Goal: Task Accomplishment & Management: Use online tool/utility

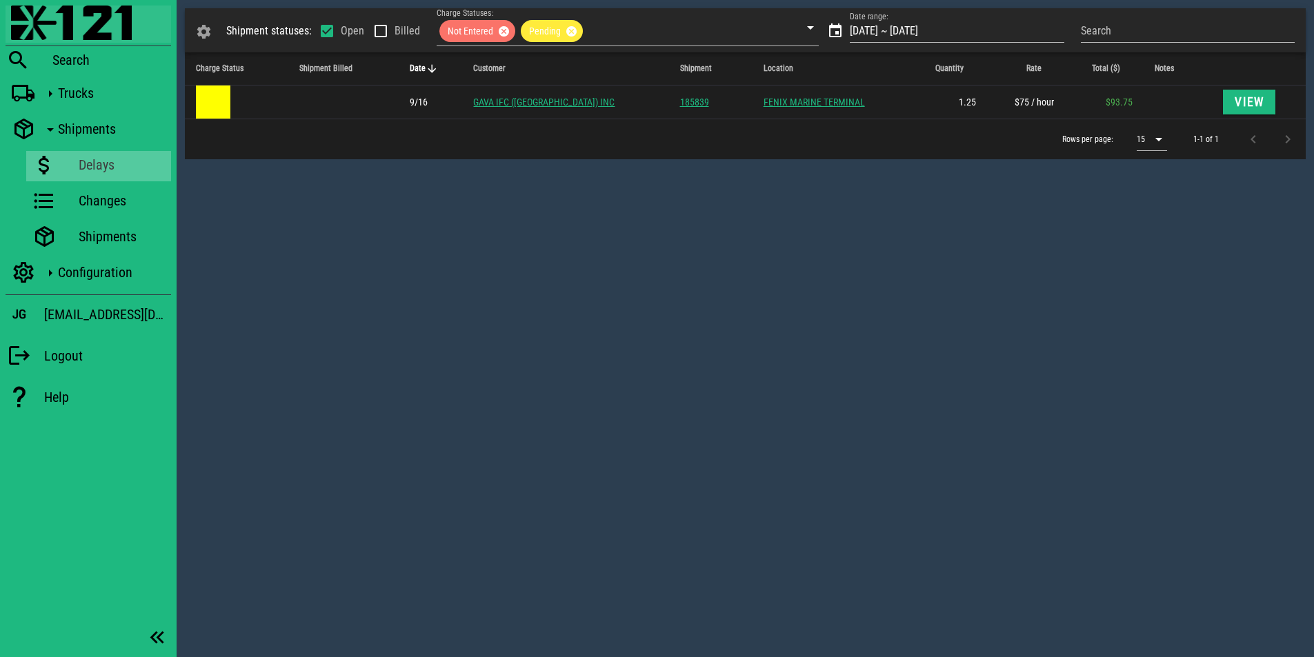
click at [114, 19] on img at bounding box center [71, 23] width 121 height 34
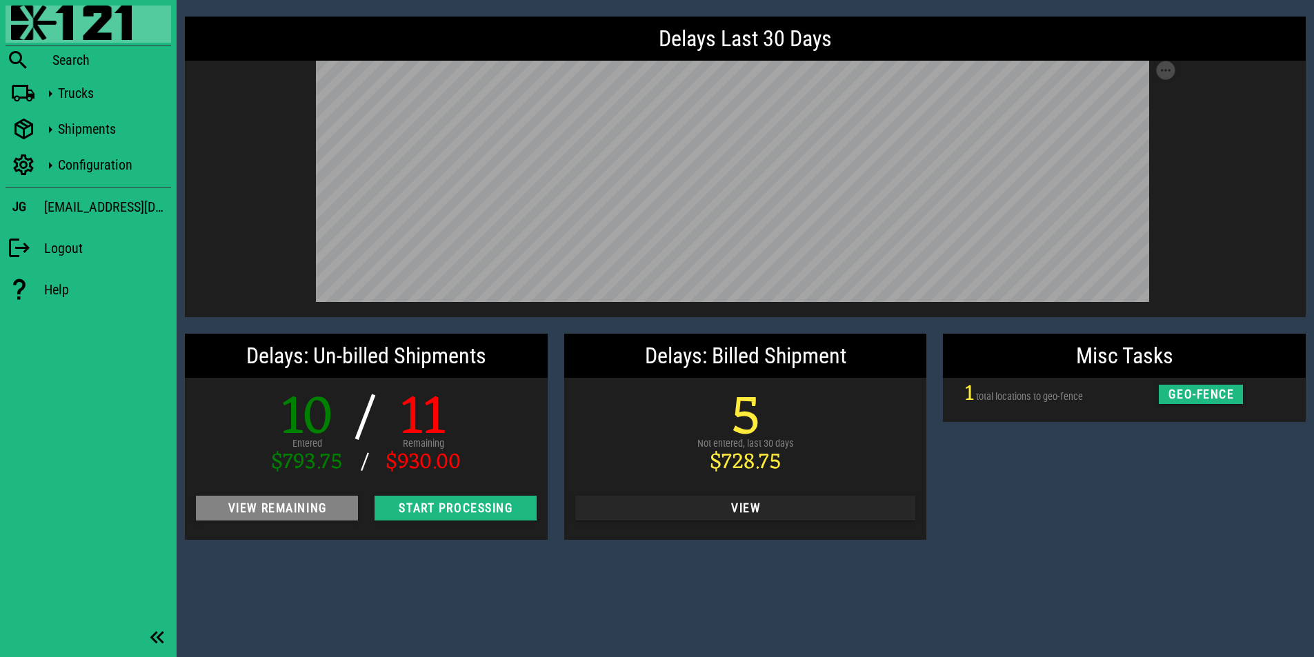
click at [297, 511] on span "View Remaining" at bounding box center [277, 509] width 140 height 14
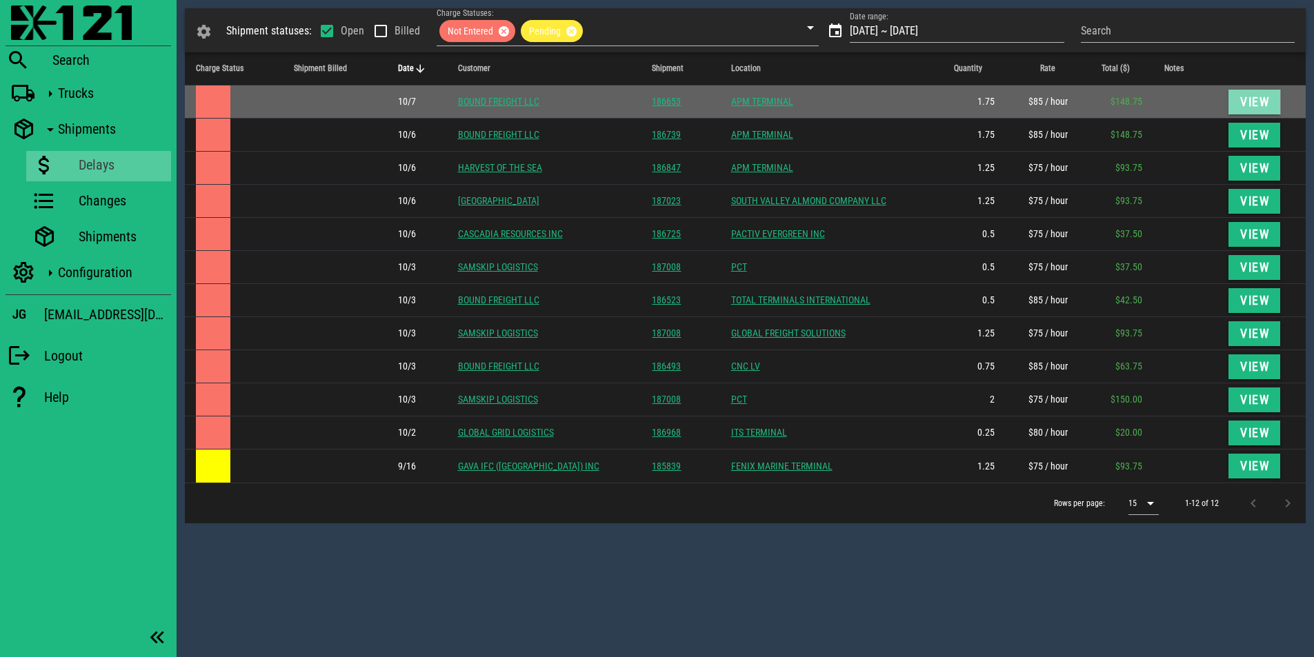
click at [1248, 101] on span "View" at bounding box center [1255, 102] width 30 height 14
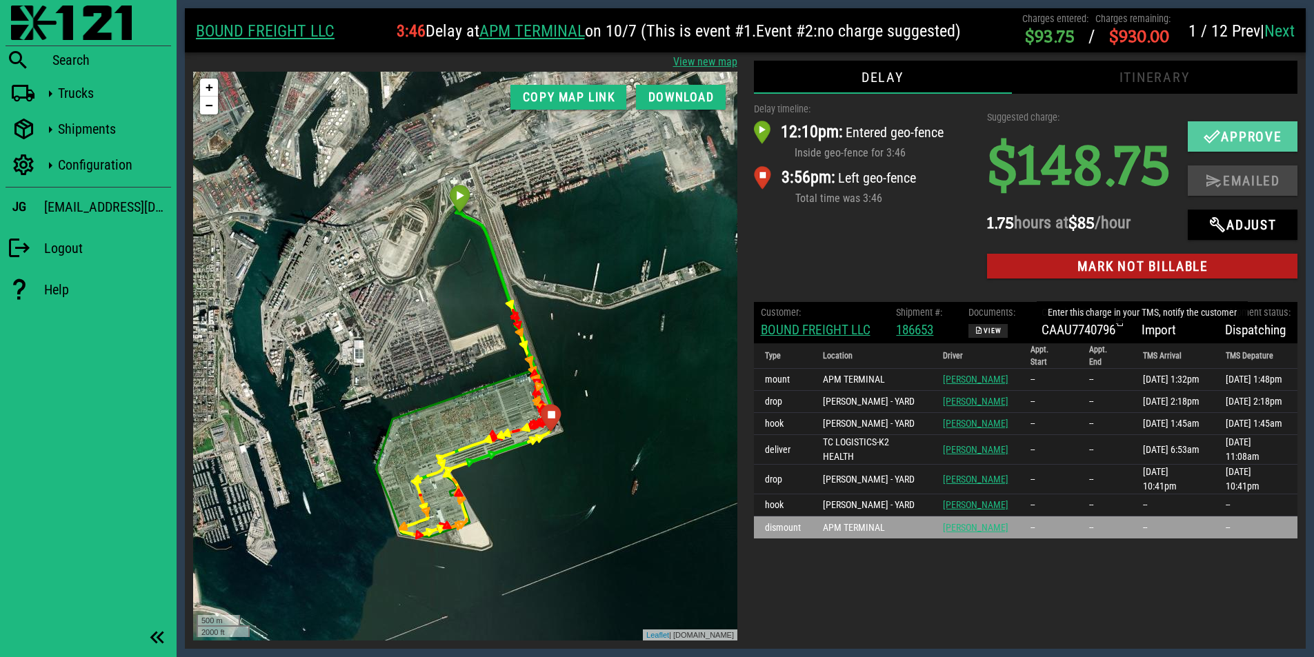
click at [1202, 145] on span "Approve" at bounding box center [1243, 136] width 83 height 17
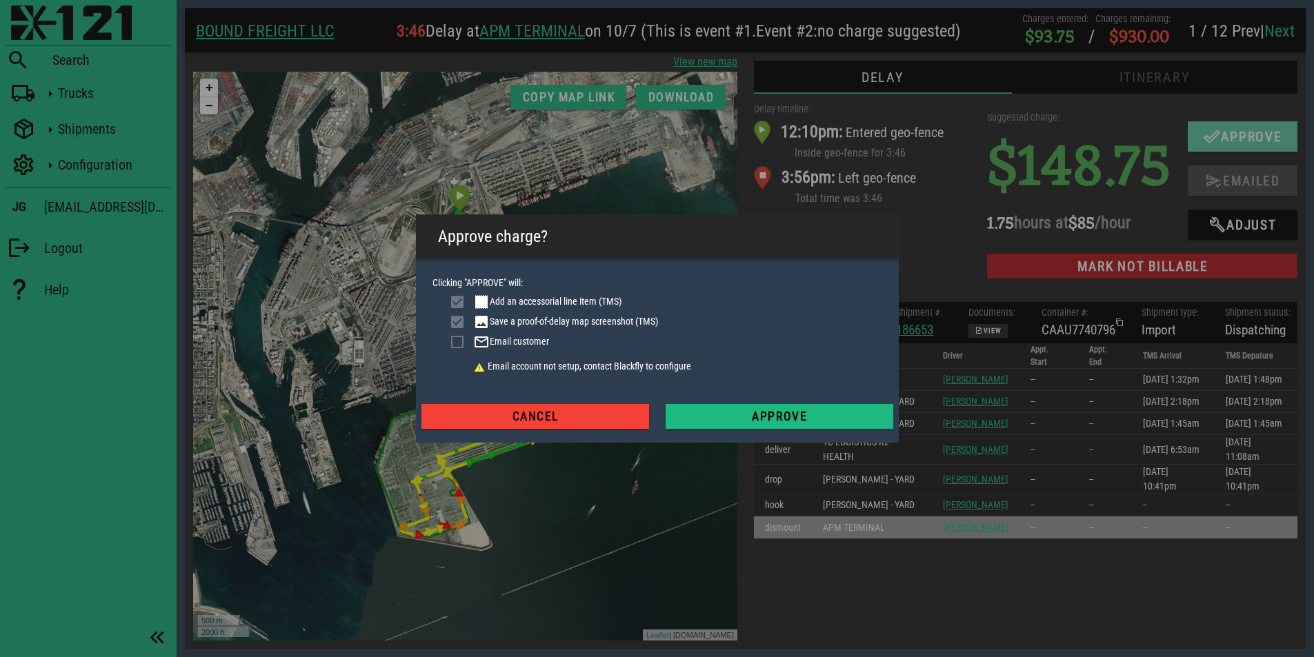
checkbox input "true"
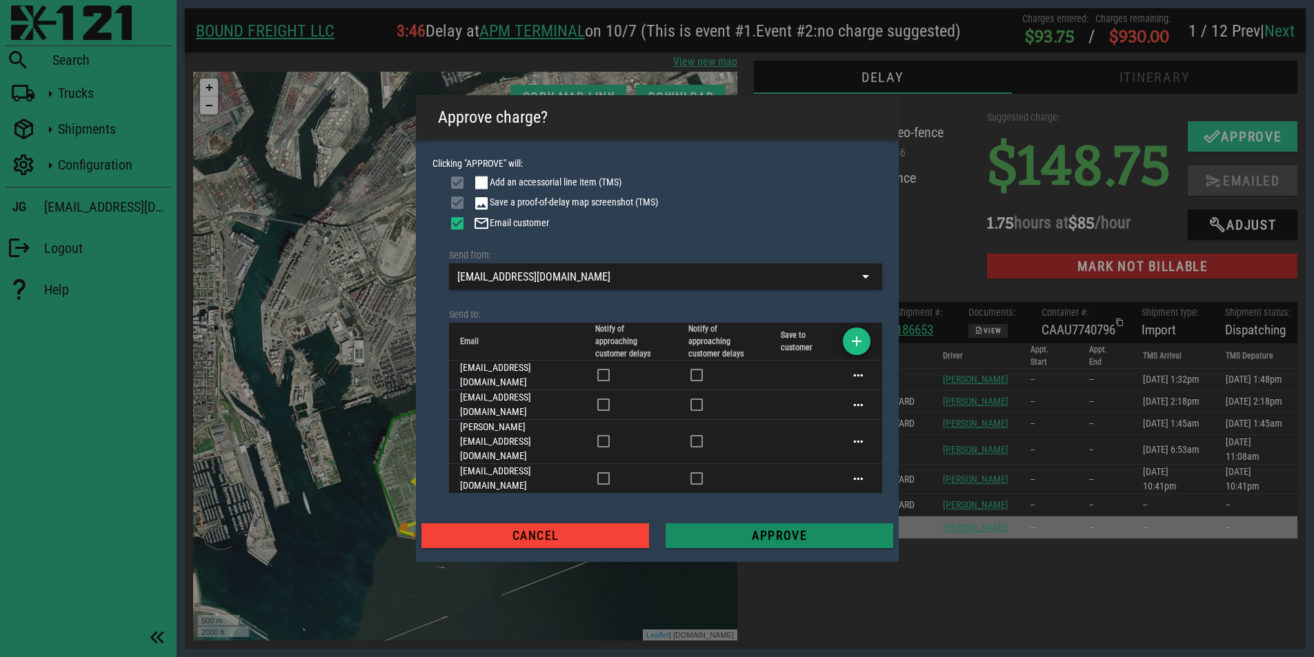
click at [804, 529] on span "Approve" at bounding box center [780, 536] width 206 height 14
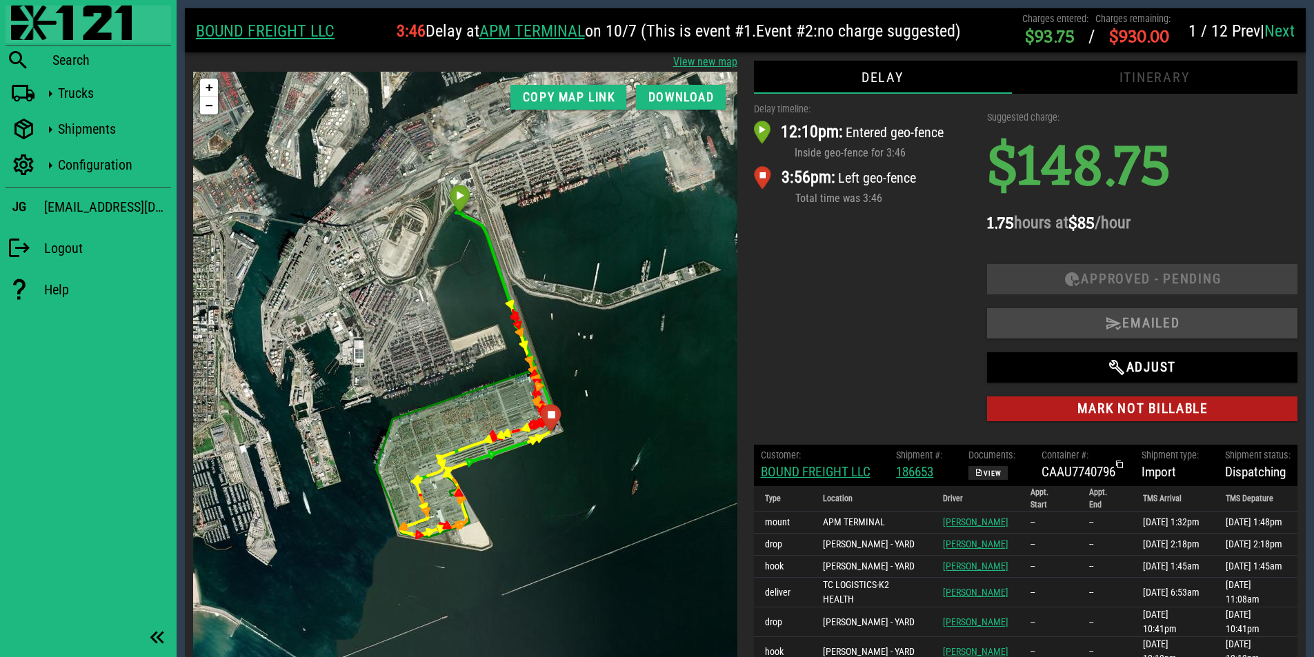
click at [92, 26] on img at bounding box center [71, 23] width 121 height 34
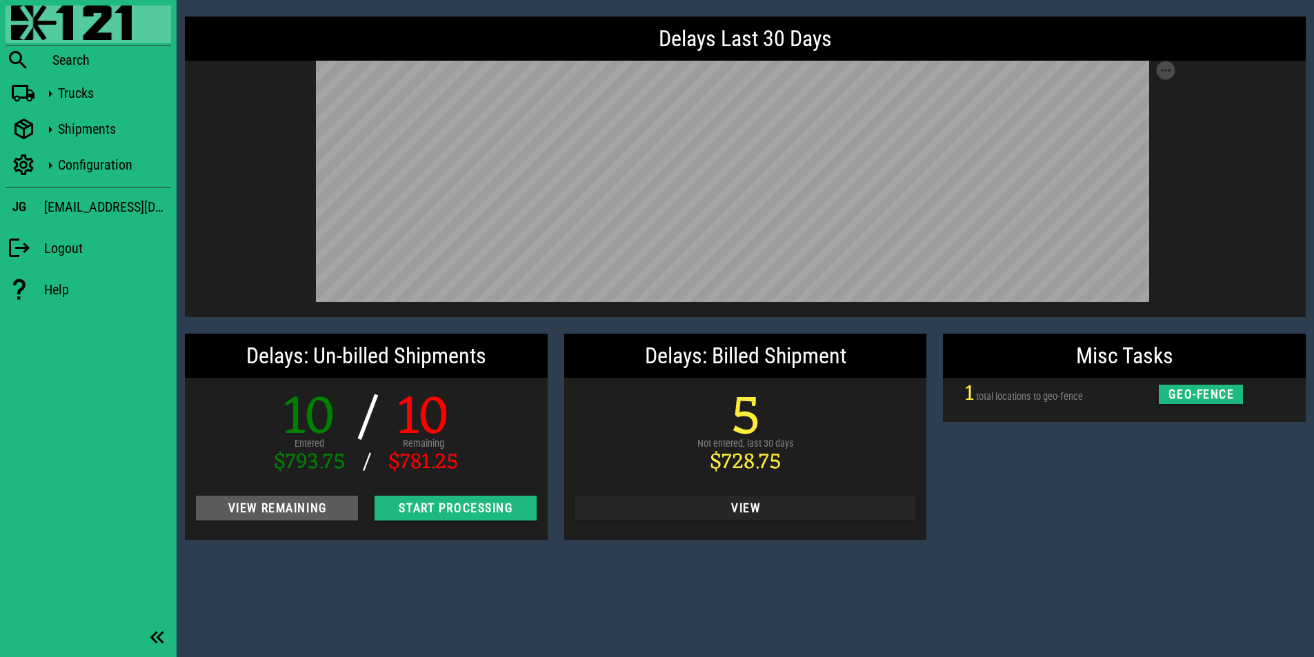
click at [306, 511] on span "View Remaining" at bounding box center [277, 509] width 140 height 14
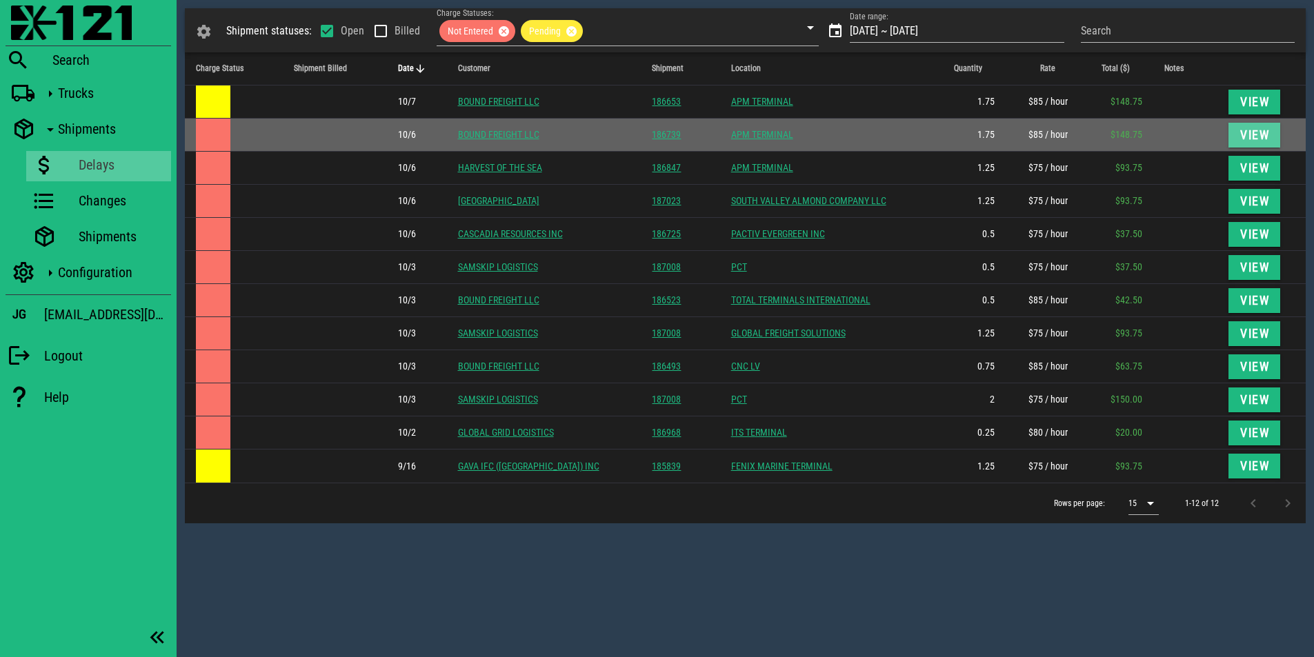
click at [1253, 137] on span "View" at bounding box center [1255, 135] width 30 height 14
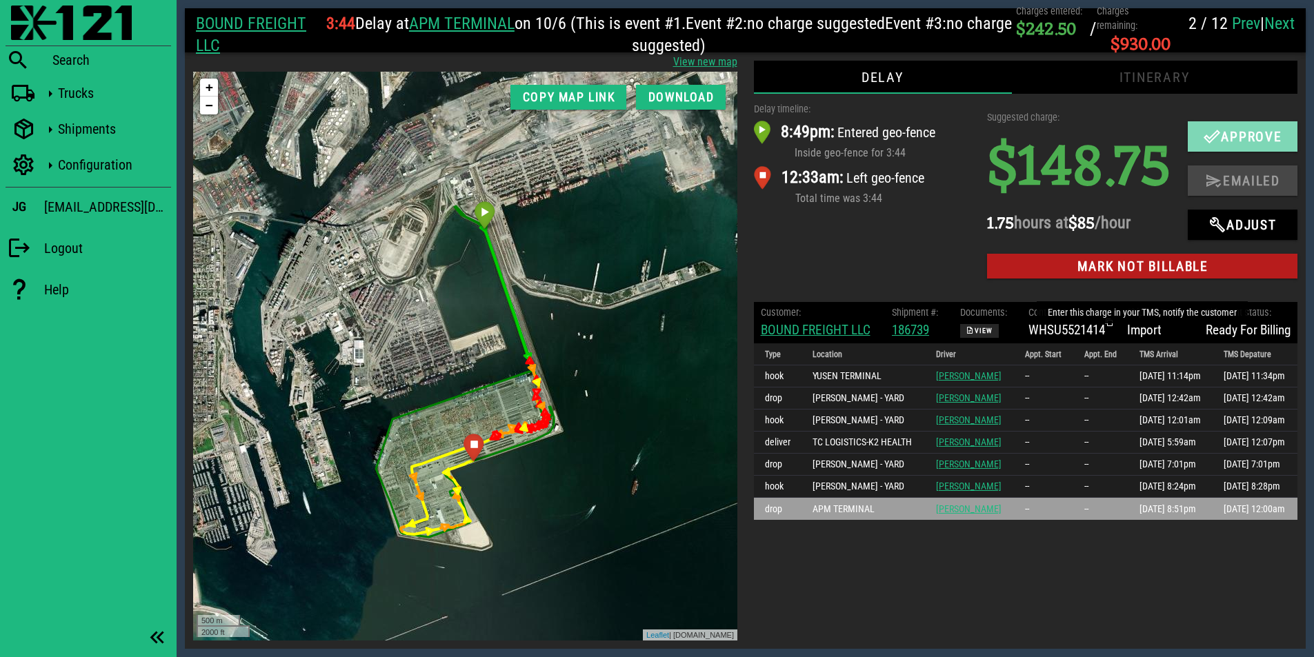
click at [1204, 145] on icon "button" at bounding box center [1212, 136] width 17 height 17
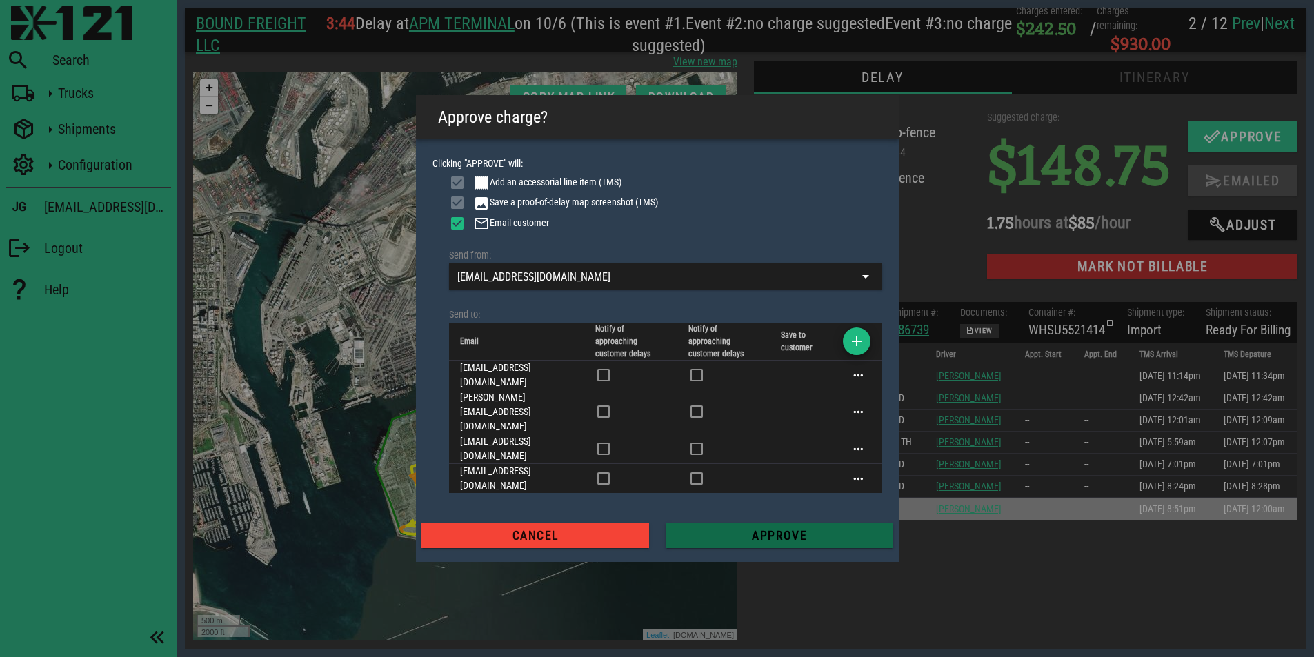
click at [763, 529] on span "Approve" at bounding box center [780, 536] width 206 height 14
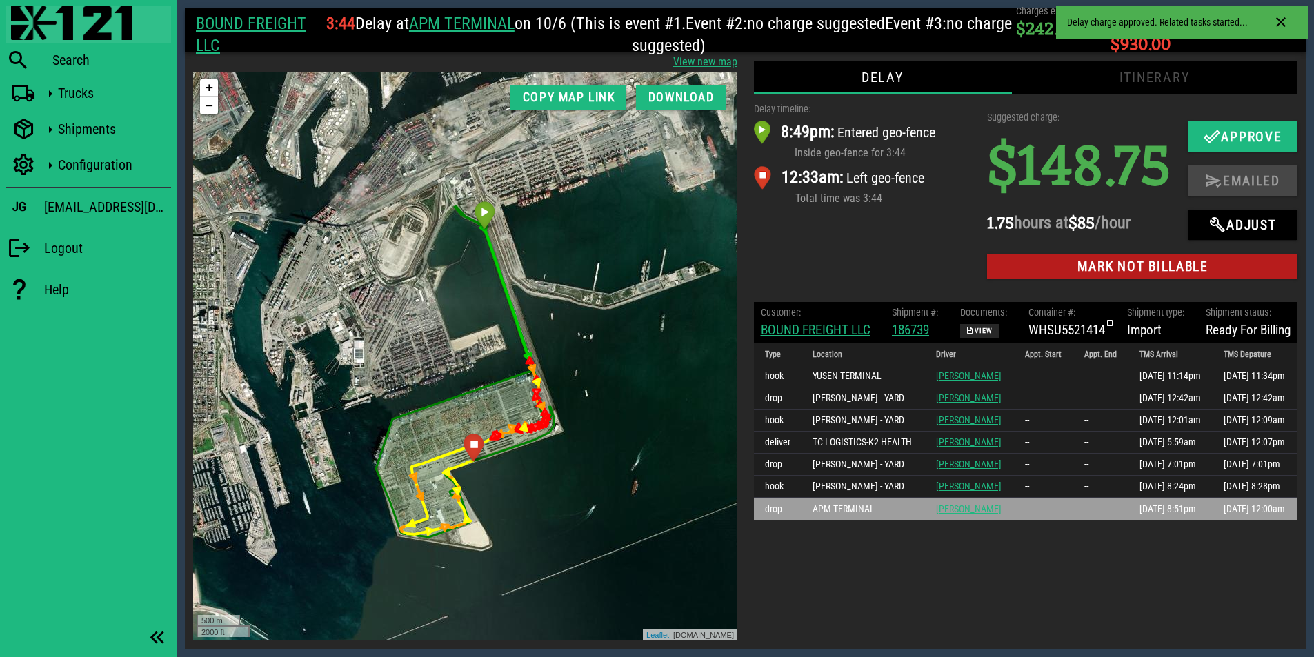
click at [68, 28] on img at bounding box center [71, 23] width 121 height 34
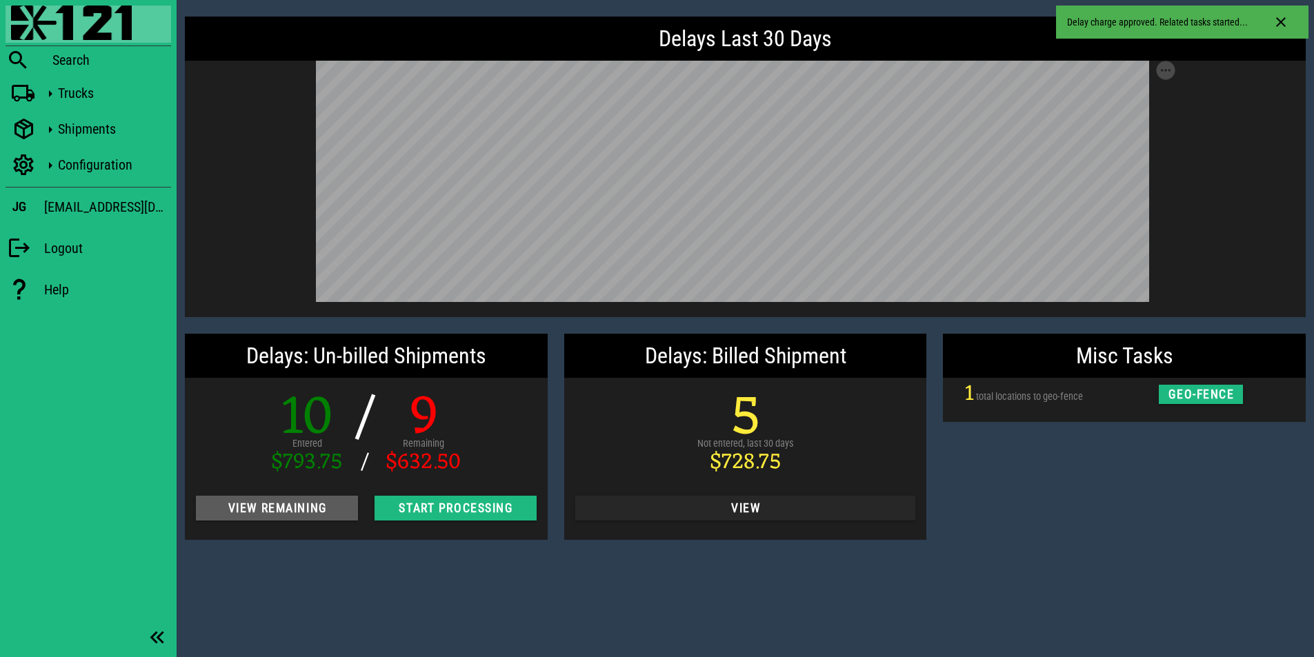
click at [308, 508] on span "View Remaining" at bounding box center [277, 509] width 140 height 14
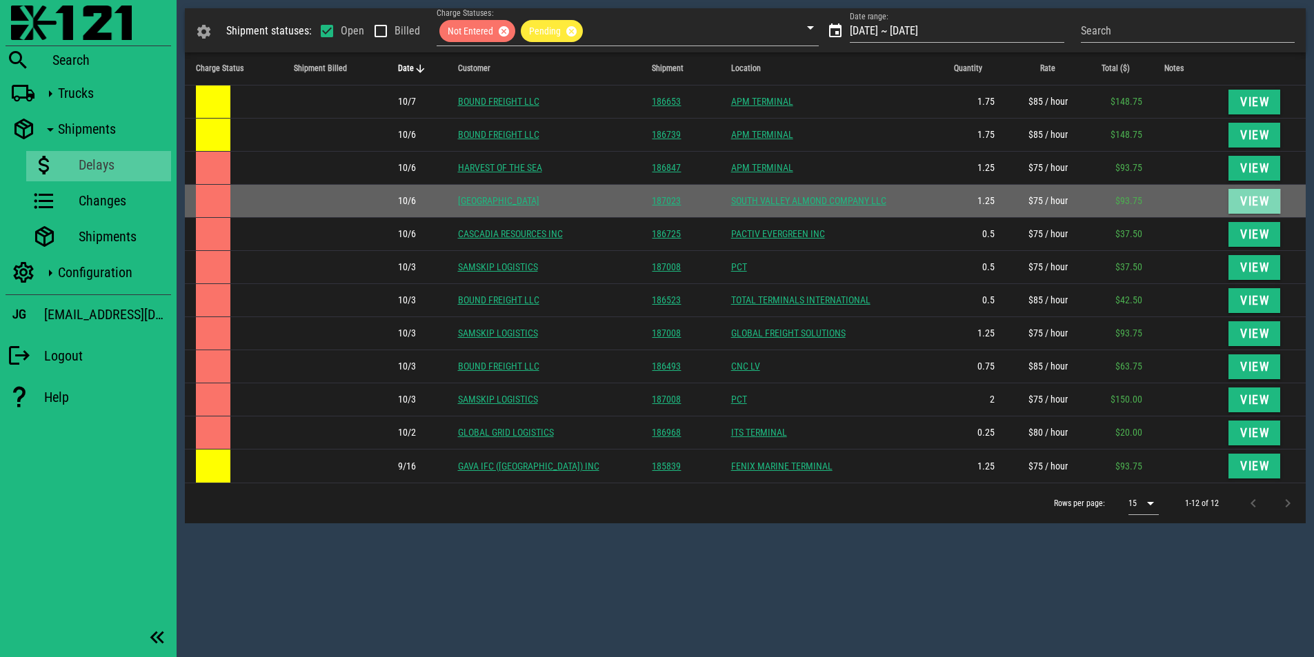
click at [1246, 204] on span "View" at bounding box center [1255, 202] width 30 height 14
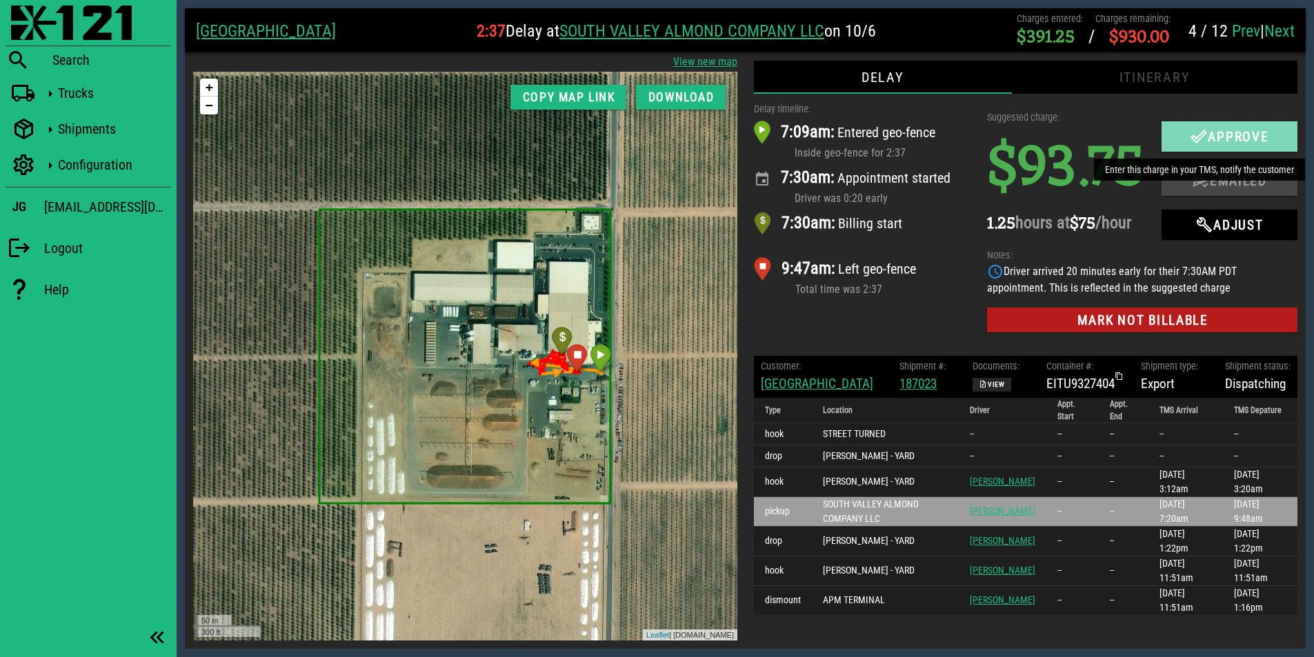
click at [1210, 143] on span "Approve" at bounding box center [1230, 136] width 109 height 17
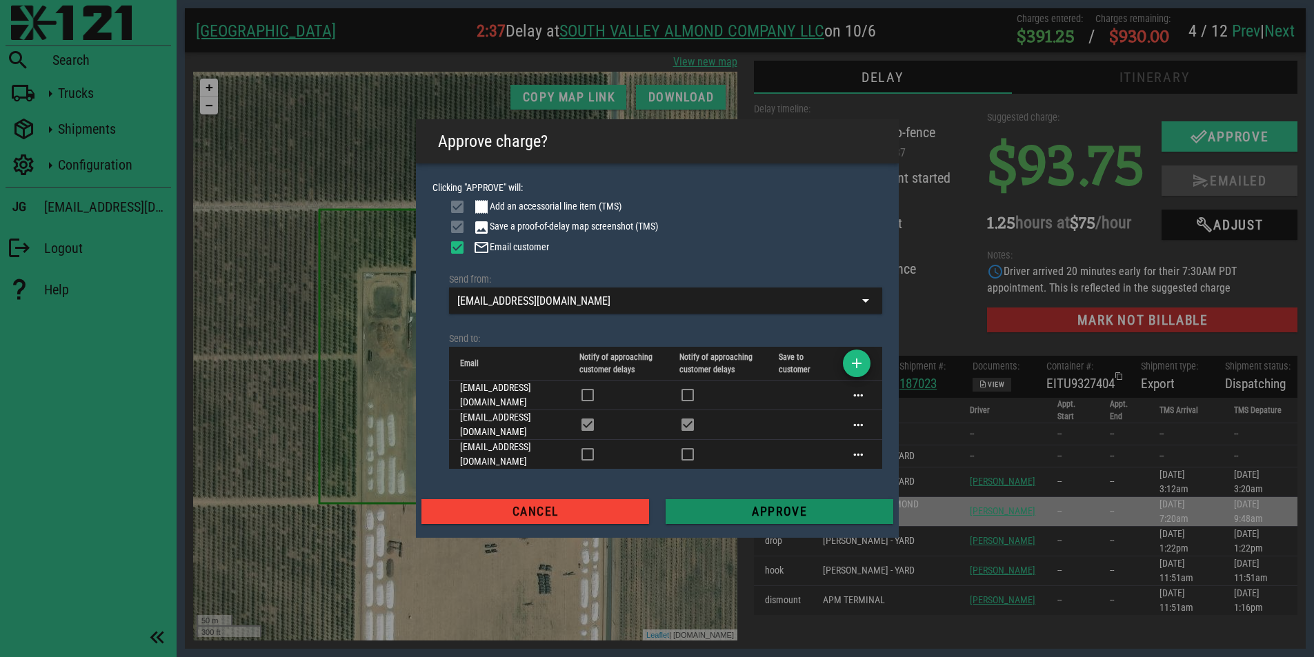
click at [769, 505] on span "Approve" at bounding box center [780, 512] width 206 height 14
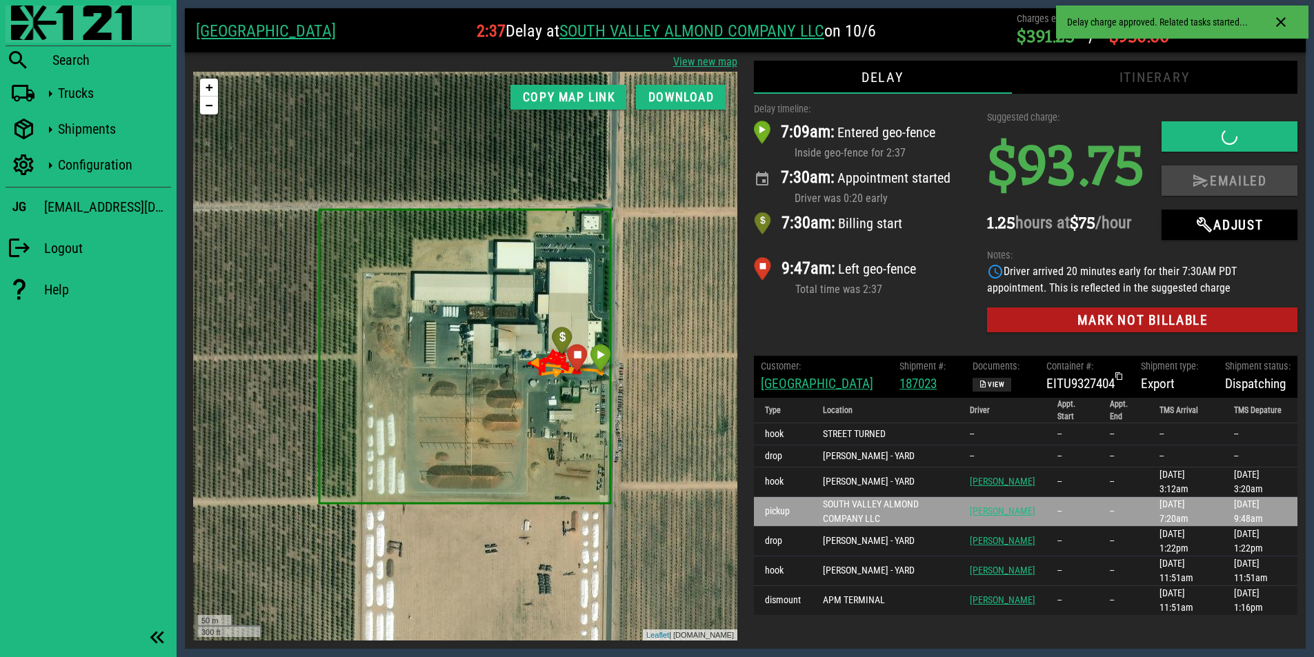
click at [51, 29] on img at bounding box center [71, 23] width 121 height 34
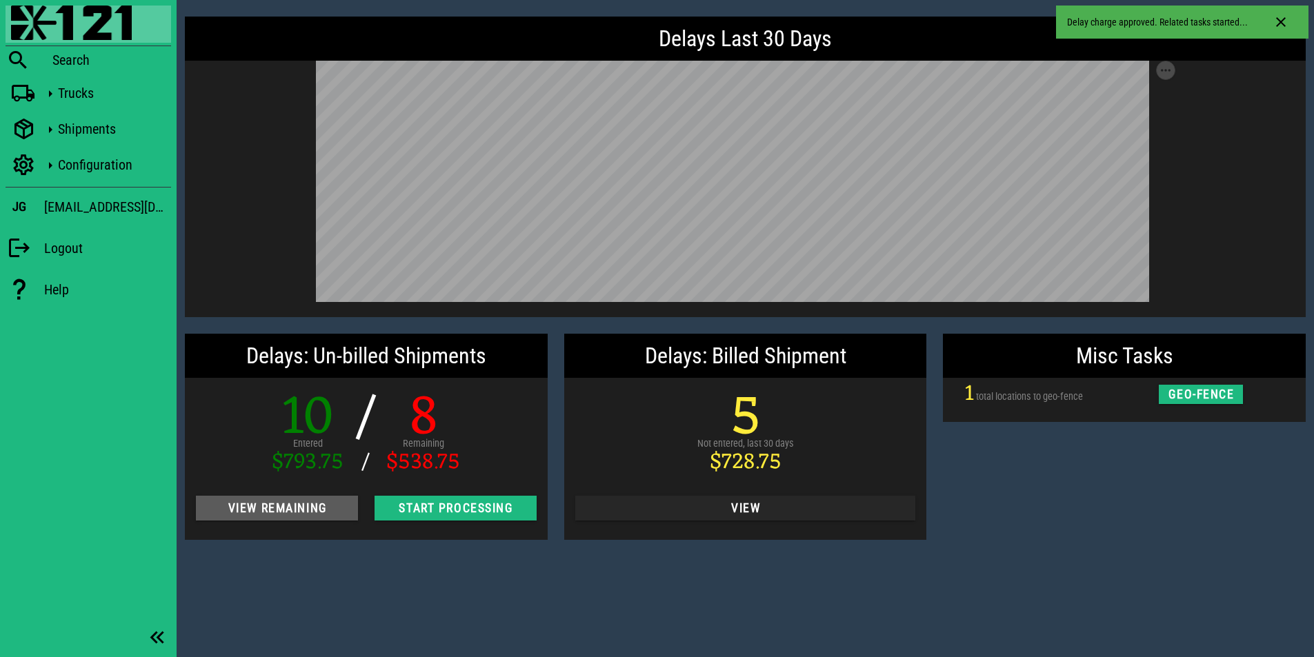
click at [287, 519] on button "View Remaining" at bounding box center [277, 508] width 162 height 25
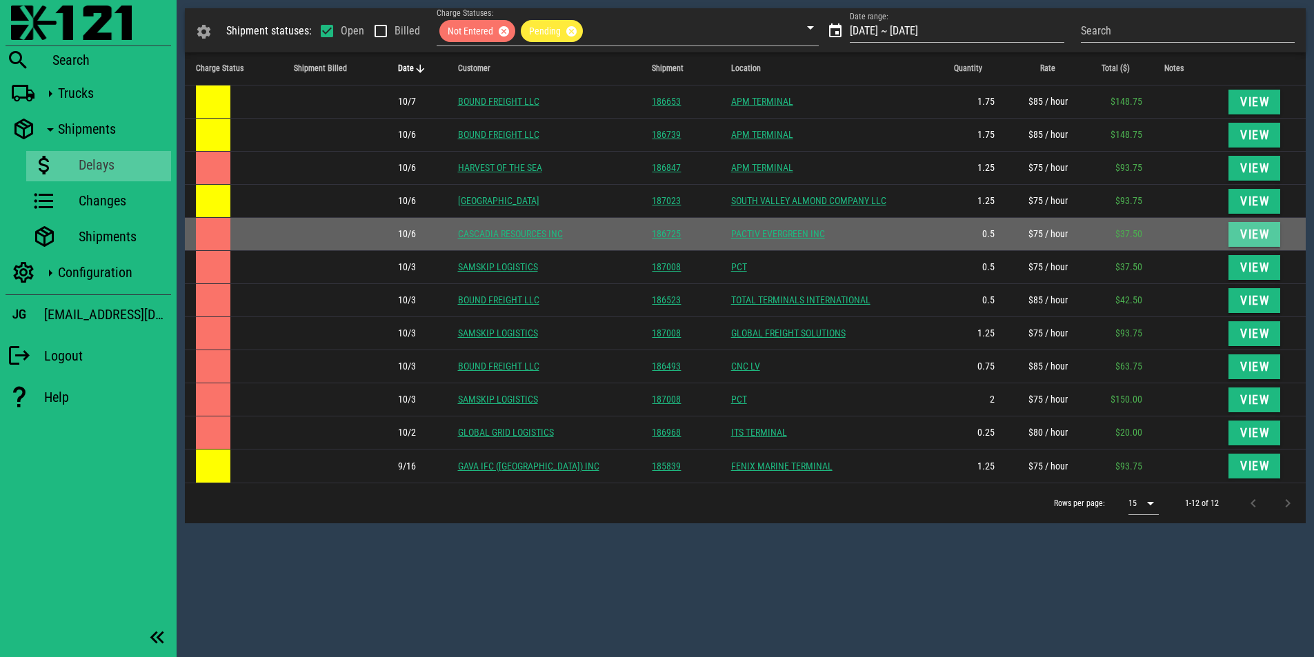
click at [1251, 241] on button "View" at bounding box center [1255, 234] width 52 height 25
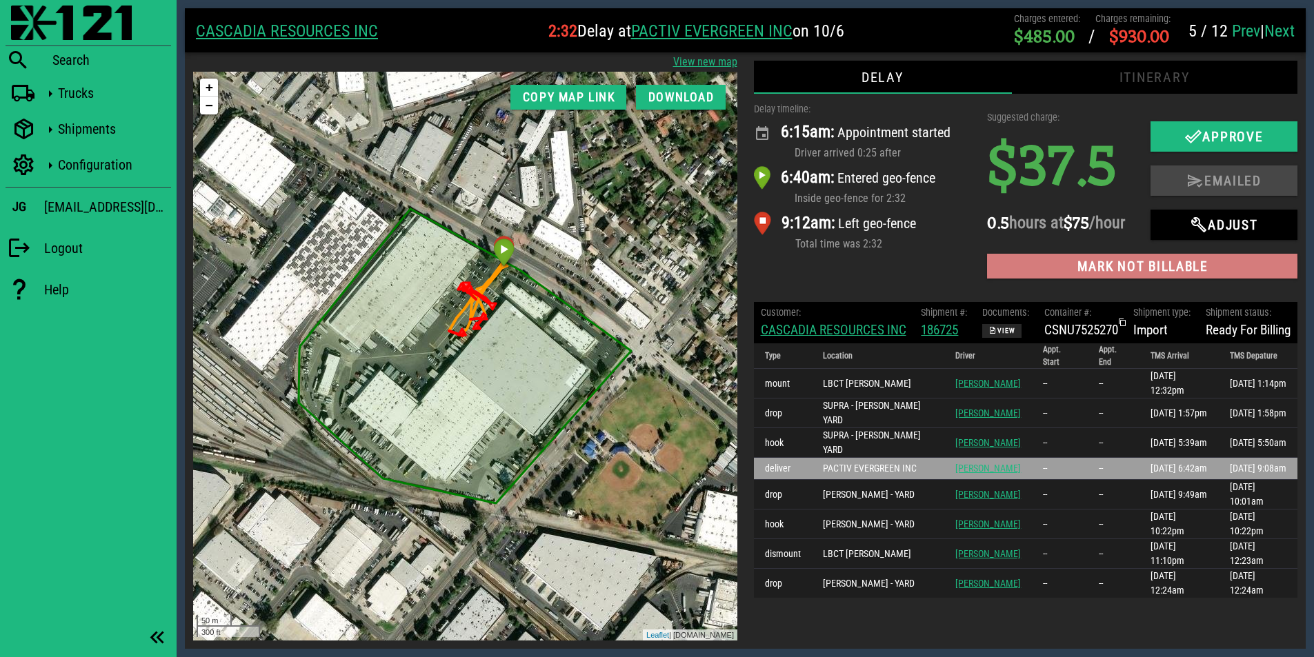
click at [1111, 275] on span "Mark not billable" at bounding box center [1142, 267] width 288 height 16
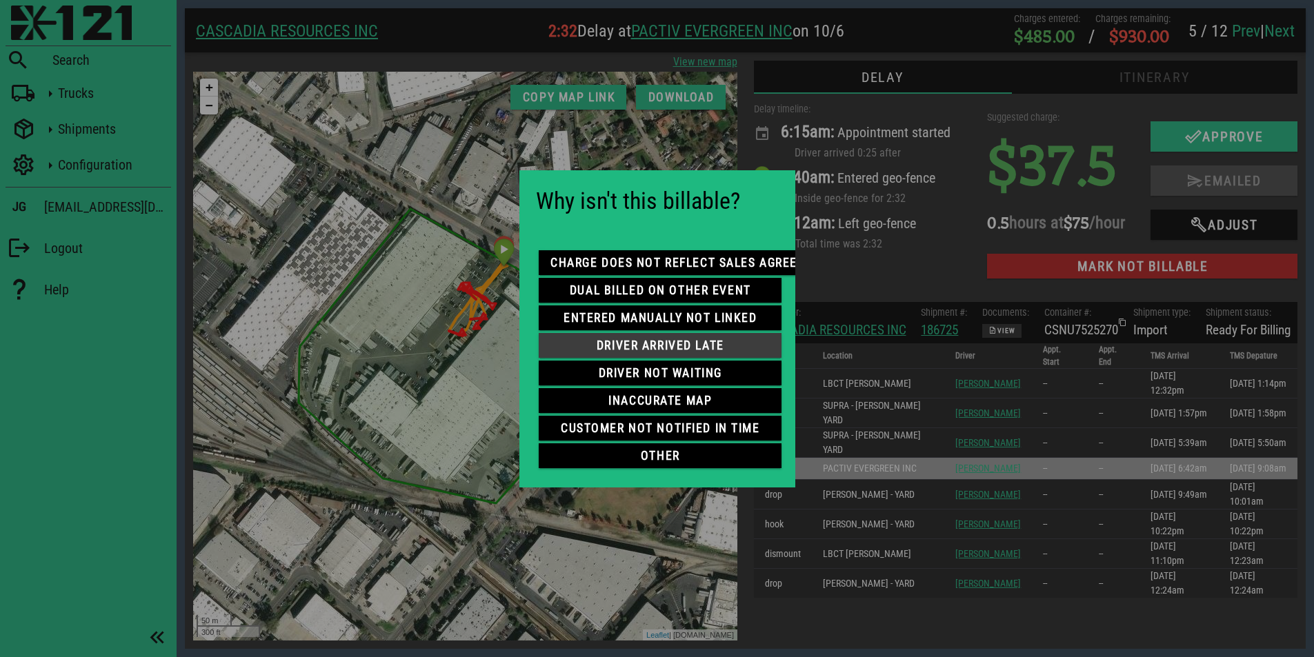
click at [633, 340] on span "driver arrived late" at bounding box center [660, 346] width 221 height 14
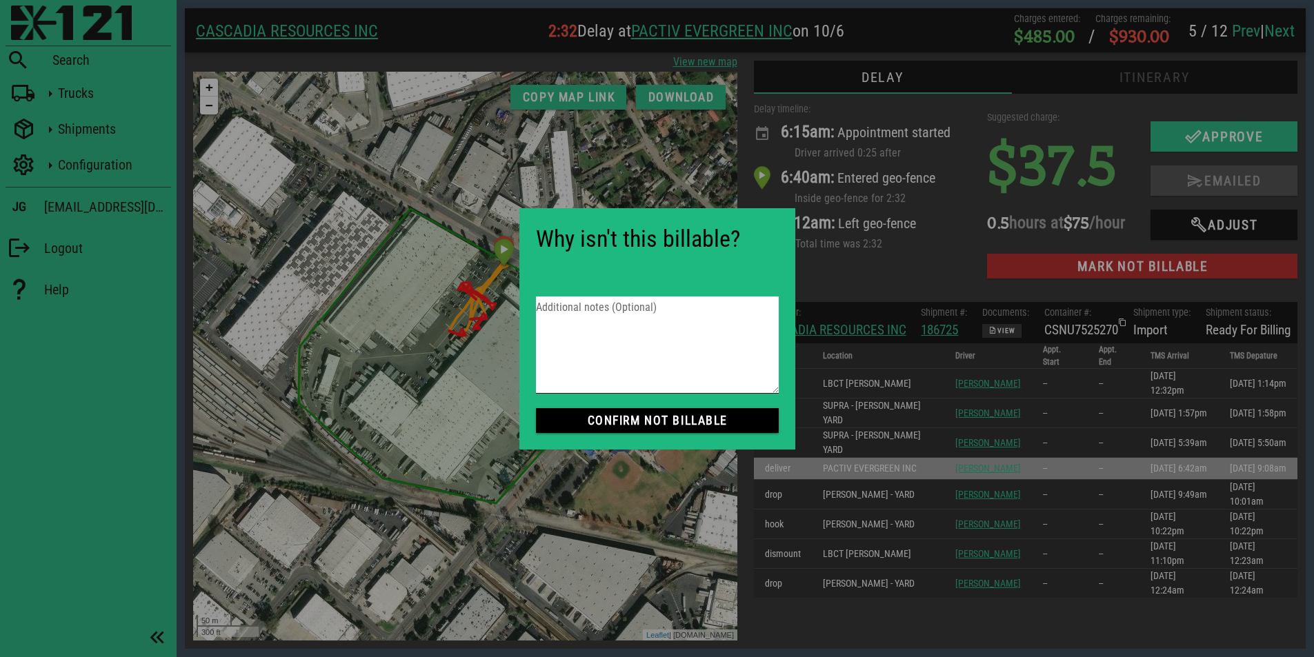
click at [634, 340] on textarea "Additional notes (Optional)" at bounding box center [657, 345] width 243 height 97
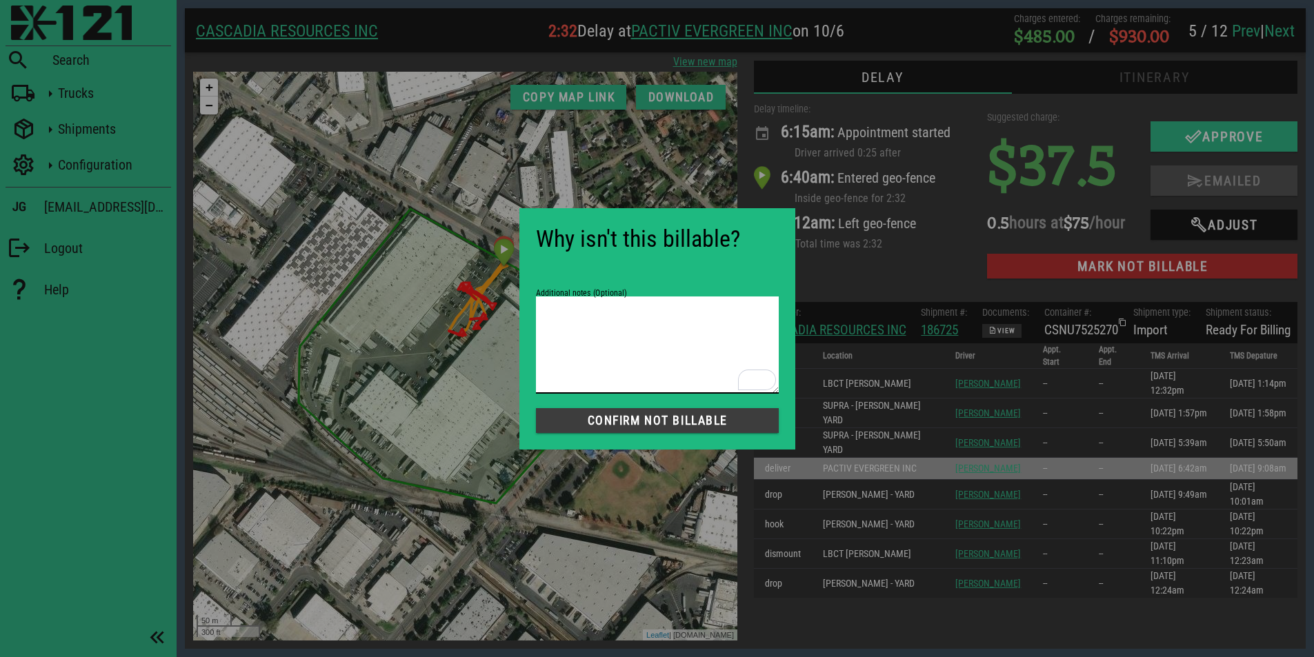
click at [643, 418] on span "Confirm not Billable" at bounding box center [657, 421] width 221 height 14
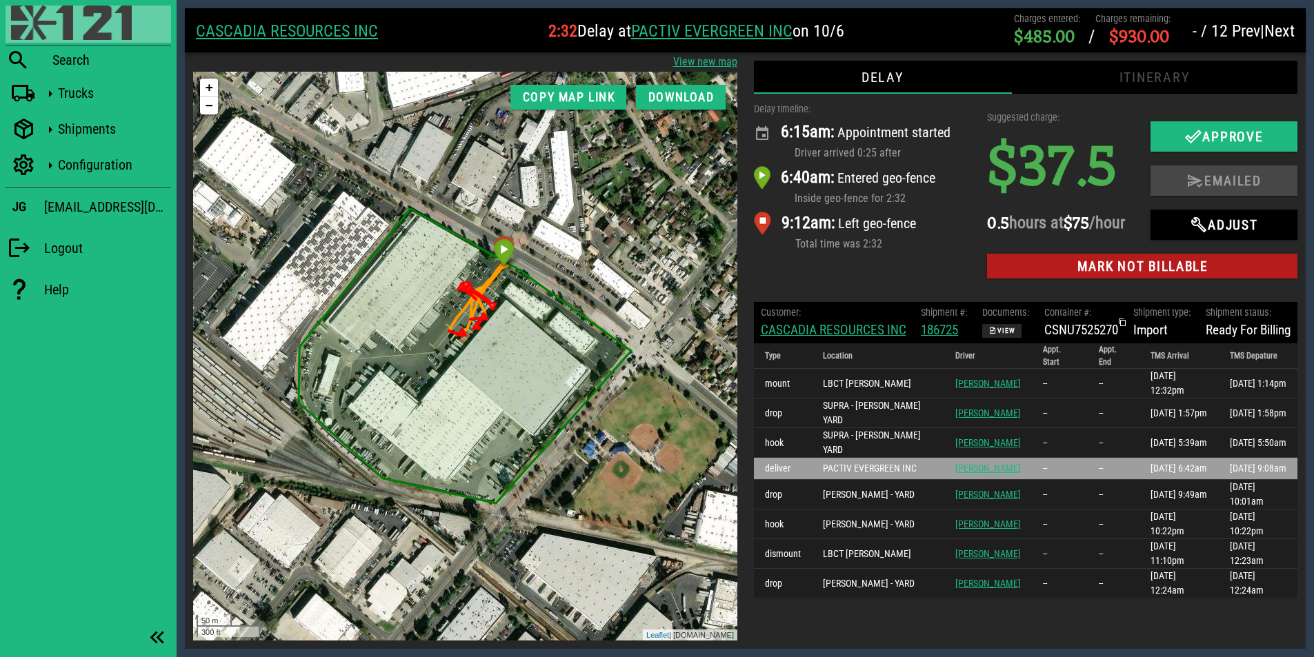
click at [75, 27] on img at bounding box center [71, 23] width 121 height 34
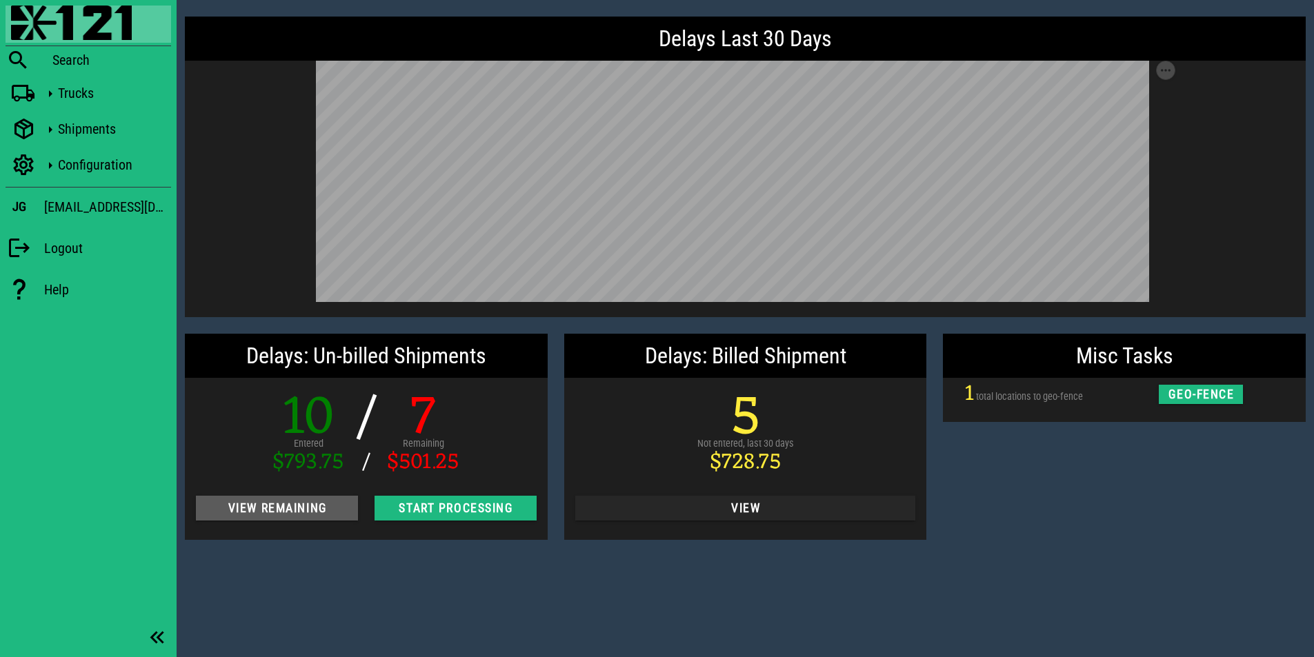
click at [306, 508] on span "View Remaining" at bounding box center [277, 509] width 140 height 14
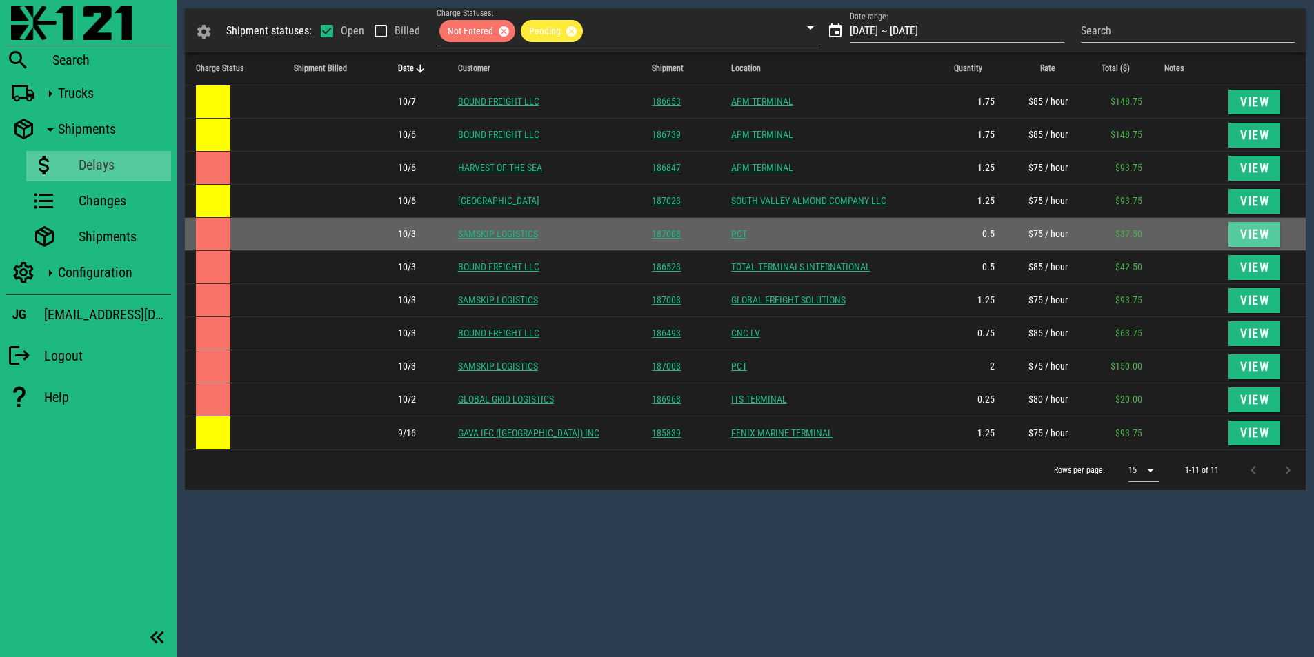
click at [1262, 230] on span "View" at bounding box center [1255, 235] width 30 height 14
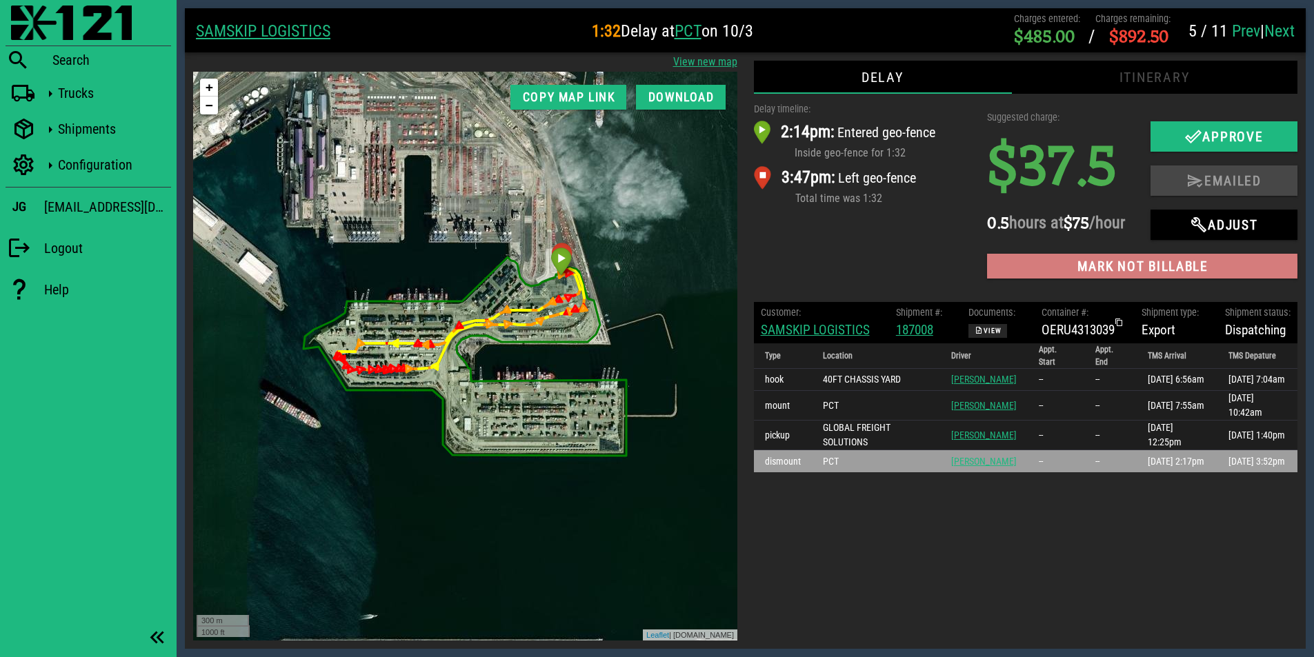
click at [1099, 275] on span "Mark not billable" at bounding box center [1142, 267] width 288 height 16
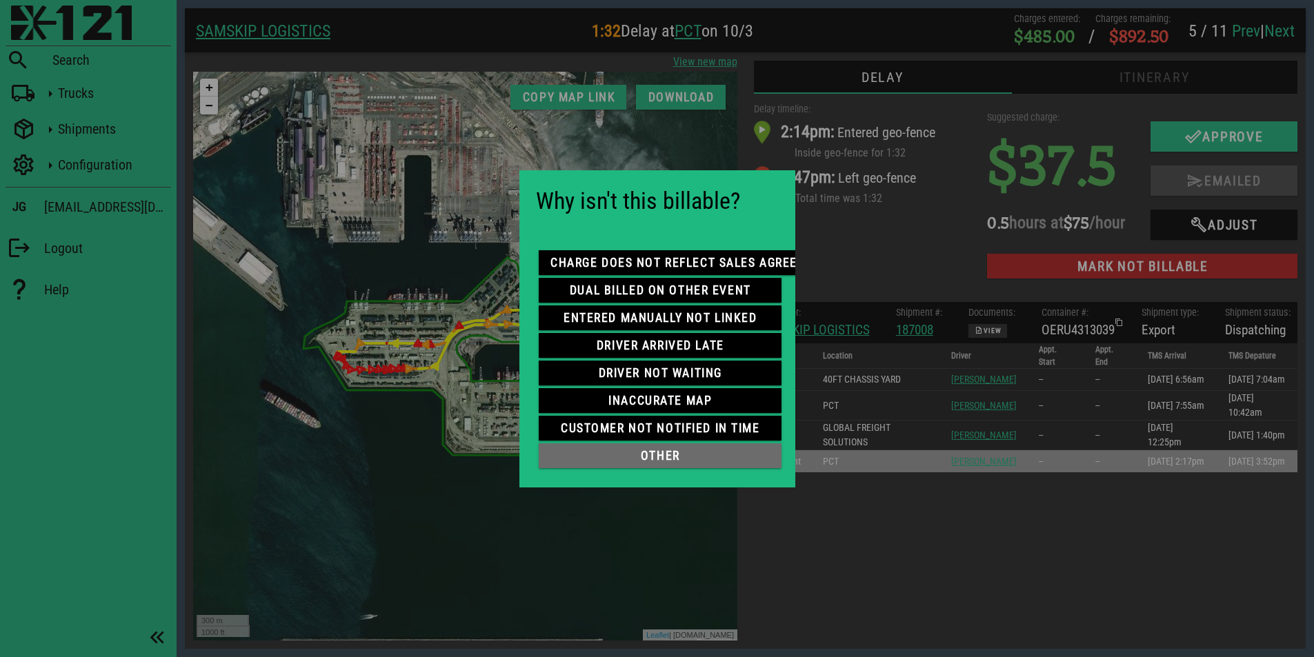
click at [668, 450] on span "other" at bounding box center [660, 456] width 221 height 14
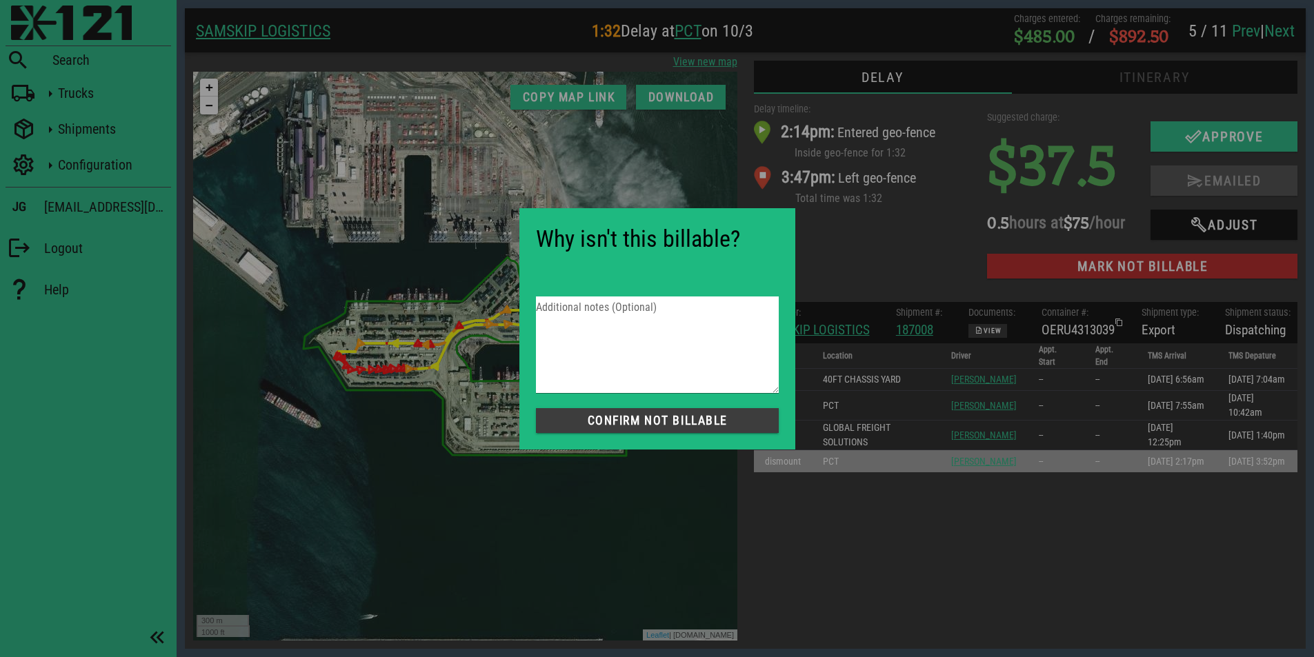
click at [697, 419] on span "Confirm not Billable" at bounding box center [657, 421] width 221 height 14
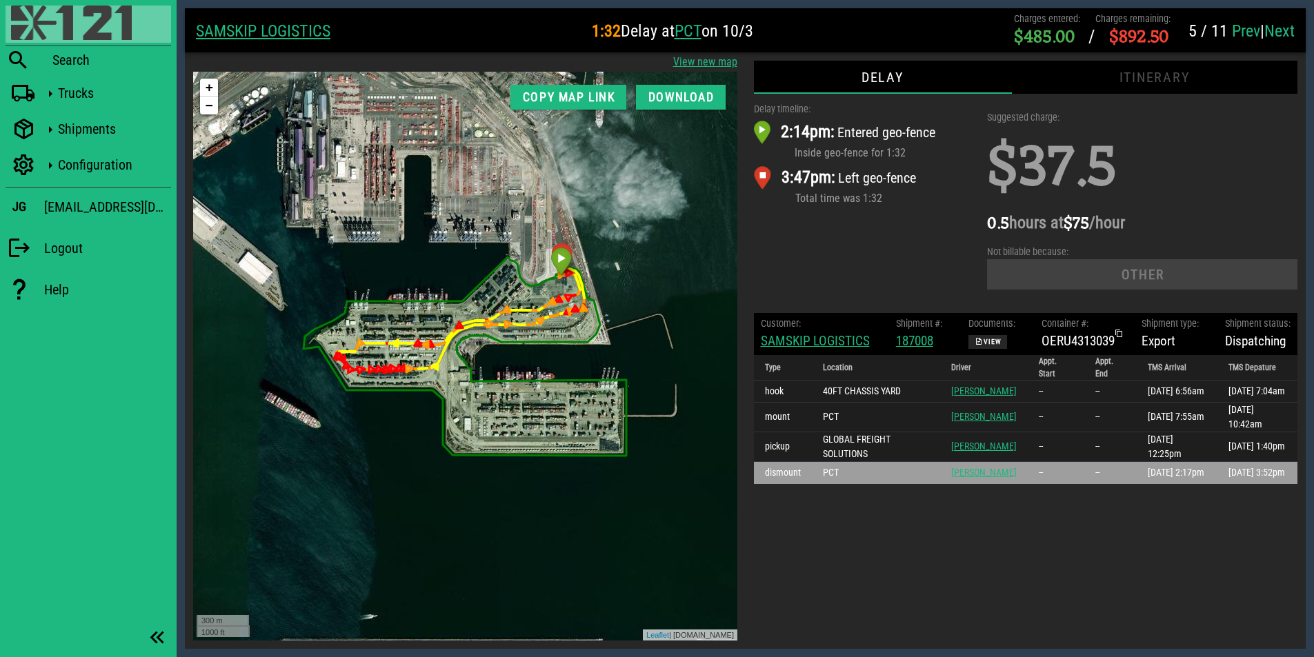
click at [72, 33] on img at bounding box center [71, 23] width 121 height 34
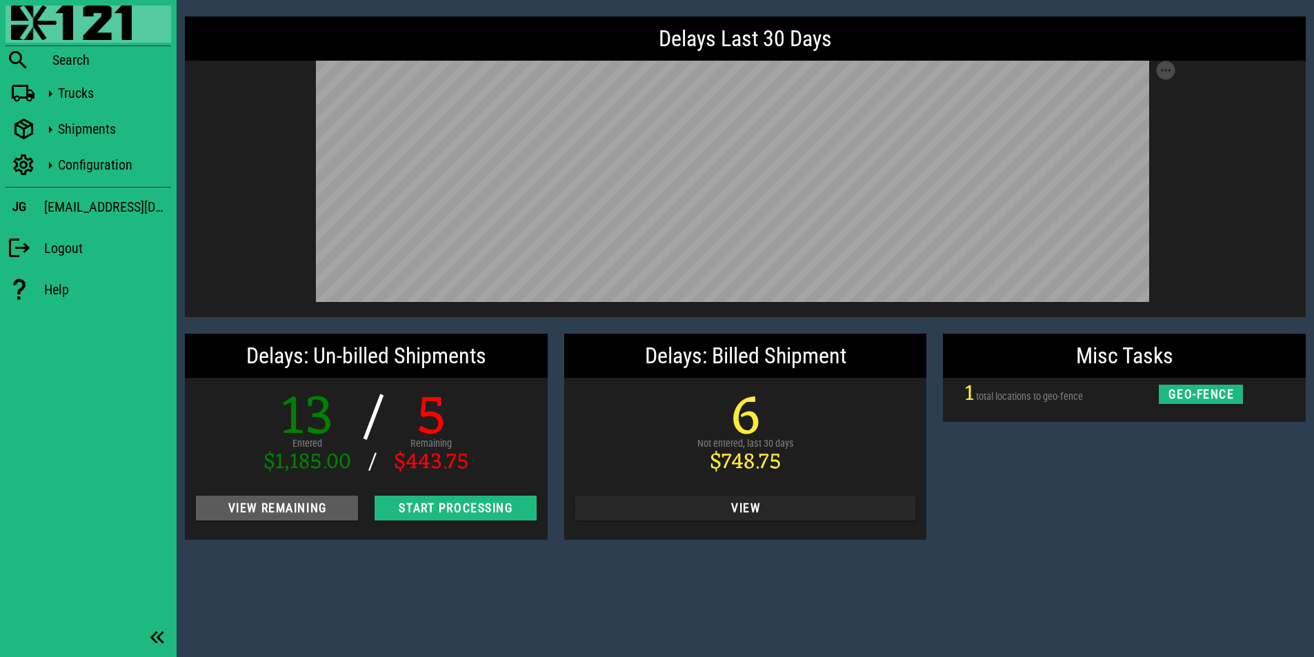
click at [288, 512] on span "View Remaining" at bounding box center [277, 509] width 140 height 14
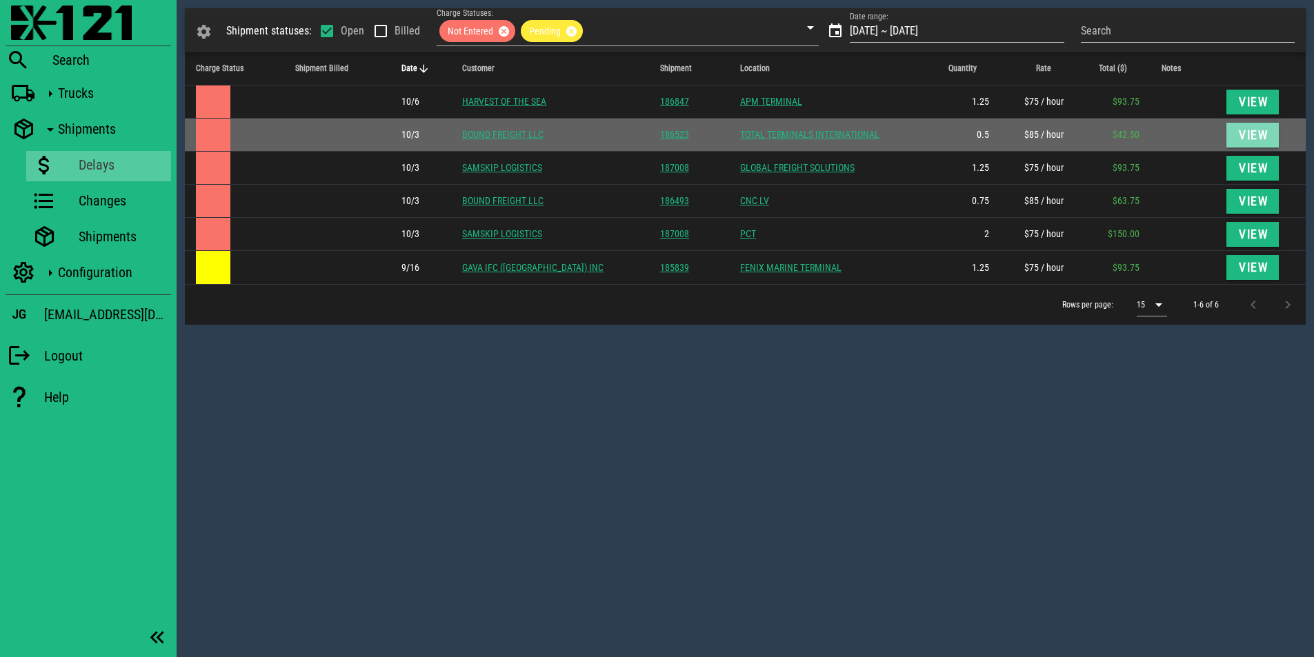
click at [1238, 138] on span "View" at bounding box center [1253, 135] width 30 height 14
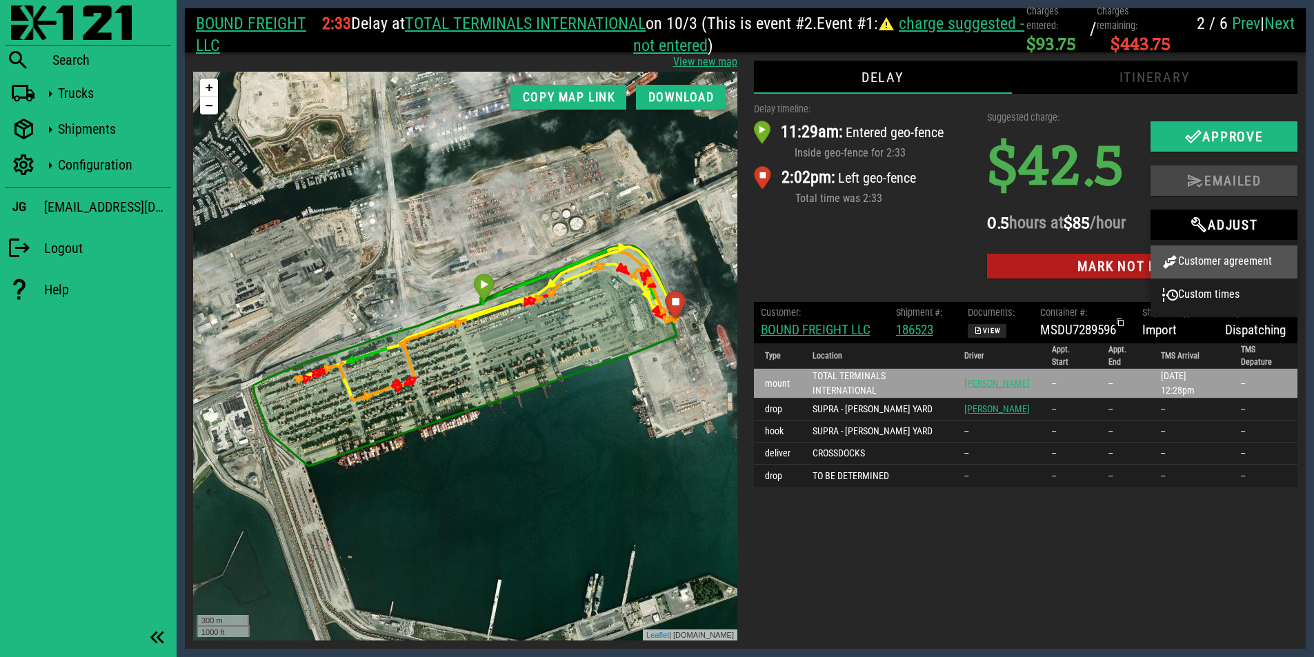
click at [1213, 257] on div "Customer agreement" at bounding box center [1224, 262] width 125 height 17
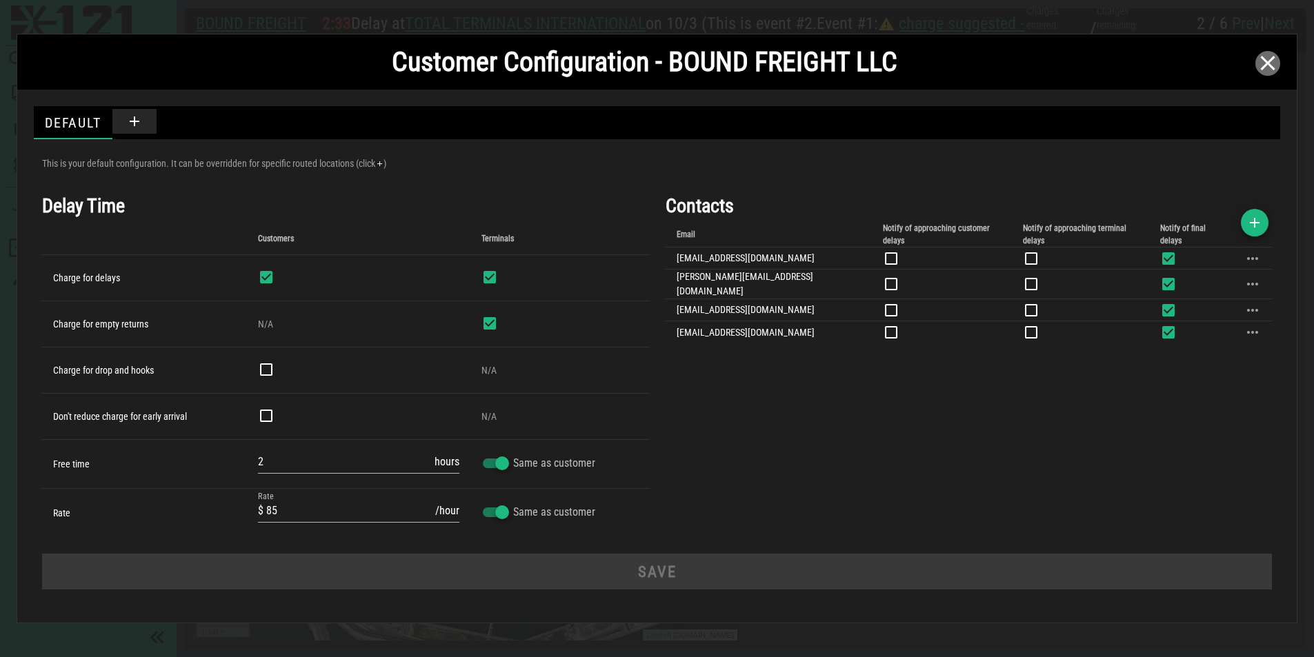
click at [1269, 68] on icon "button" at bounding box center [1268, 63] width 17 height 17
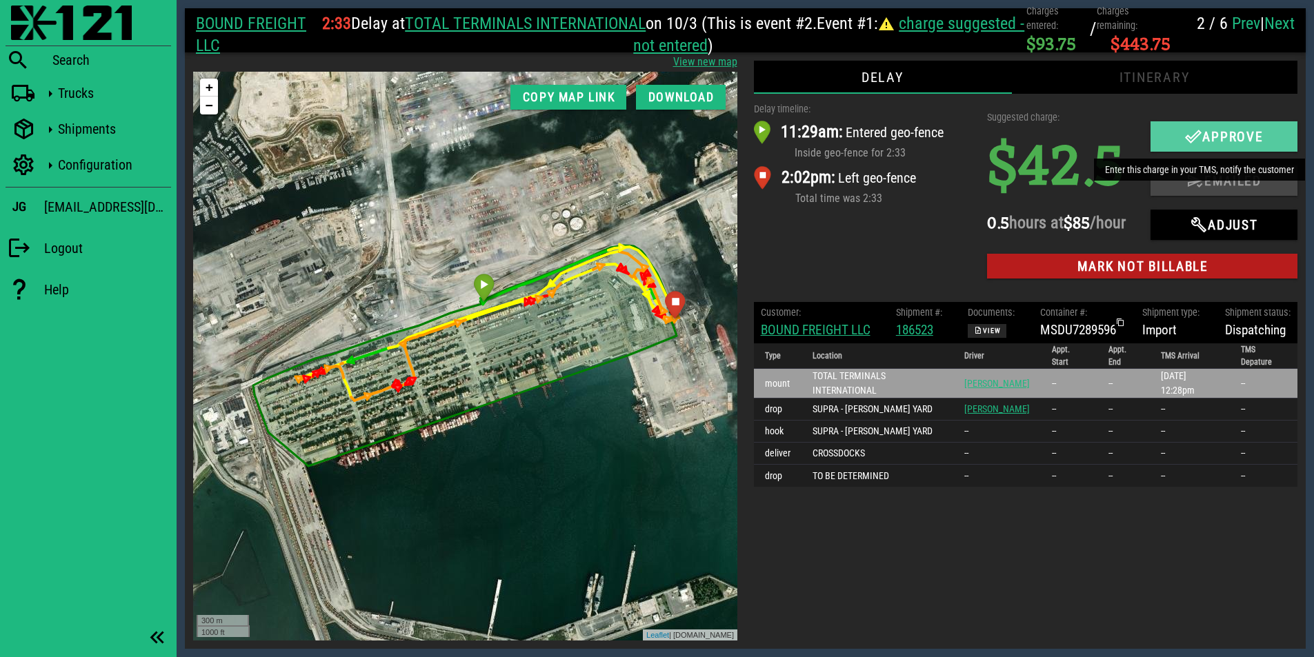
click at [1194, 138] on icon "button" at bounding box center [1193, 136] width 17 height 17
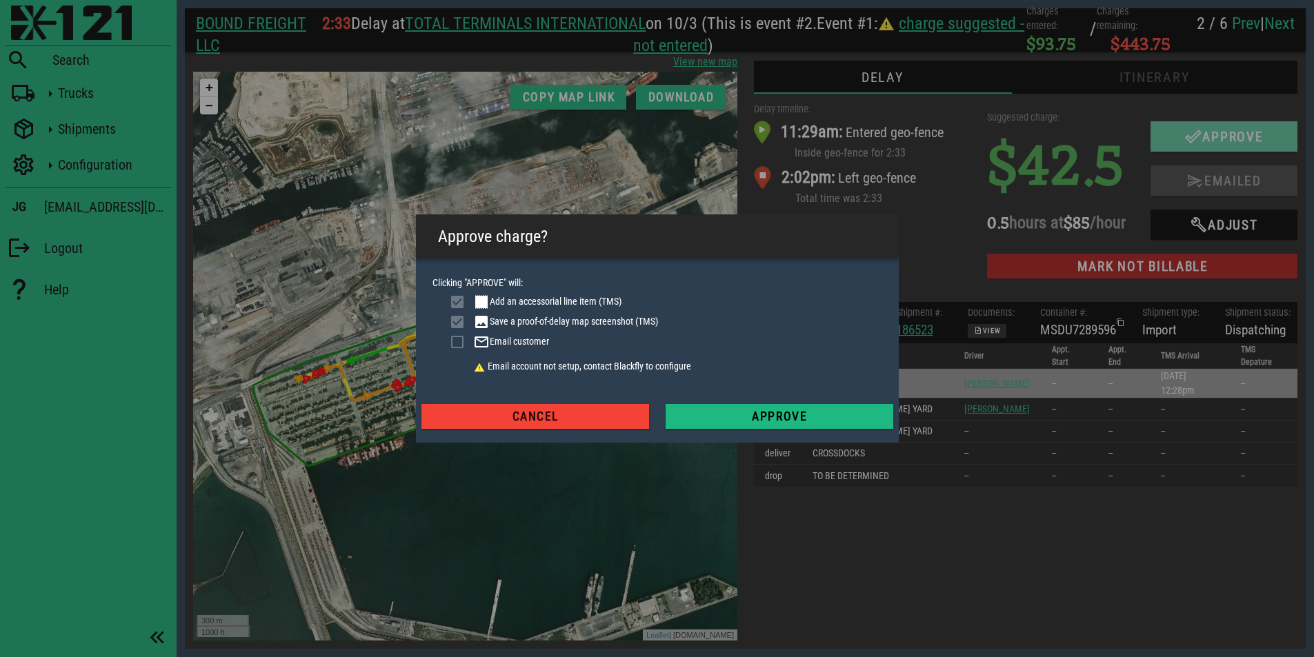
checkbox input "true"
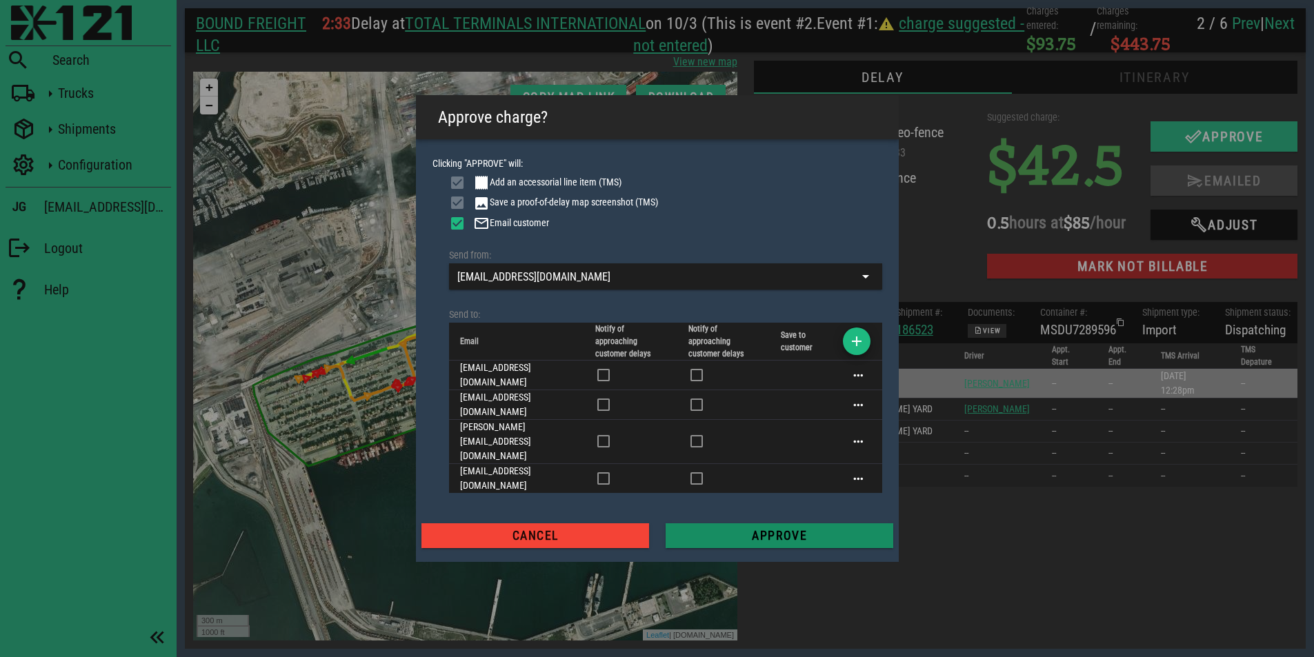
click at [753, 529] on span "Approve" at bounding box center [780, 536] width 206 height 14
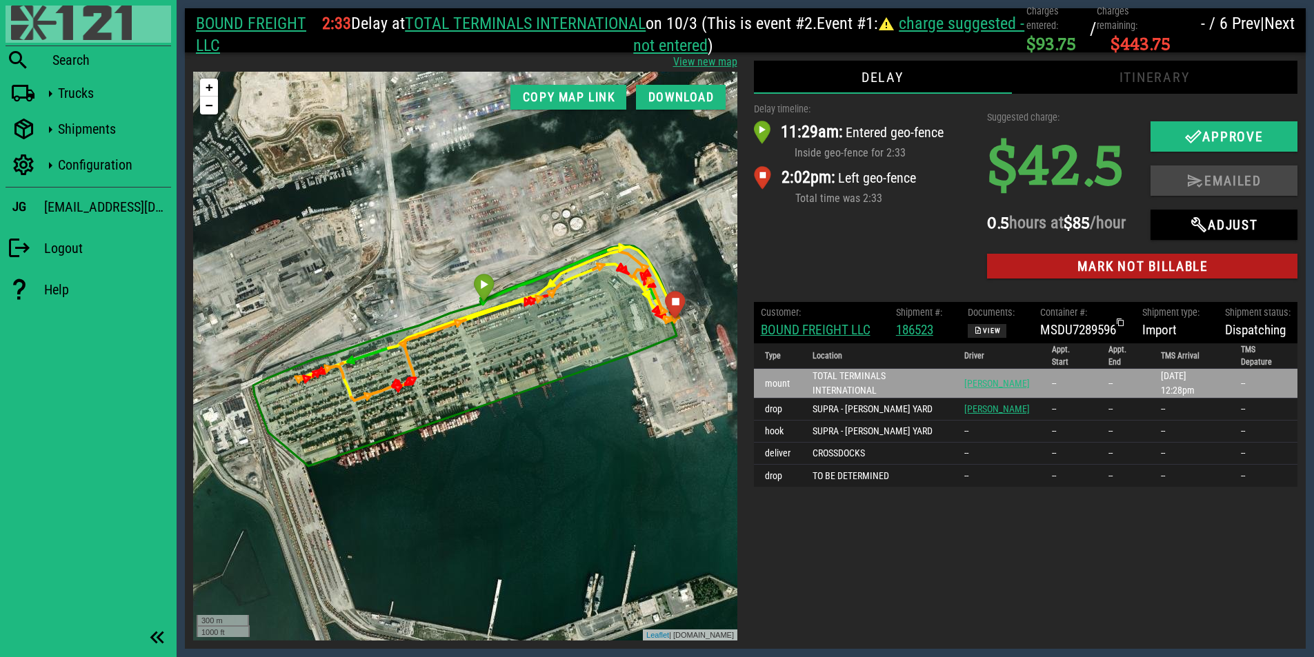
click at [56, 30] on img at bounding box center [71, 23] width 121 height 34
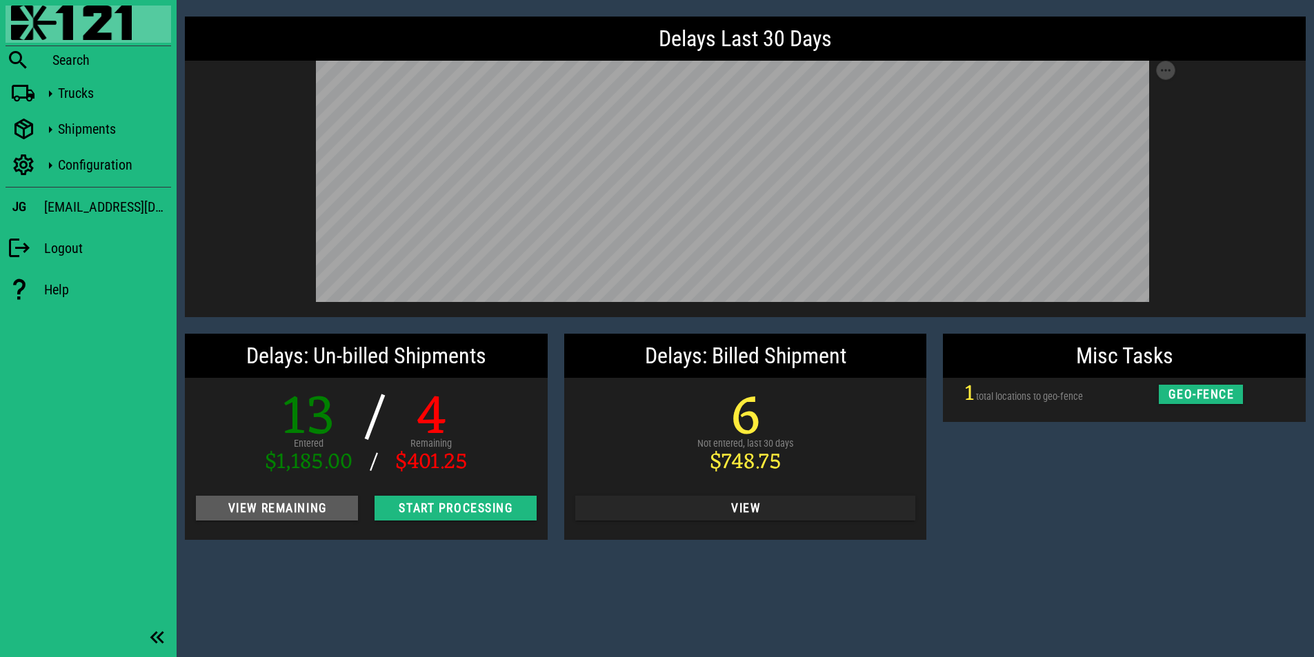
click at [277, 521] on button "View Remaining" at bounding box center [277, 508] width 162 height 25
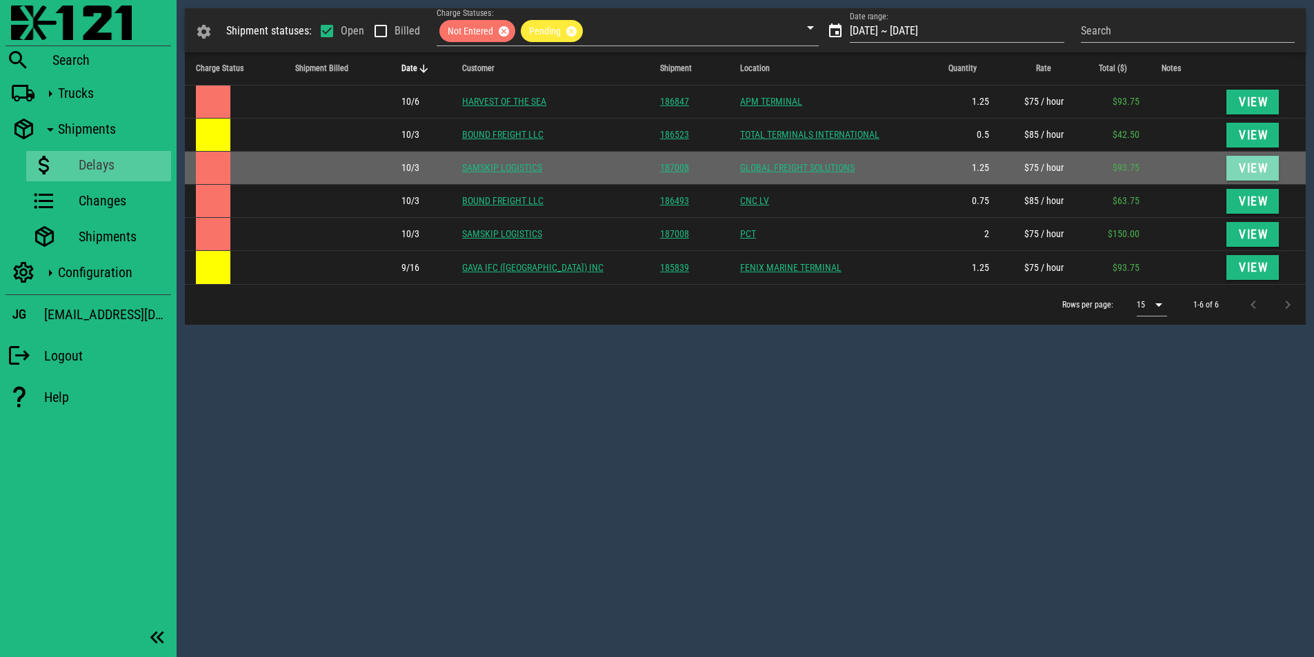
click at [1242, 170] on span "View" at bounding box center [1253, 168] width 30 height 14
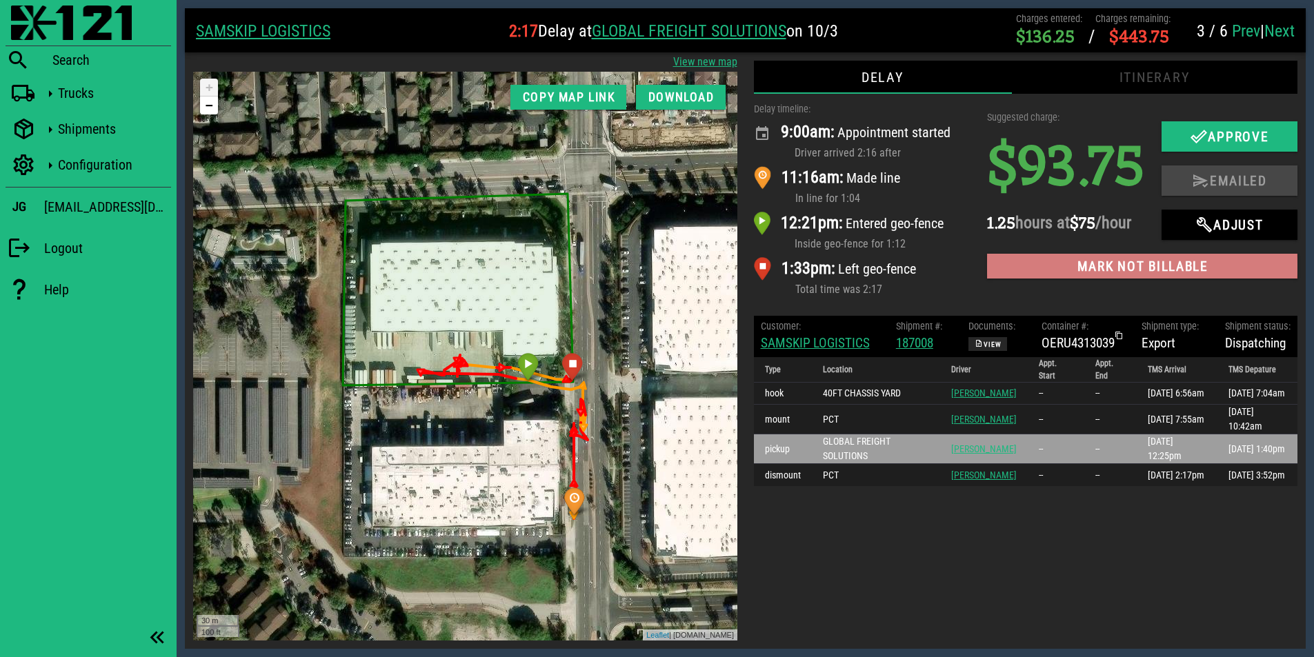
click at [1118, 263] on span "Mark not billable" at bounding box center [1142, 267] width 288 height 16
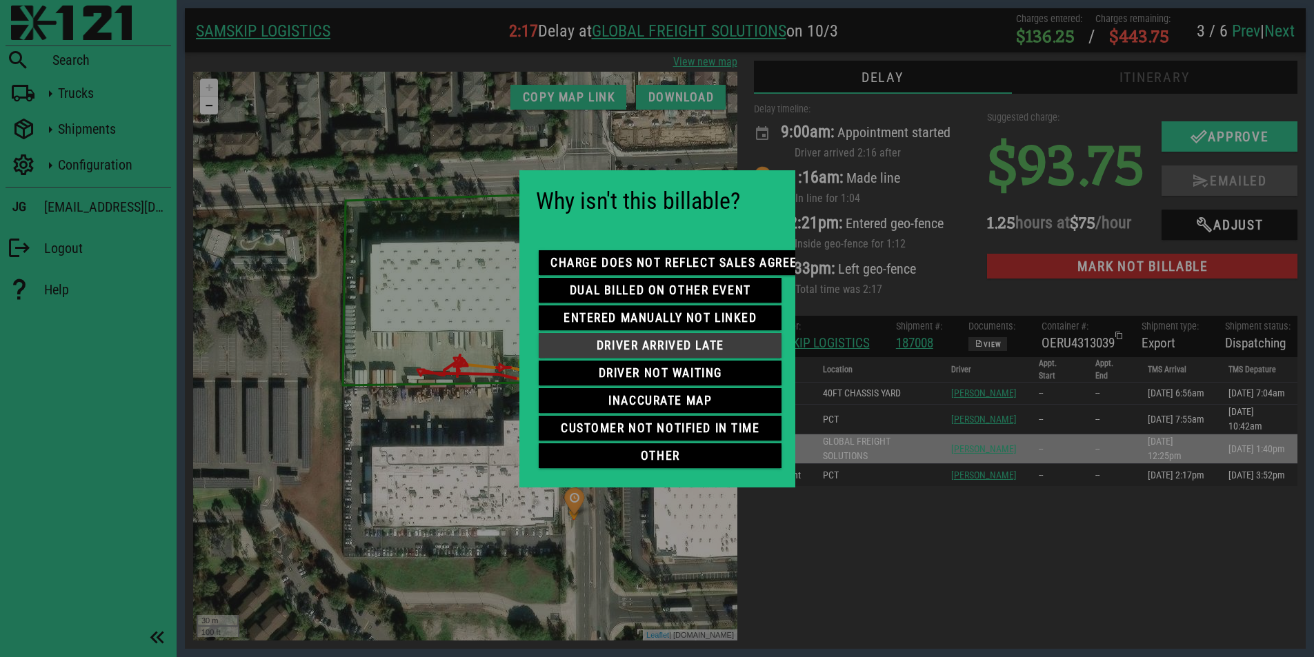
click at [664, 341] on span "driver arrived late" at bounding box center [660, 346] width 221 height 14
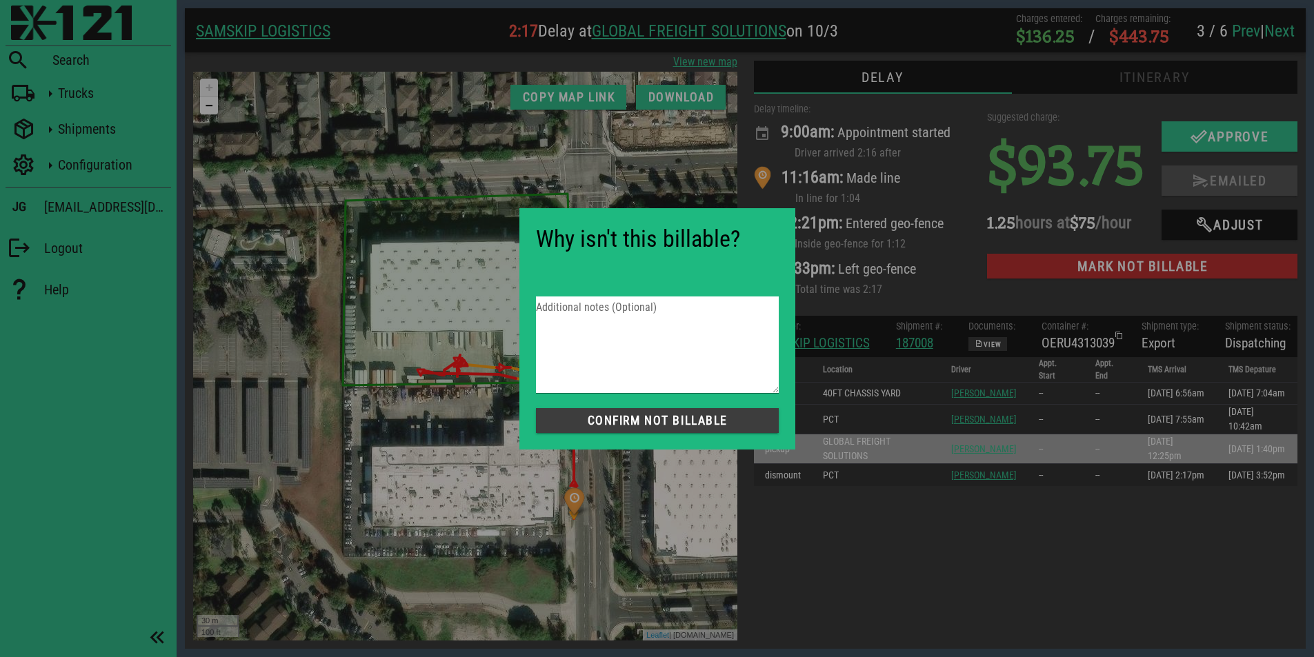
click at [659, 419] on span "Confirm not Billable" at bounding box center [657, 421] width 221 height 14
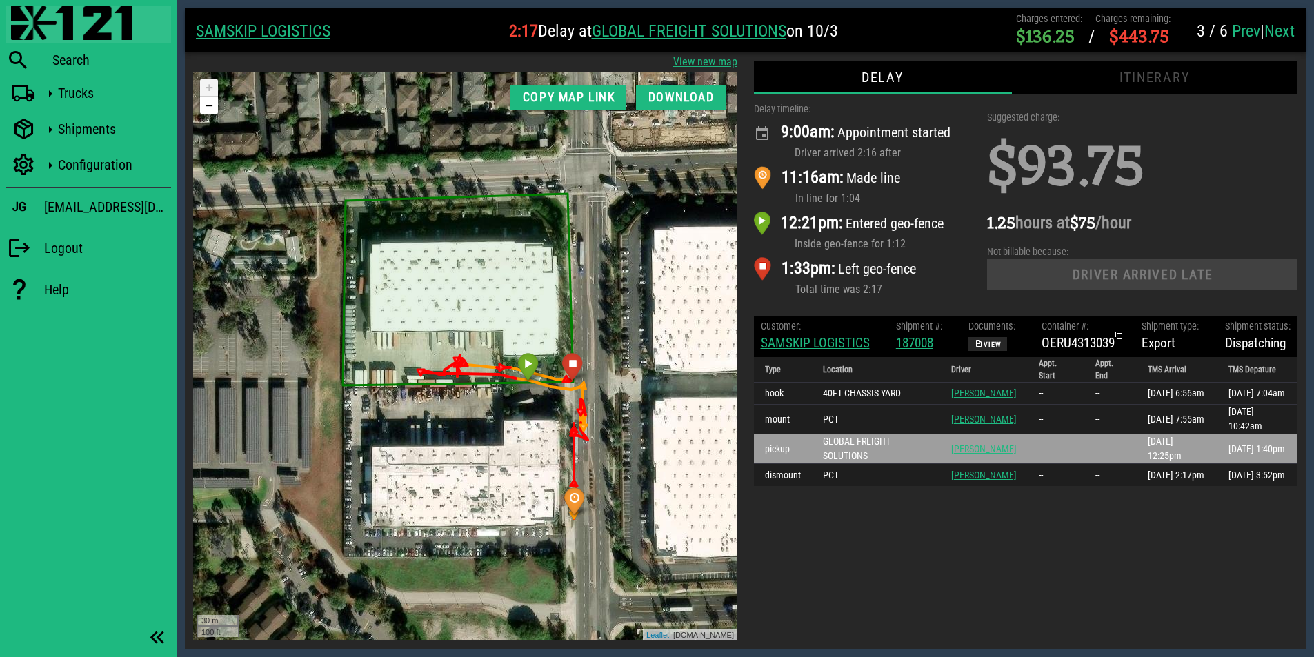
click at [72, 29] on img at bounding box center [71, 23] width 121 height 34
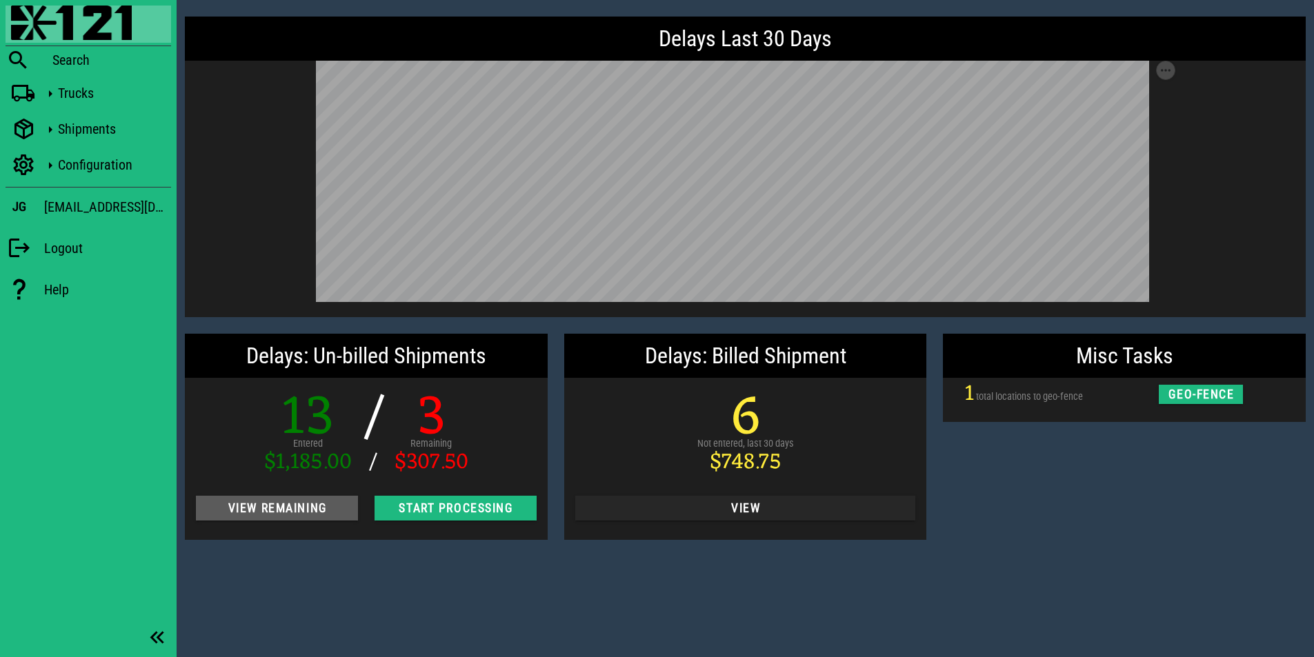
click at [332, 508] on span "View Remaining" at bounding box center [277, 509] width 140 height 14
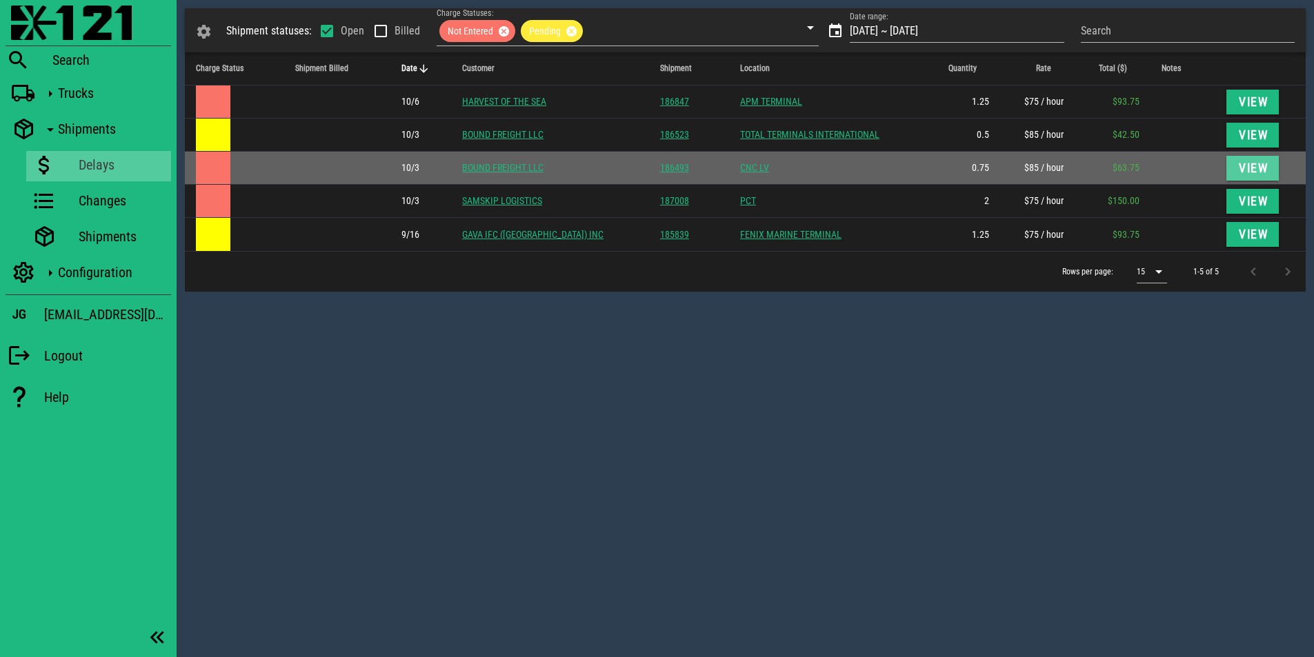
click at [1246, 174] on span "View" at bounding box center [1253, 168] width 30 height 14
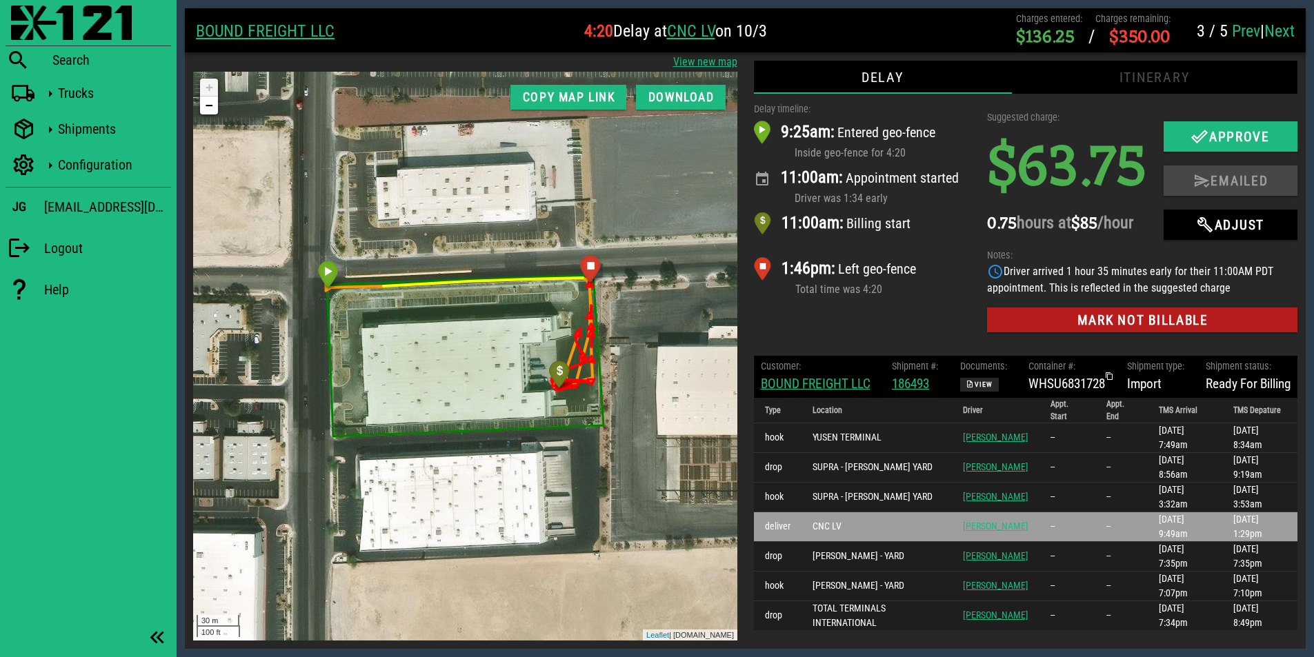
click at [1102, 110] on div "Suggested charge: $63.75 0.75 hours at $85 /hour" at bounding box center [1067, 175] width 177 height 146
click at [1095, 316] on span "Mark not billable" at bounding box center [1142, 321] width 288 height 16
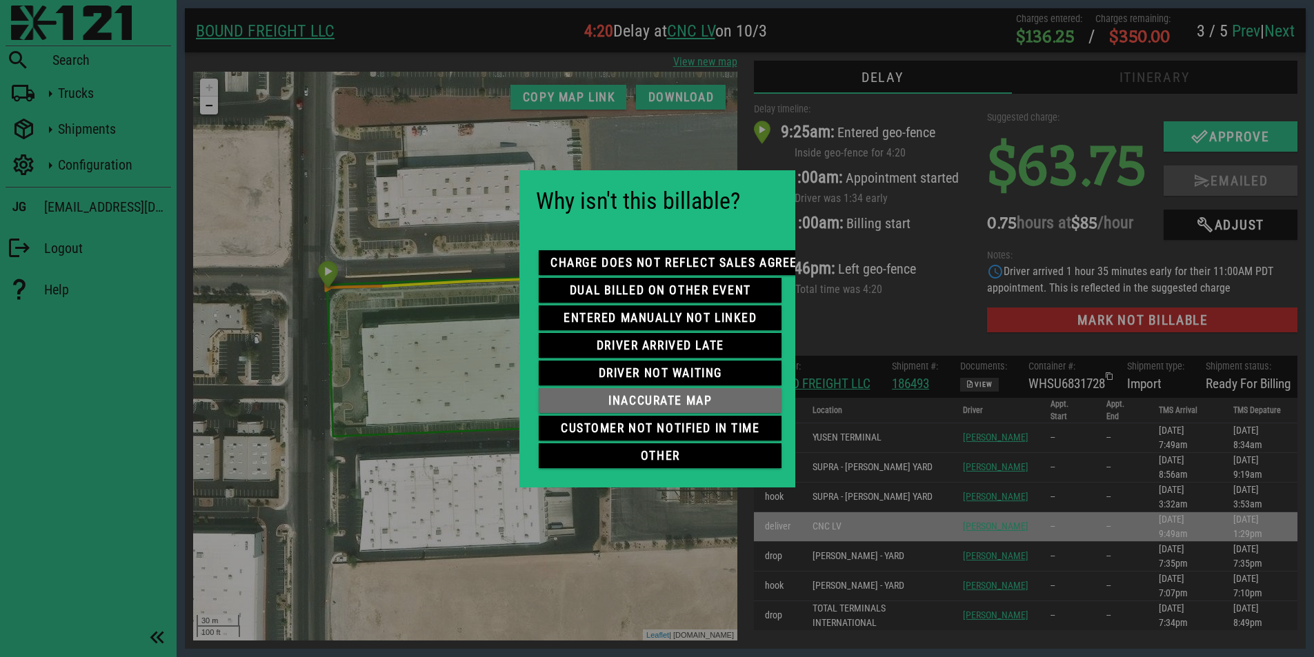
click at [684, 398] on span "inaccurate map" at bounding box center [660, 401] width 221 height 14
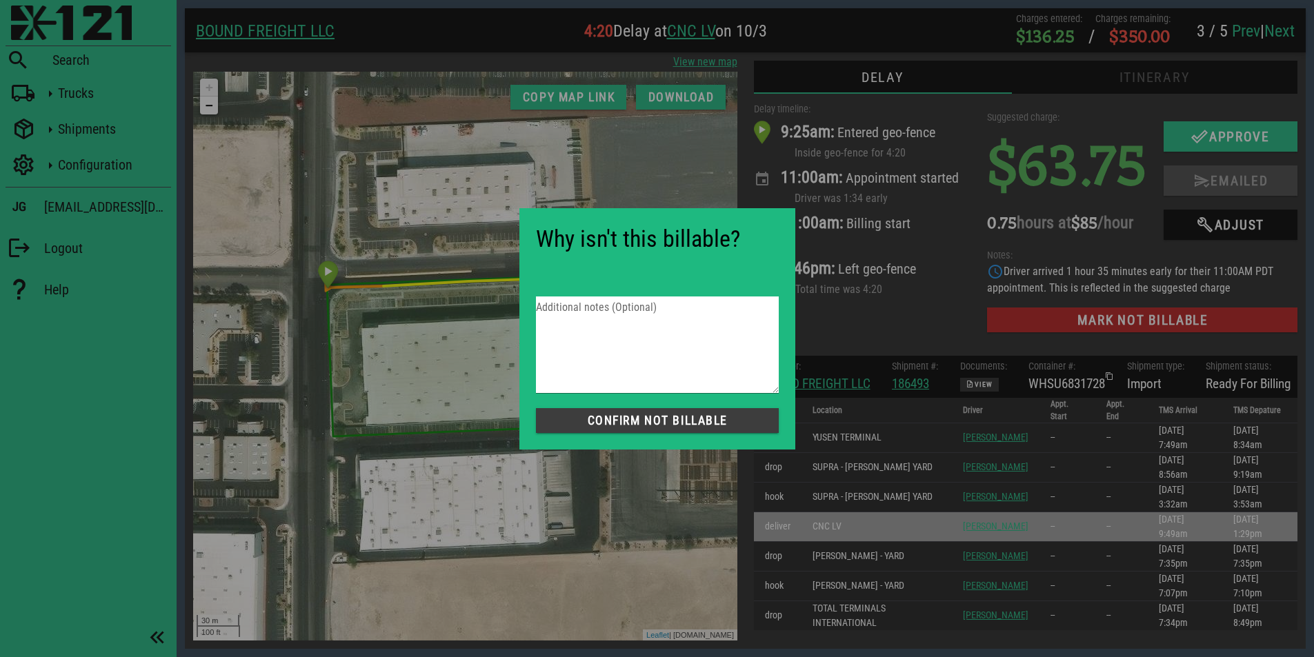
click at [684, 417] on span "Confirm not Billable" at bounding box center [657, 421] width 221 height 14
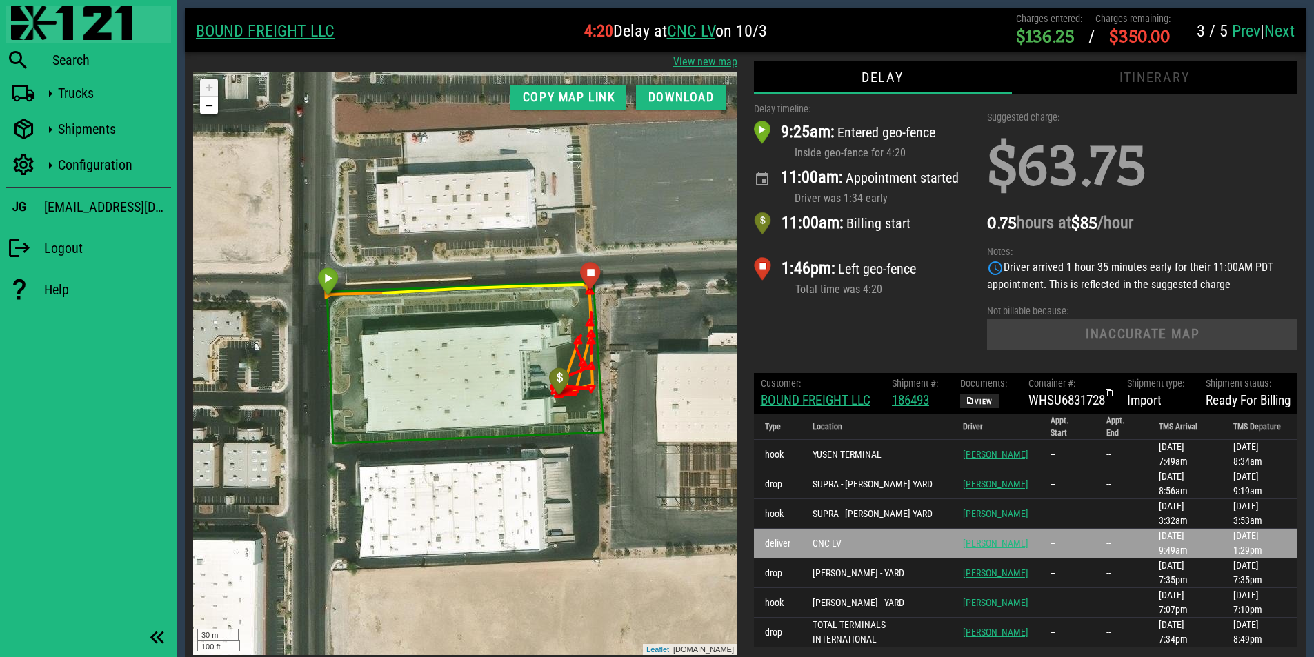
click at [86, 32] on img at bounding box center [71, 23] width 121 height 34
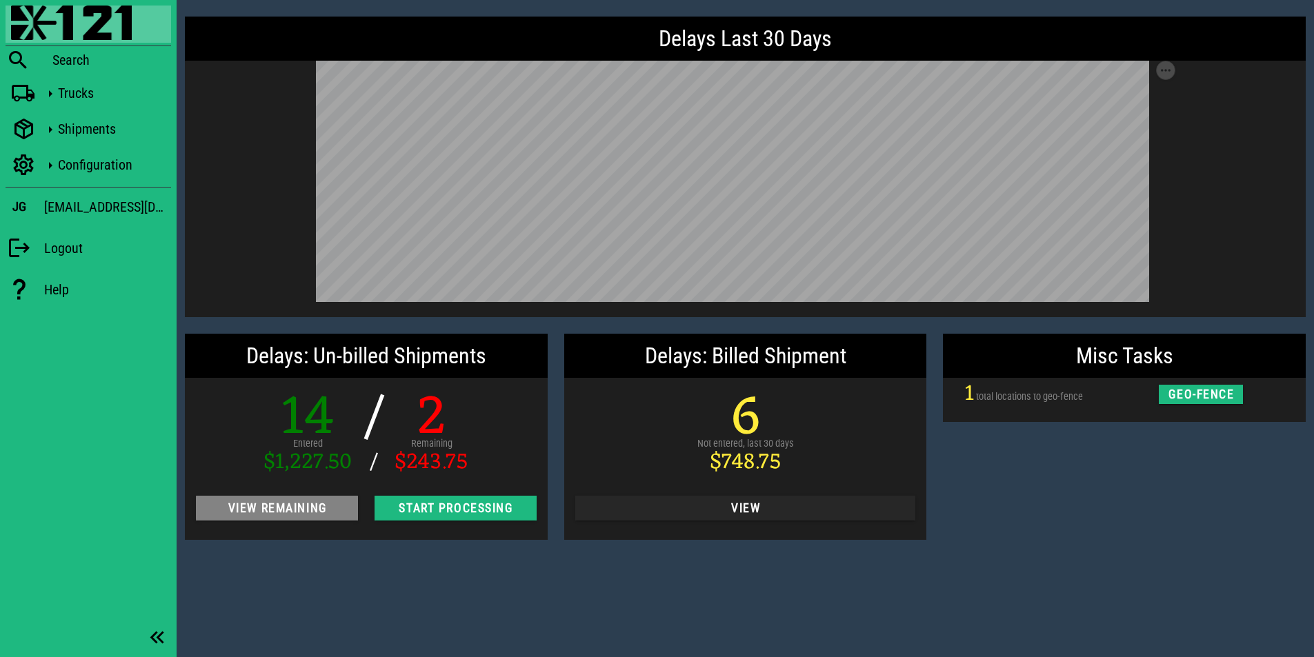
click at [304, 510] on span "View Remaining" at bounding box center [277, 509] width 140 height 14
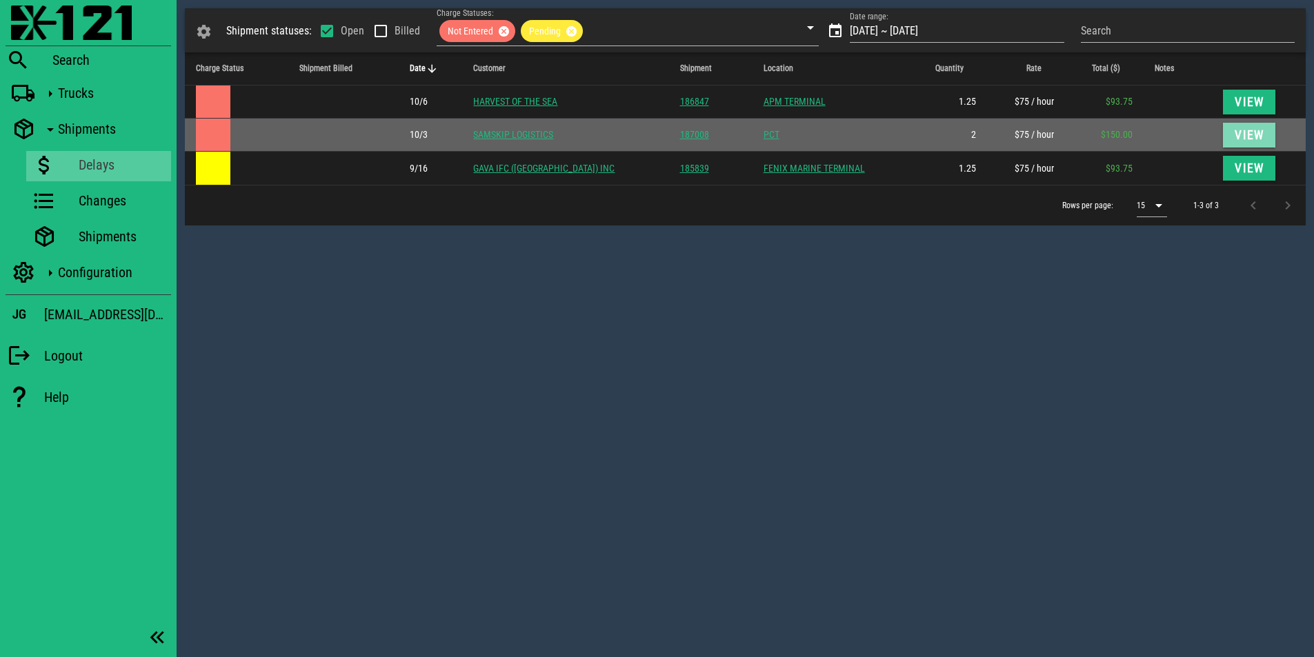
click at [1238, 134] on span "View" at bounding box center [1249, 135] width 30 height 14
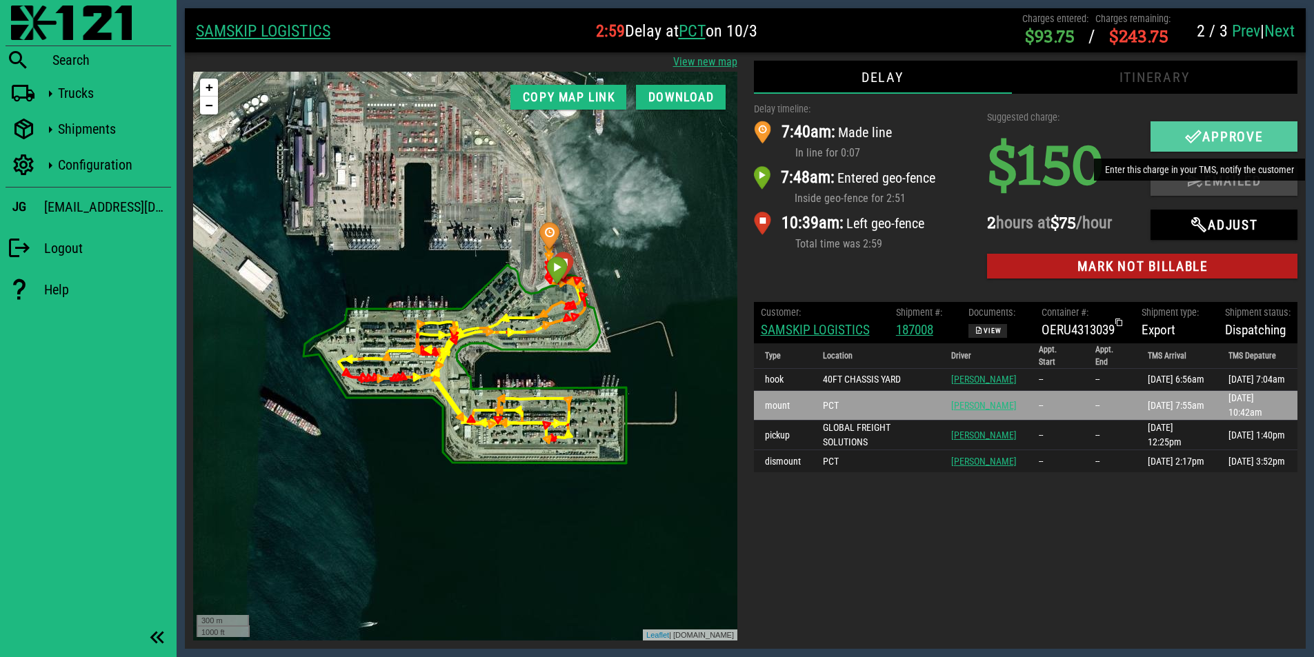
click at [1255, 141] on span "Approve" at bounding box center [1225, 136] width 120 height 17
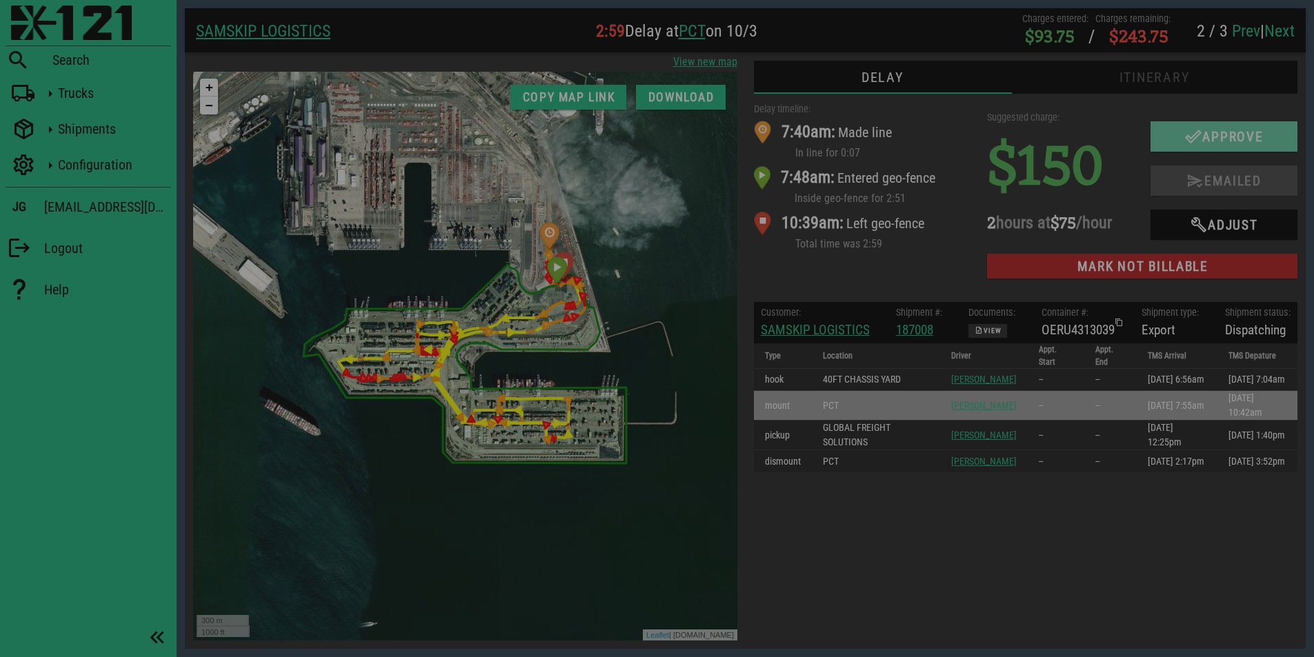
checkbox input "true"
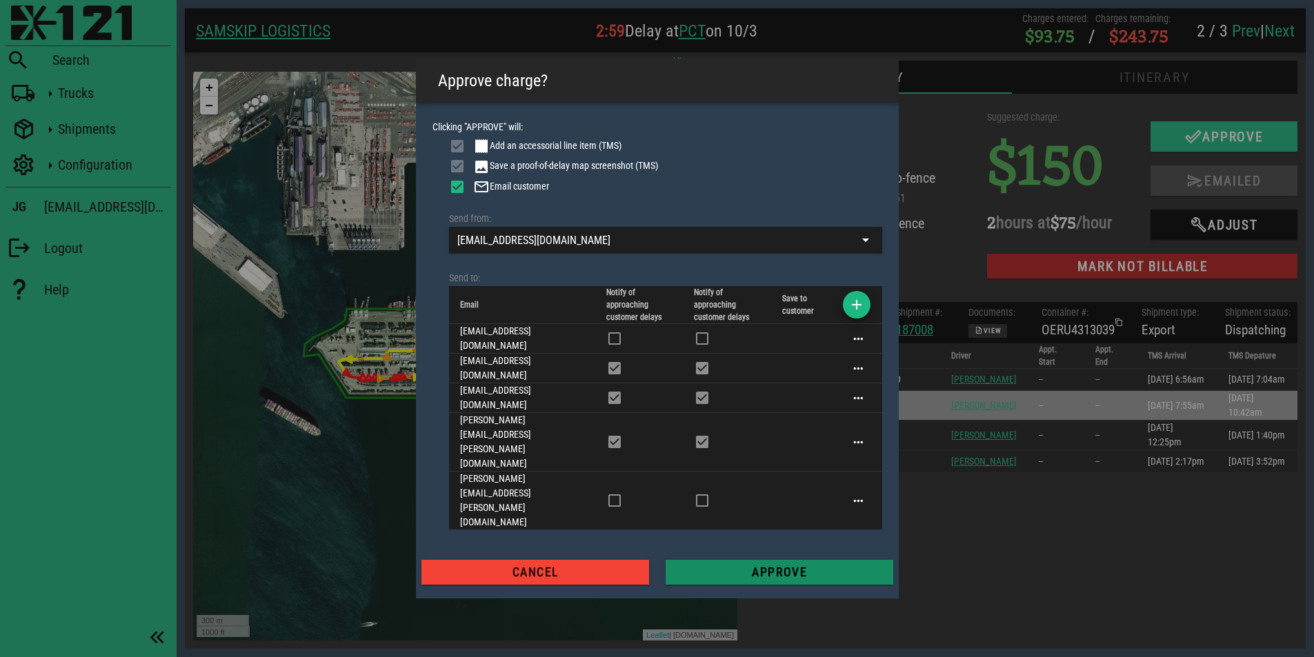
click at [804, 566] on span "Approve" at bounding box center [780, 573] width 206 height 14
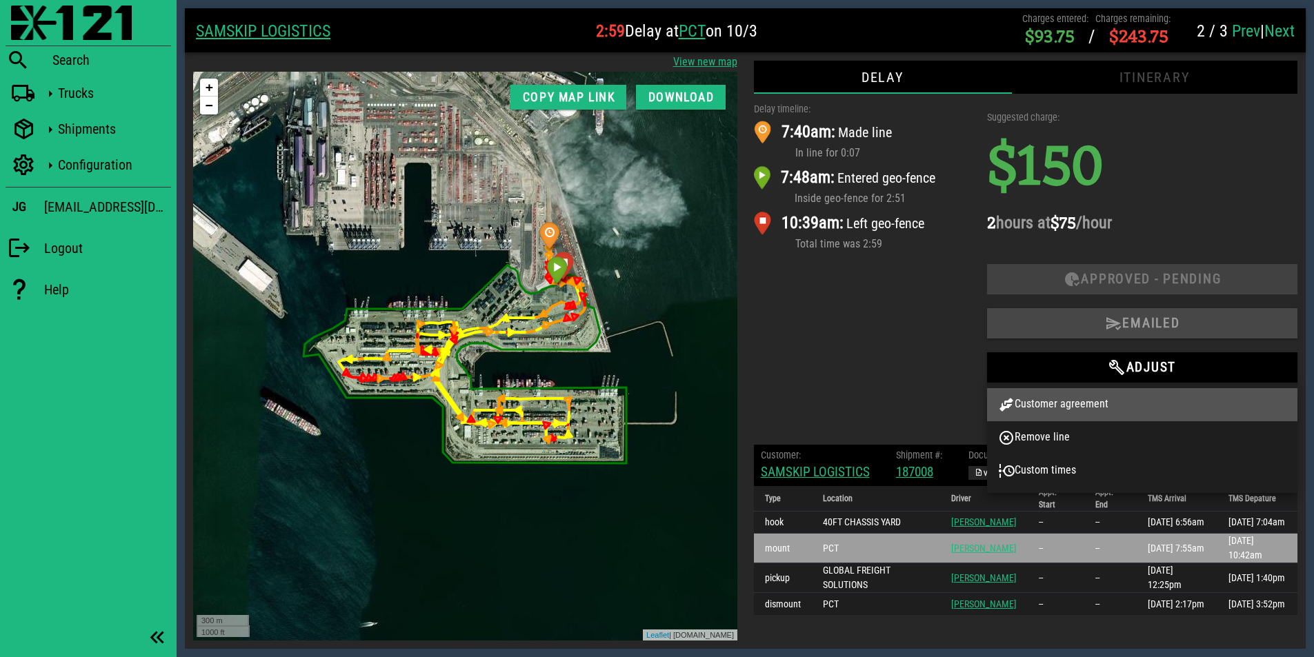
click at [1069, 403] on div "Customer agreement" at bounding box center [1142, 405] width 288 height 17
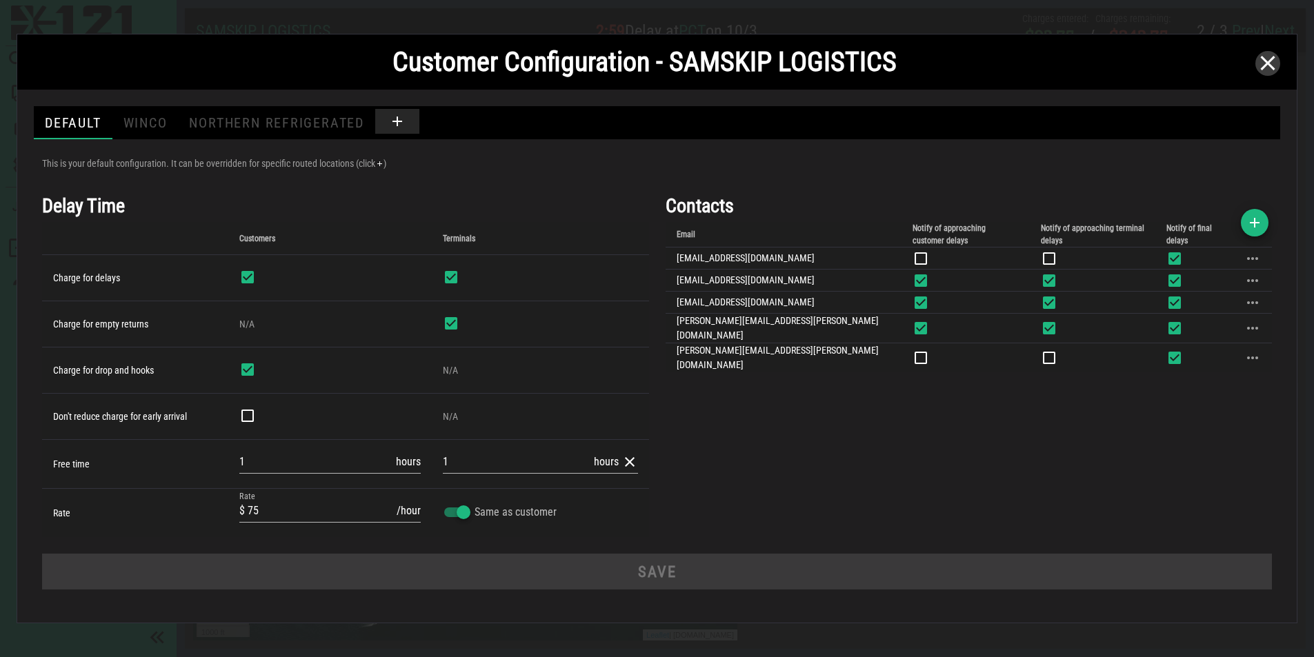
click at [1272, 63] on icon "button" at bounding box center [1268, 63] width 17 height 17
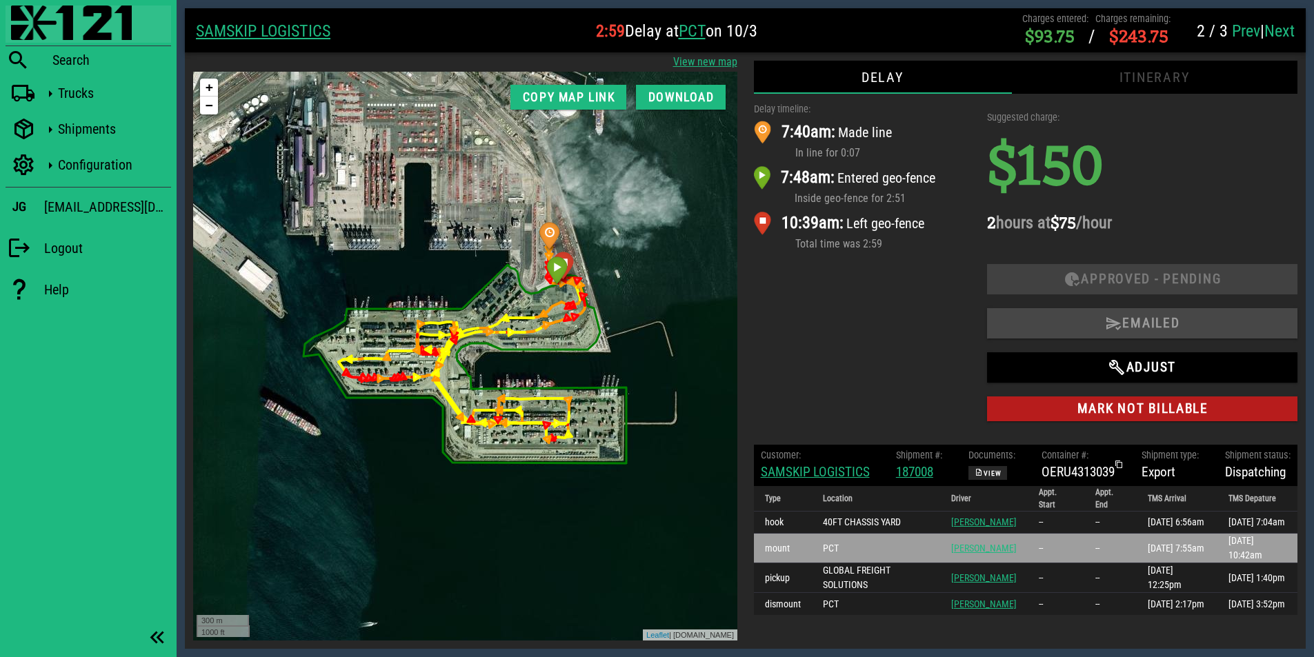
click at [55, 30] on img at bounding box center [71, 23] width 121 height 34
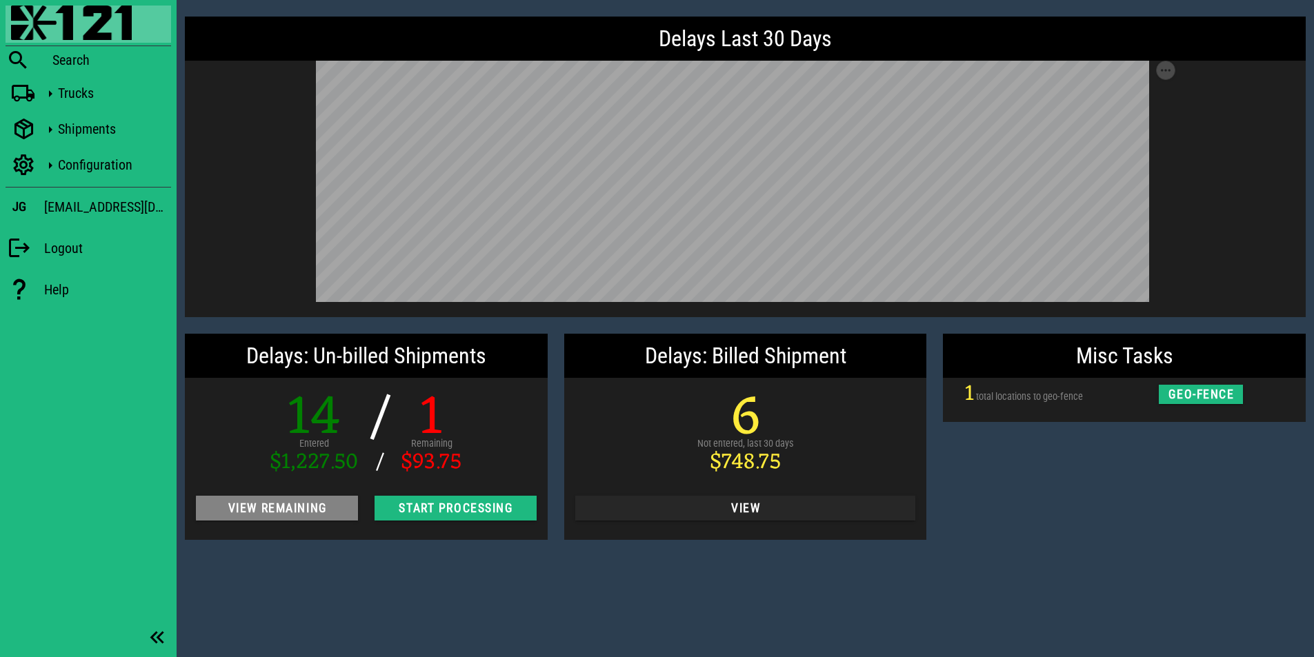
click at [328, 506] on span "View Remaining" at bounding box center [277, 509] width 140 height 14
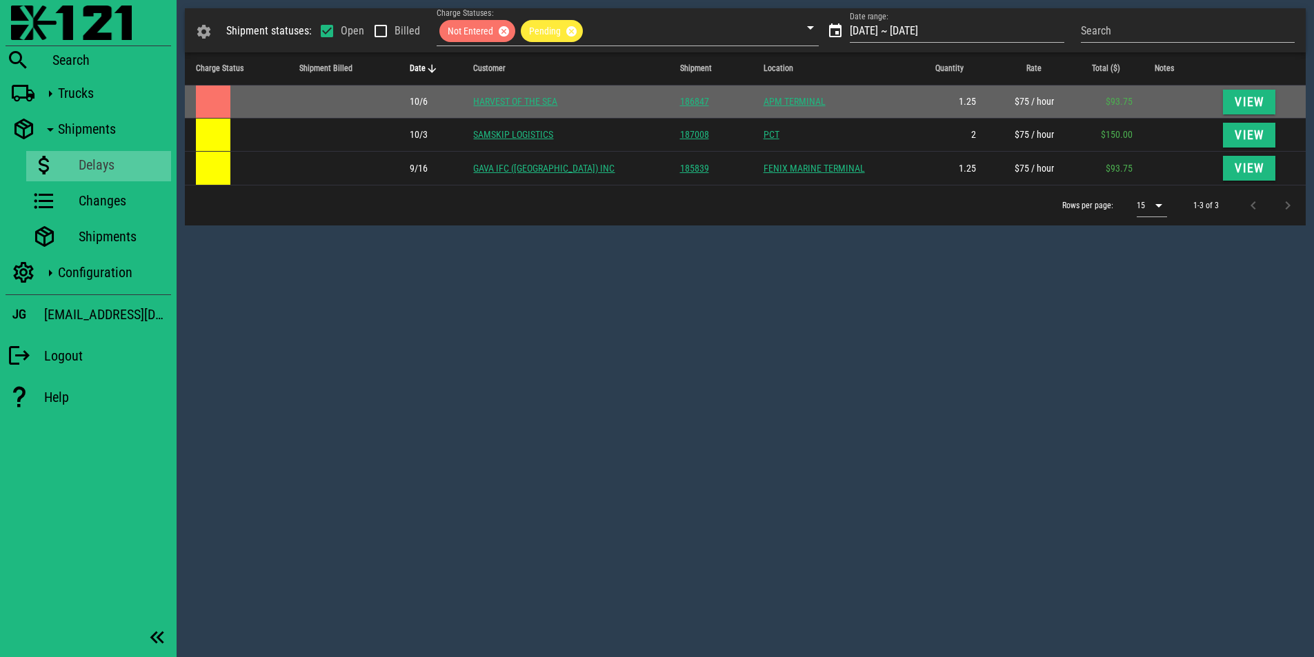
click at [526, 101] on link "HARVEST OF THE SEA" at bounding box center [515, 101] width 84 height 11
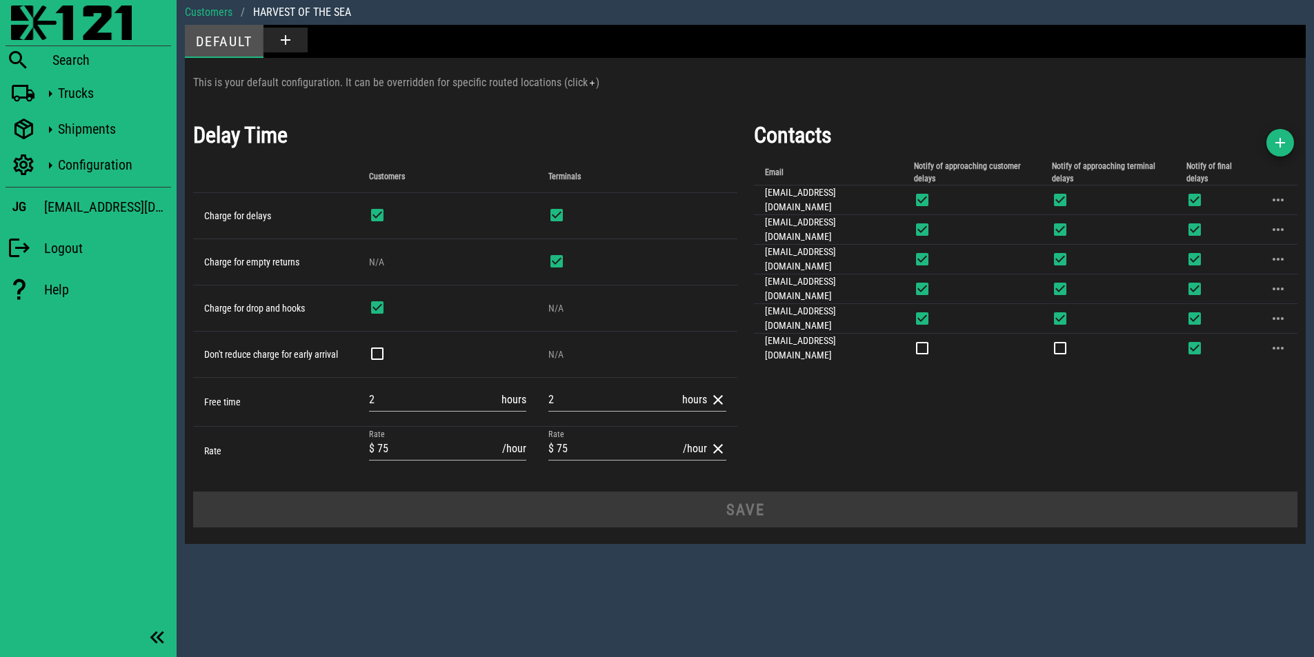
click at [235, 49] on div "Default" at bounding box center [224, 41] width 79 height 33
click at [63, 26] on img at bounding box center [71, 23] width 121 height 34
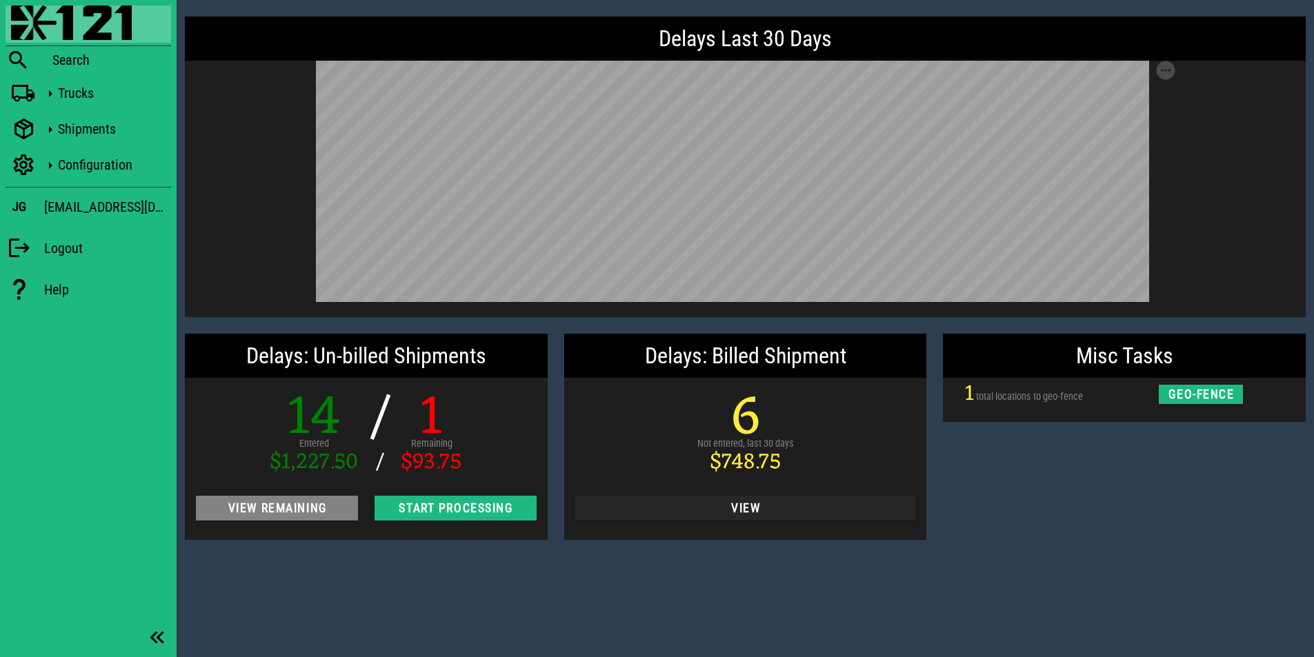
click at [301, 515] on span "View Remaining" at bounding box center [277, 509] width 140 height 14
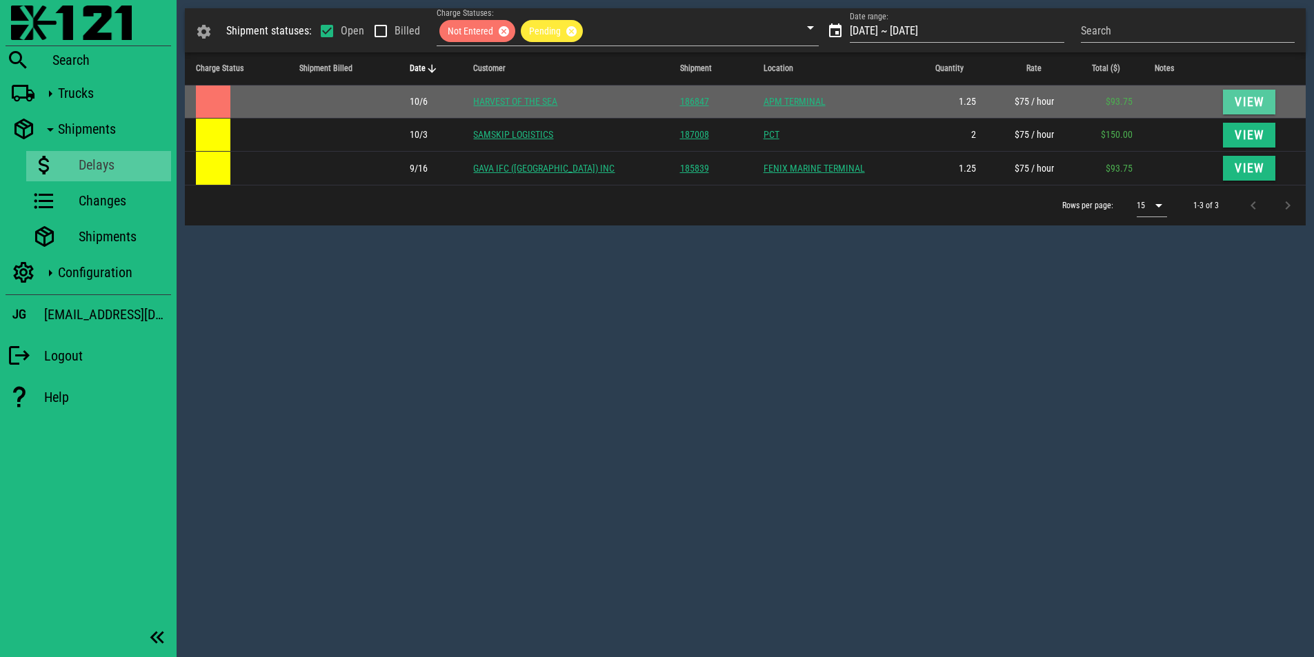
click at [1236, 105] on span "View" at bounding box center [1249, 102] width 30 height 14
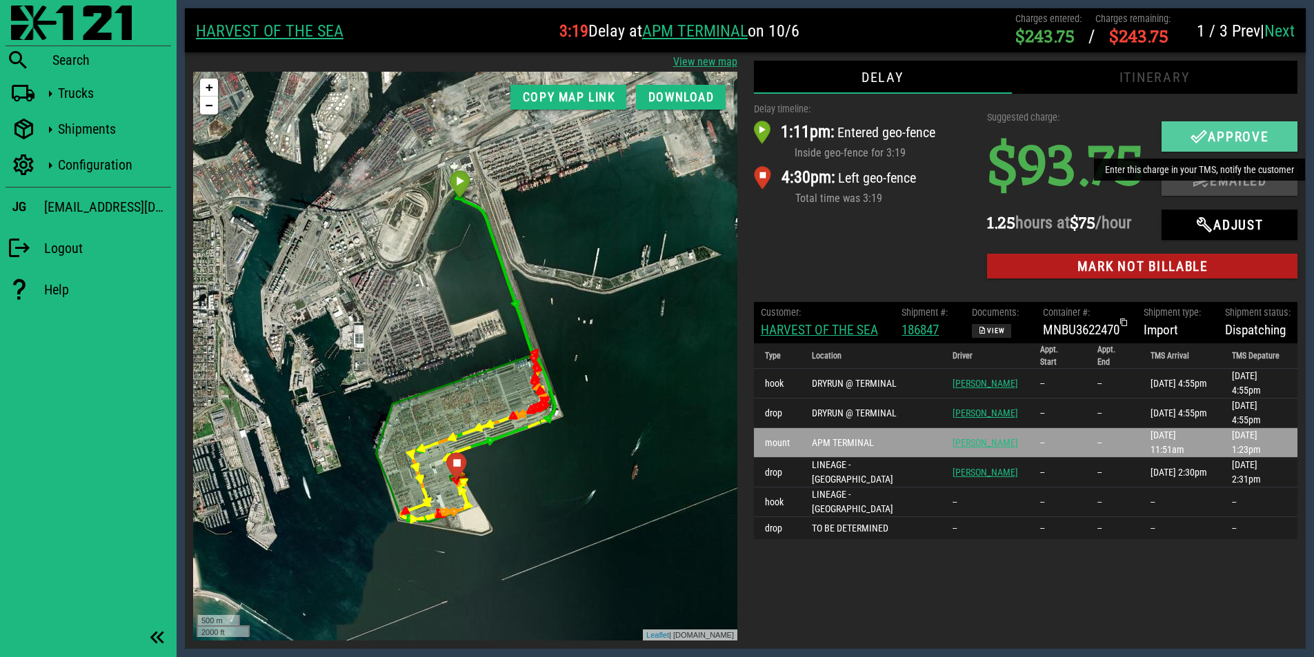
click at [1219, 141] on span "Approve" at bounding box center [1230, 136] width 109 height 17
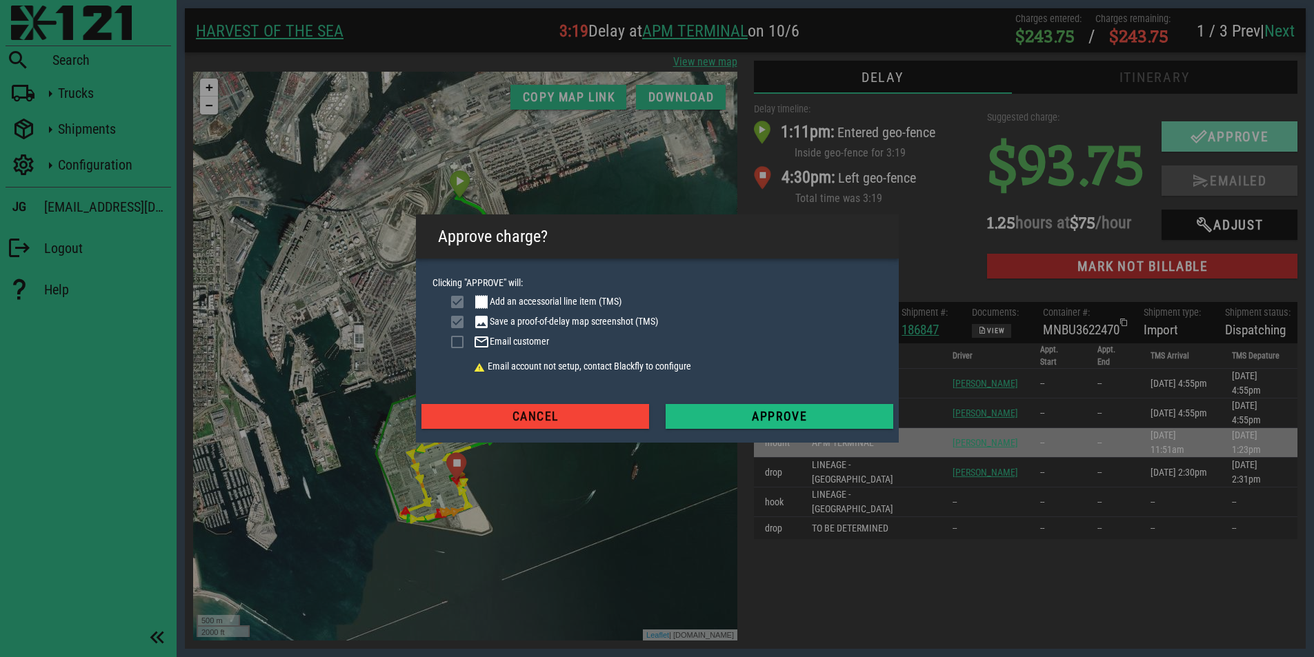
checkbox input "true"
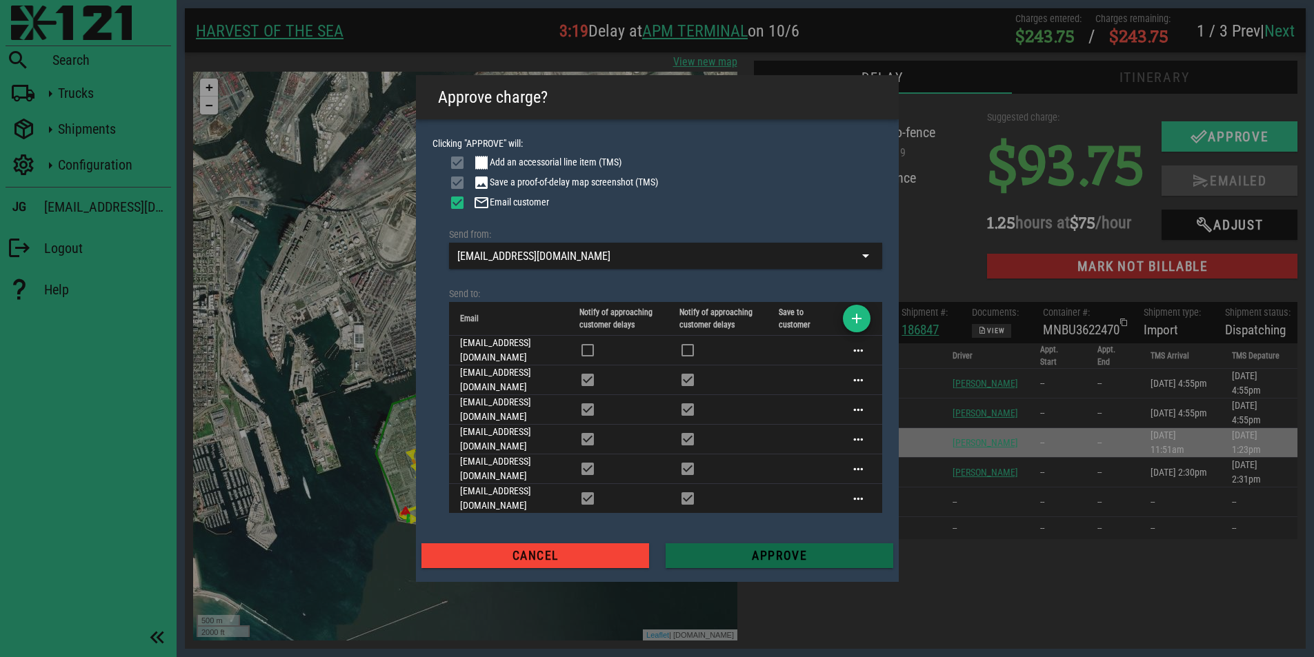
click at [735, 549] on span "Approve" at bounding box center [780, 556] width 206 height 14
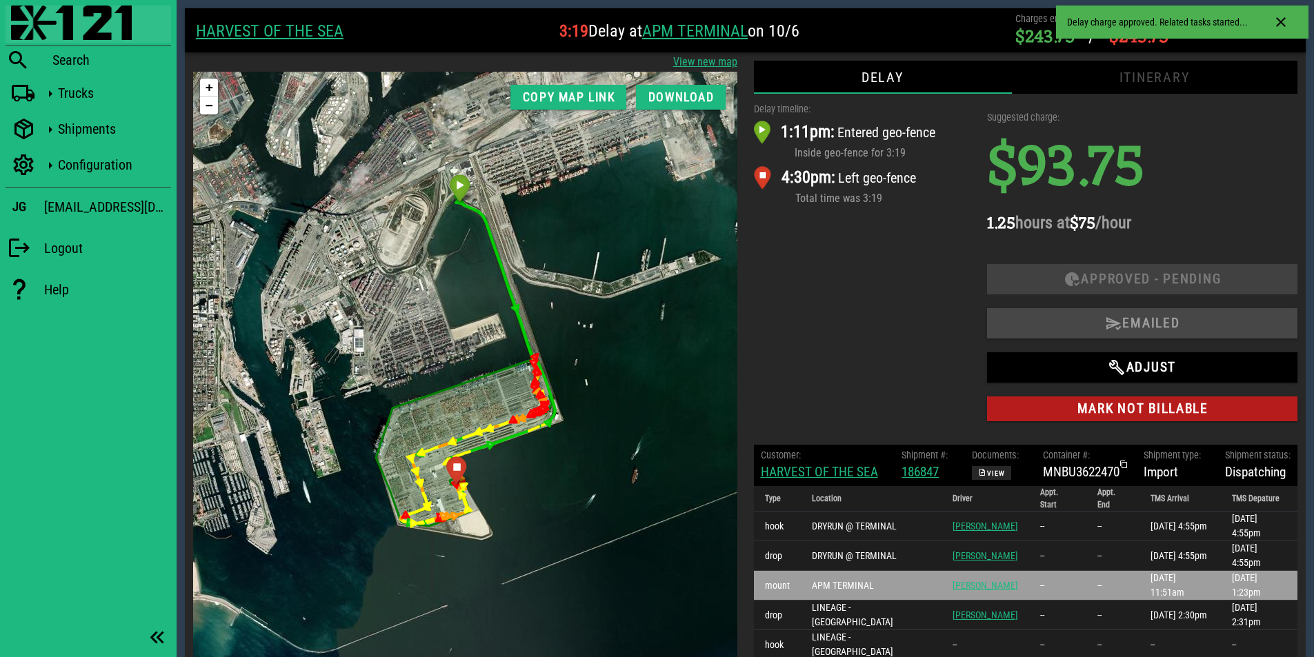
click at [75, 32] on img at bounding box center [71, 23] width 121 height 34
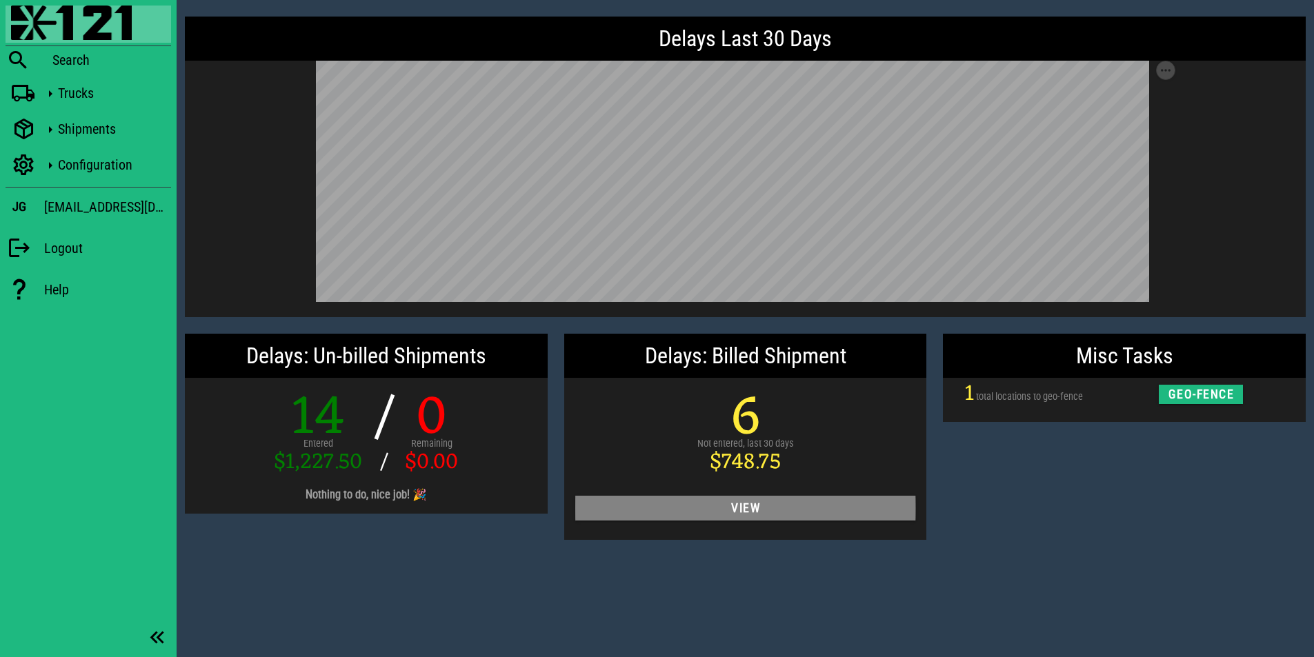
click at [731, 508] on span "View" at bounding box center [745, 509] width 319 height 14
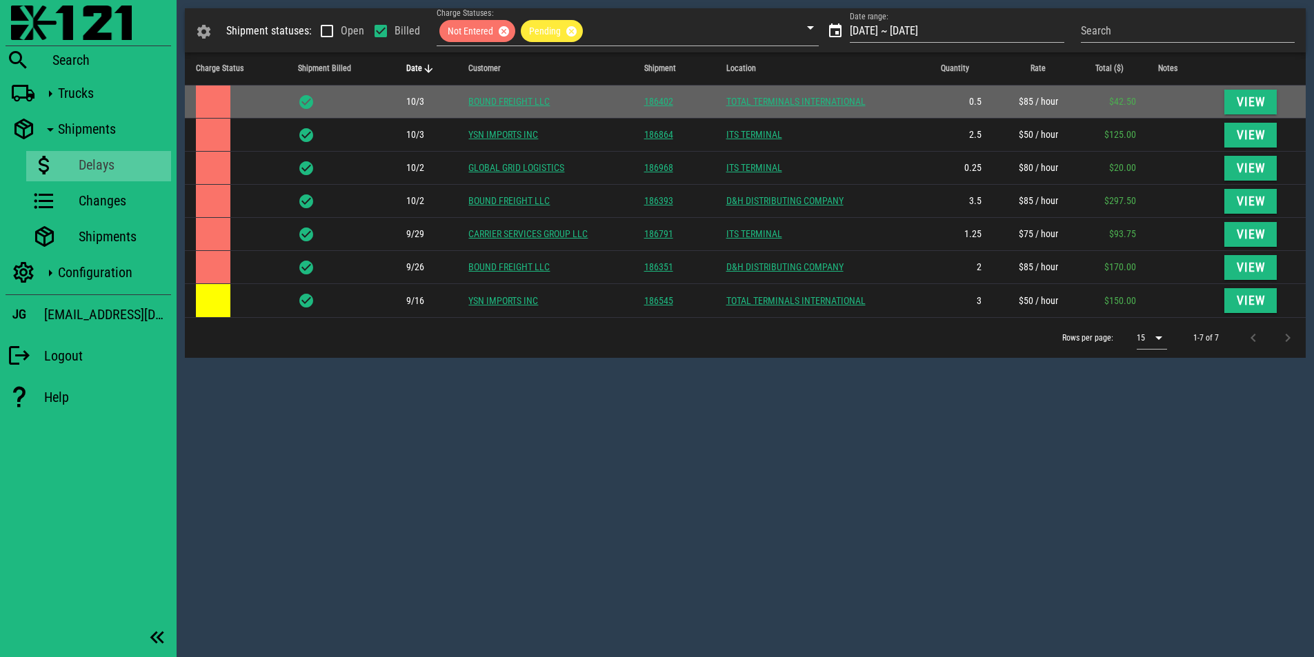
click at [511, 100] on link "BOUND FREIGHT LLC" at bounding box center [508, 101] width 81 height 11
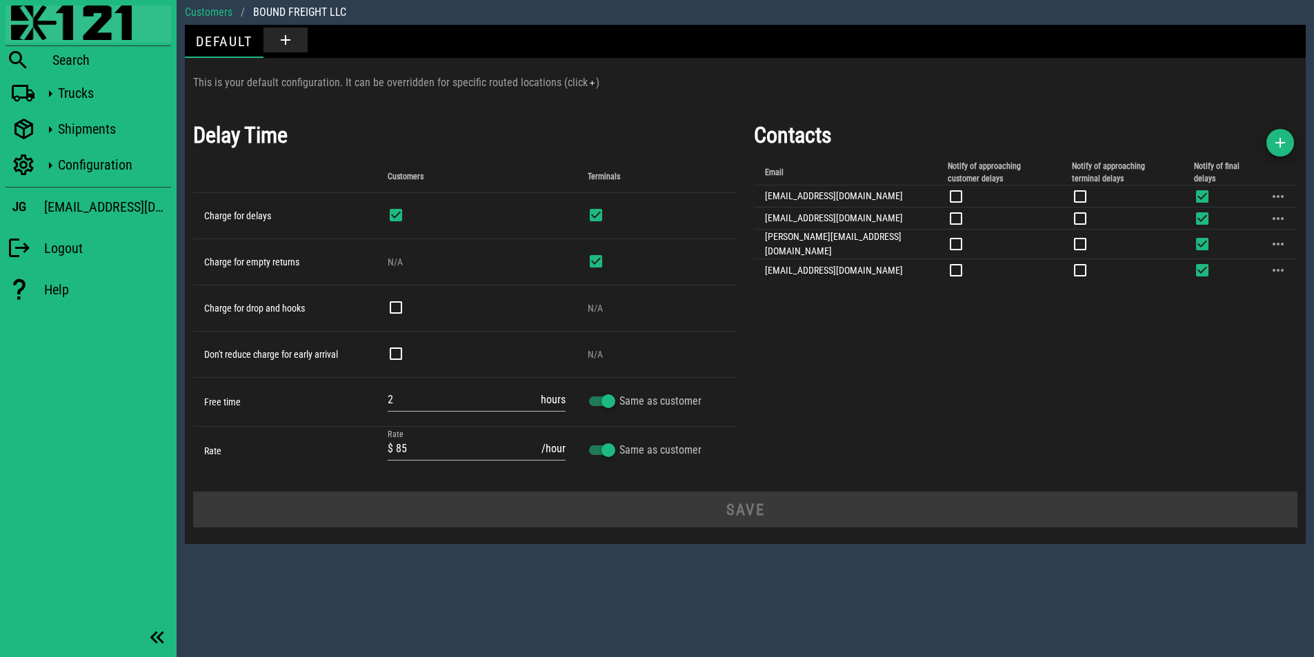
click at [50, 23] on img at bounding box center [71, 23] width 121 height 34
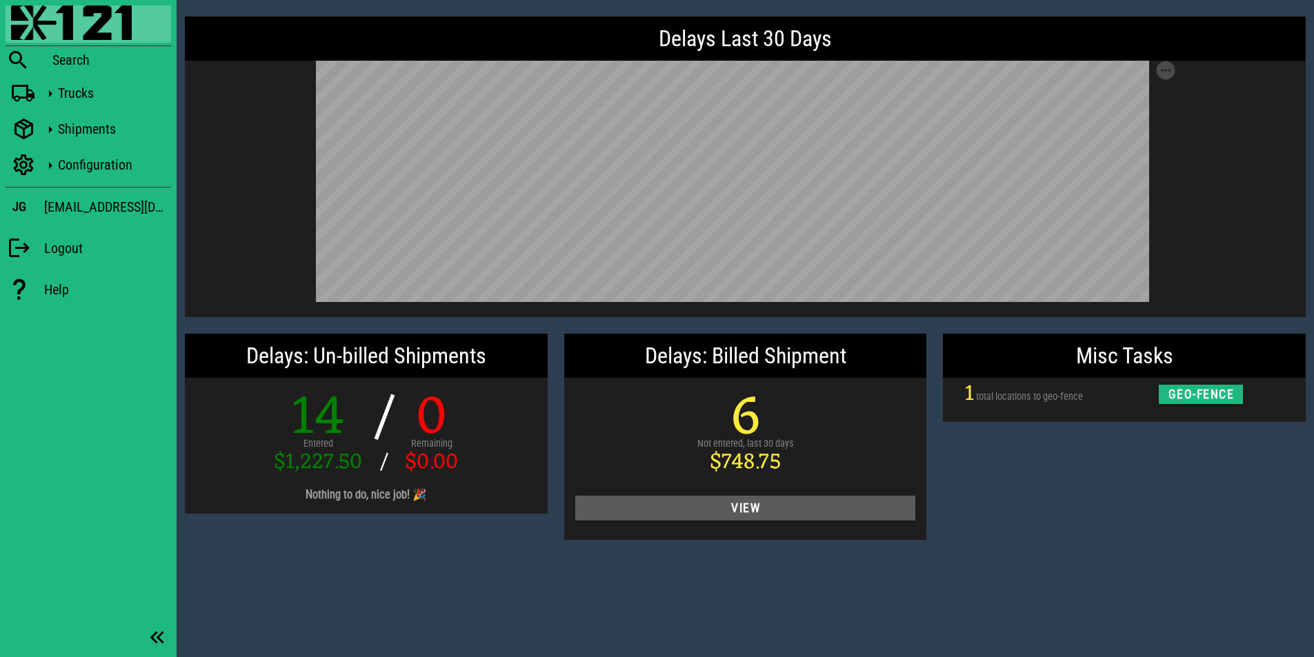
click at [757, 511] on span "View" at bounding box center [745, 509] width 319 height 14
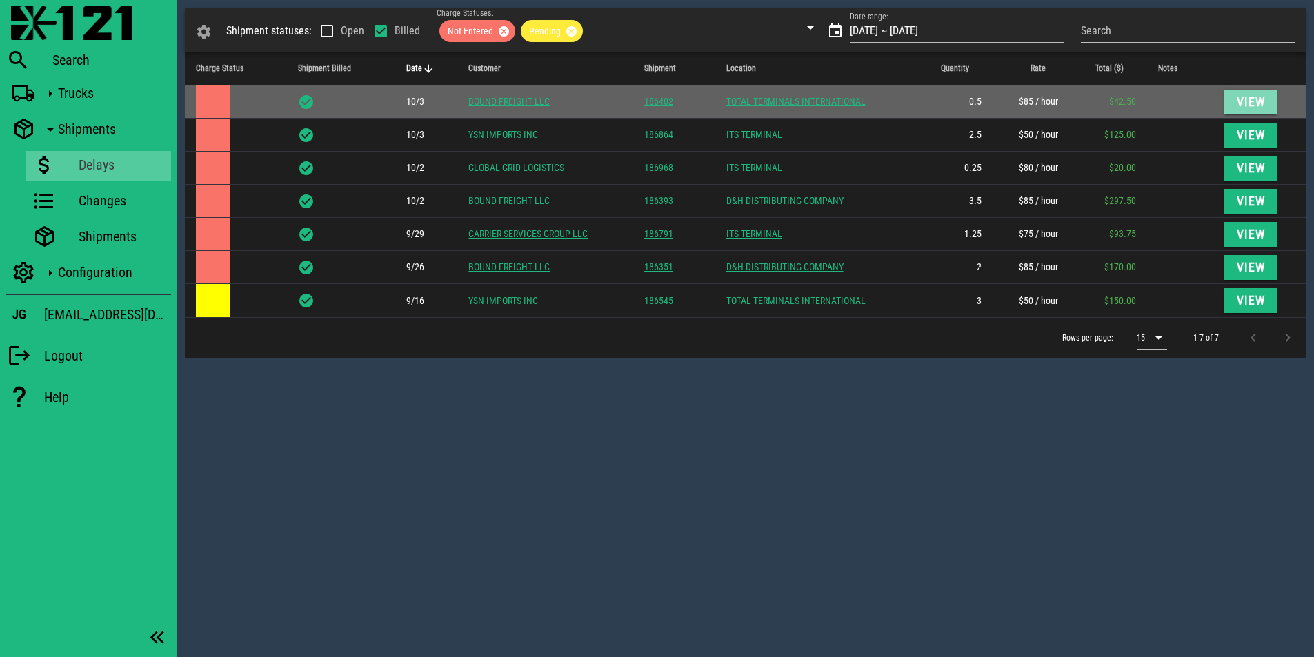
click at [1238, 105] on span "View" at bounding box center [1251, 102] width 30 height 14
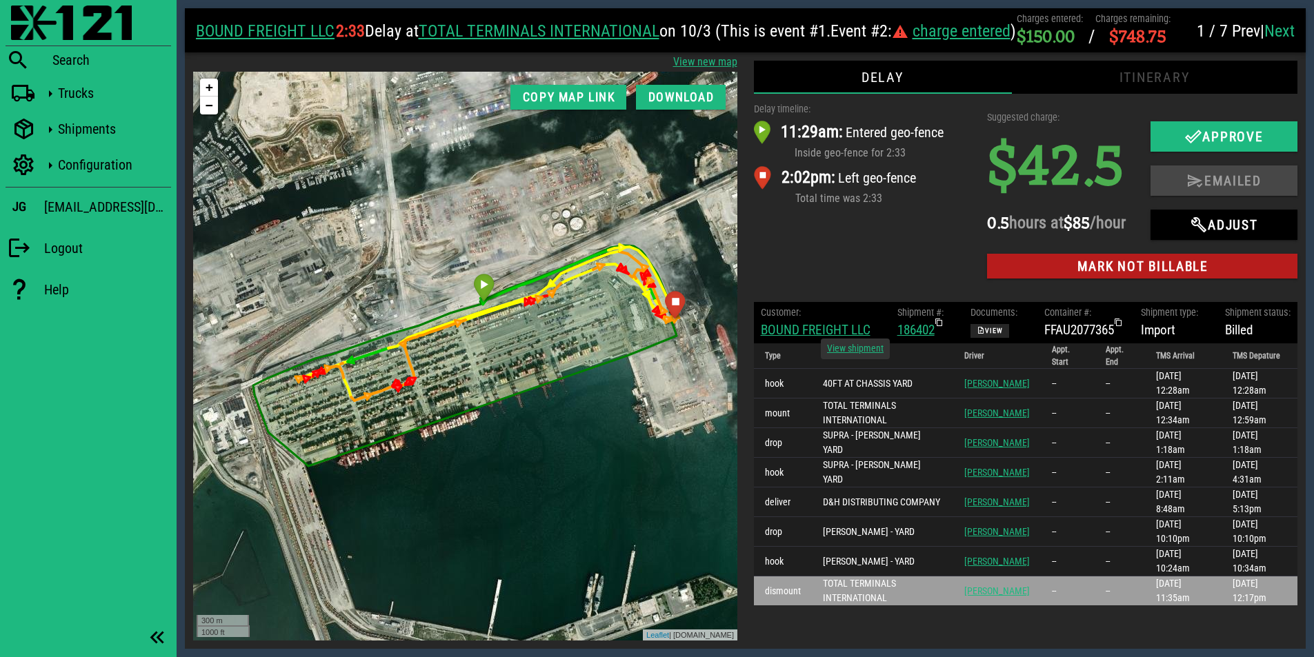
click at [942, 327] on icon at bounding box center [939, 323] width 8 height 8
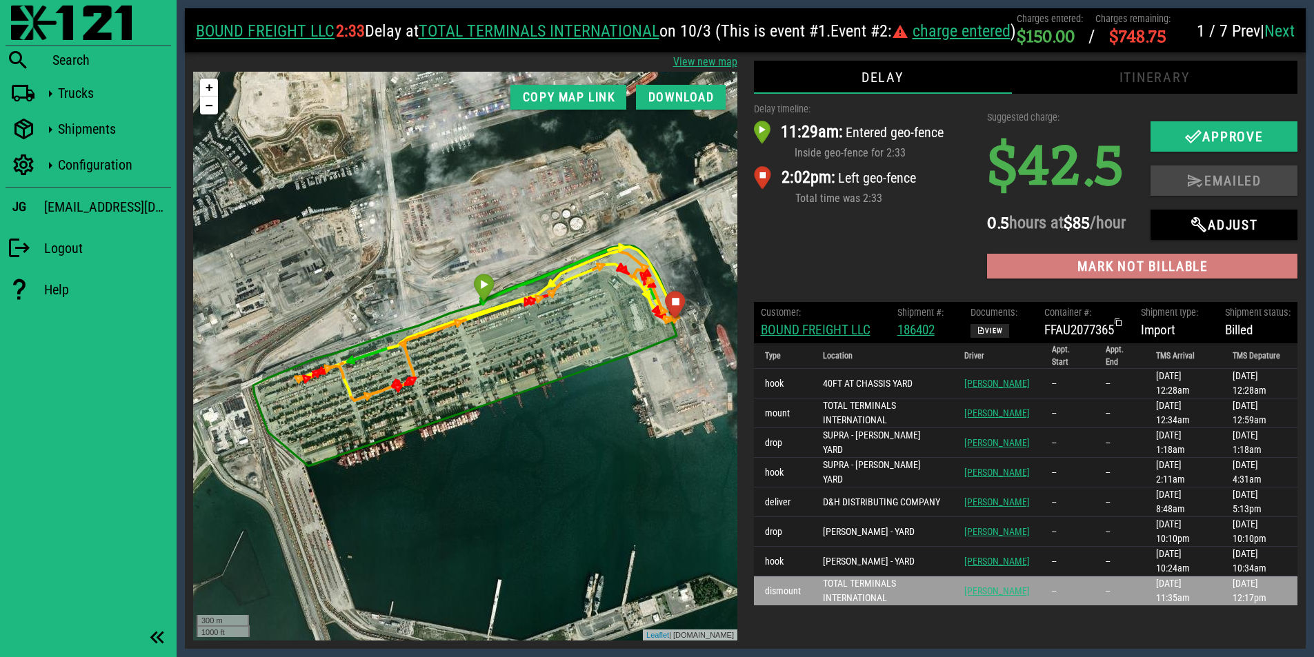
click at [1102, 275] on span "Mark not billable" at bounding box center [1142, 267] width 288 height 16
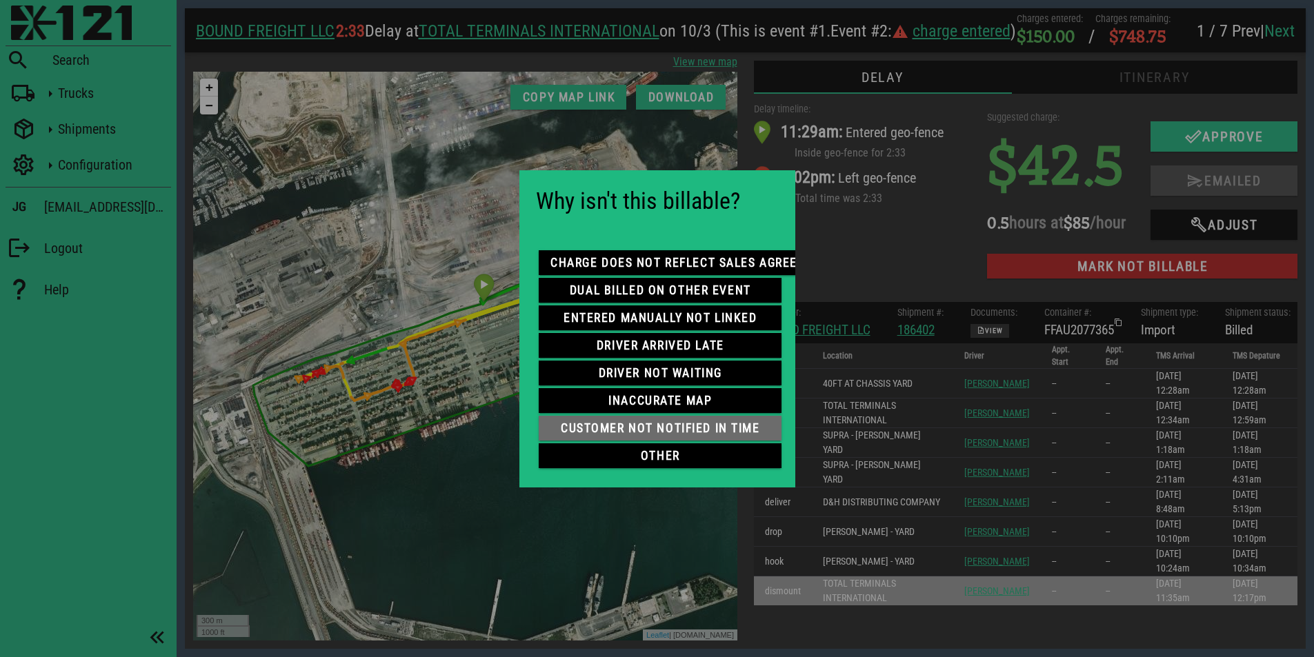
click at [691, 423] on span "customer not notified in time" at bounding box center [660, 429] width 221 height 14
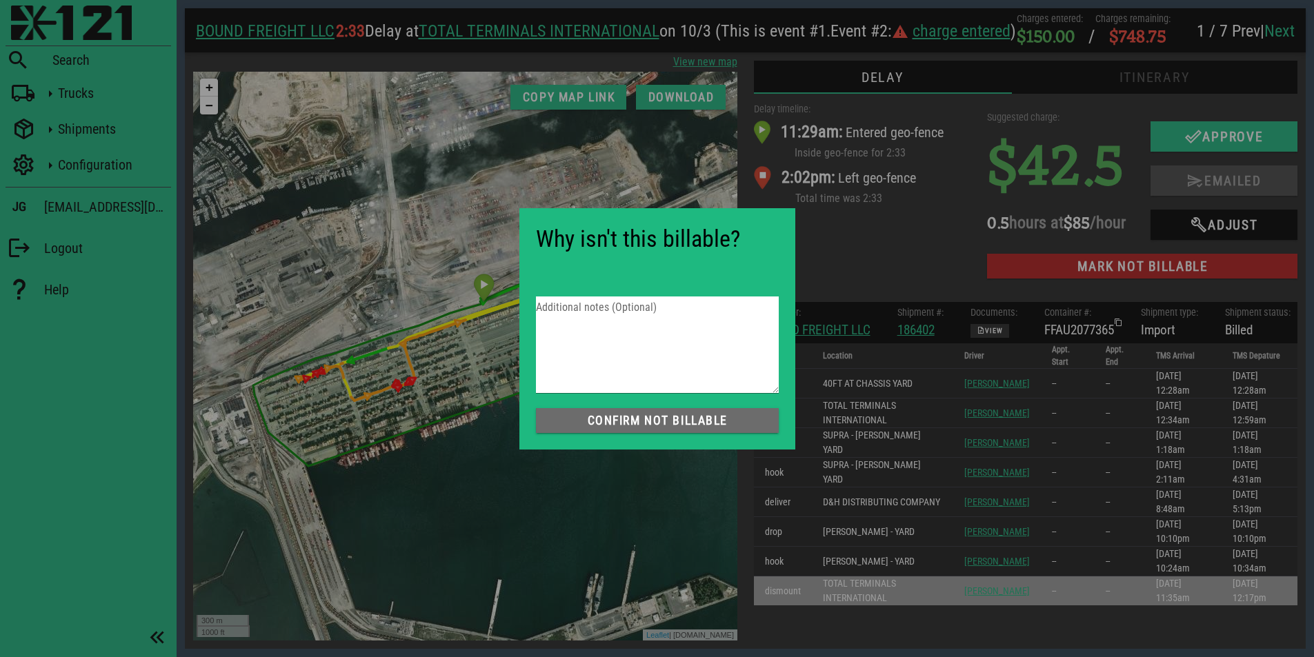
click at [672, 423] on span "Confirm not Billable" at bounding box center [657, 421] width 221 height 14
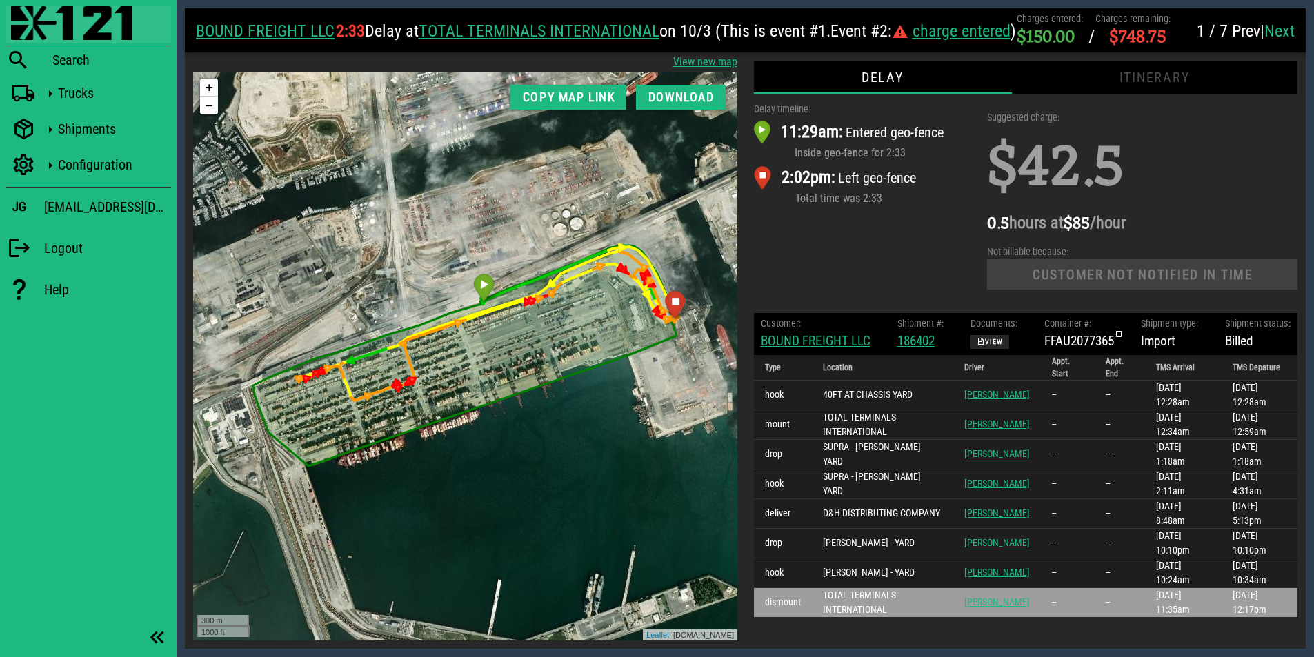
click at [63, 34] on img at bounding box center [71, 23] width 121 height 34
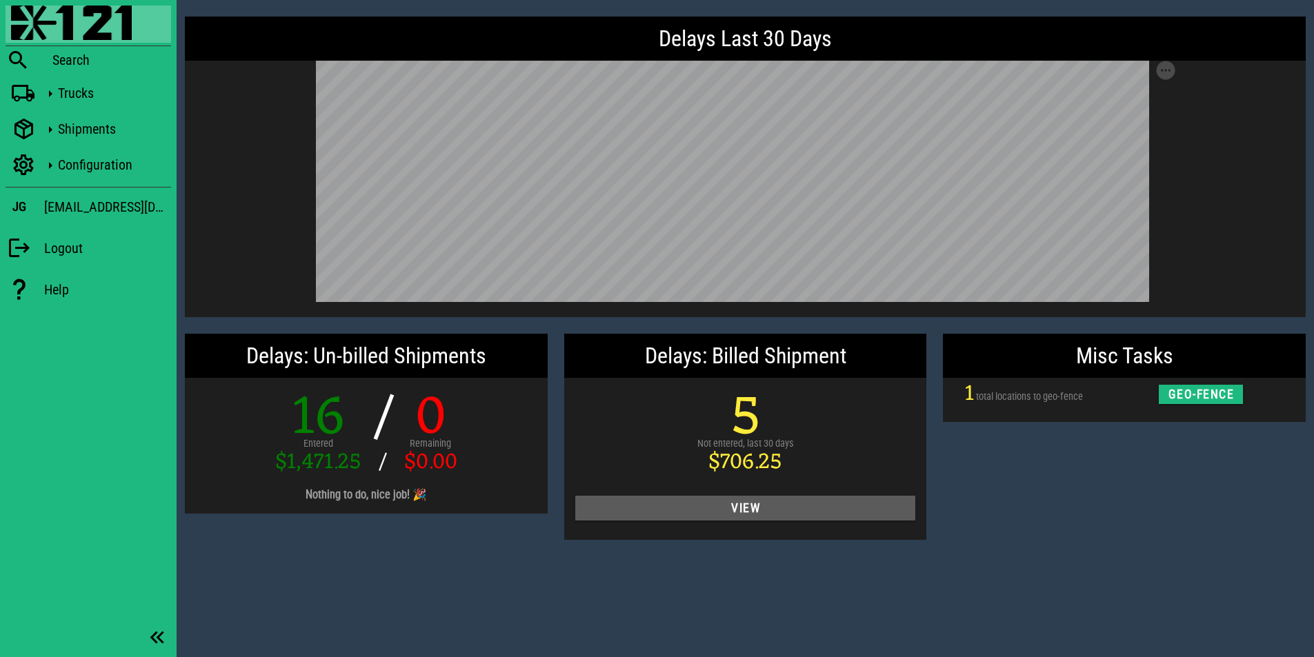
click at [755, 506] on span "View" at bounding box center [745, 509] width 319 height 14
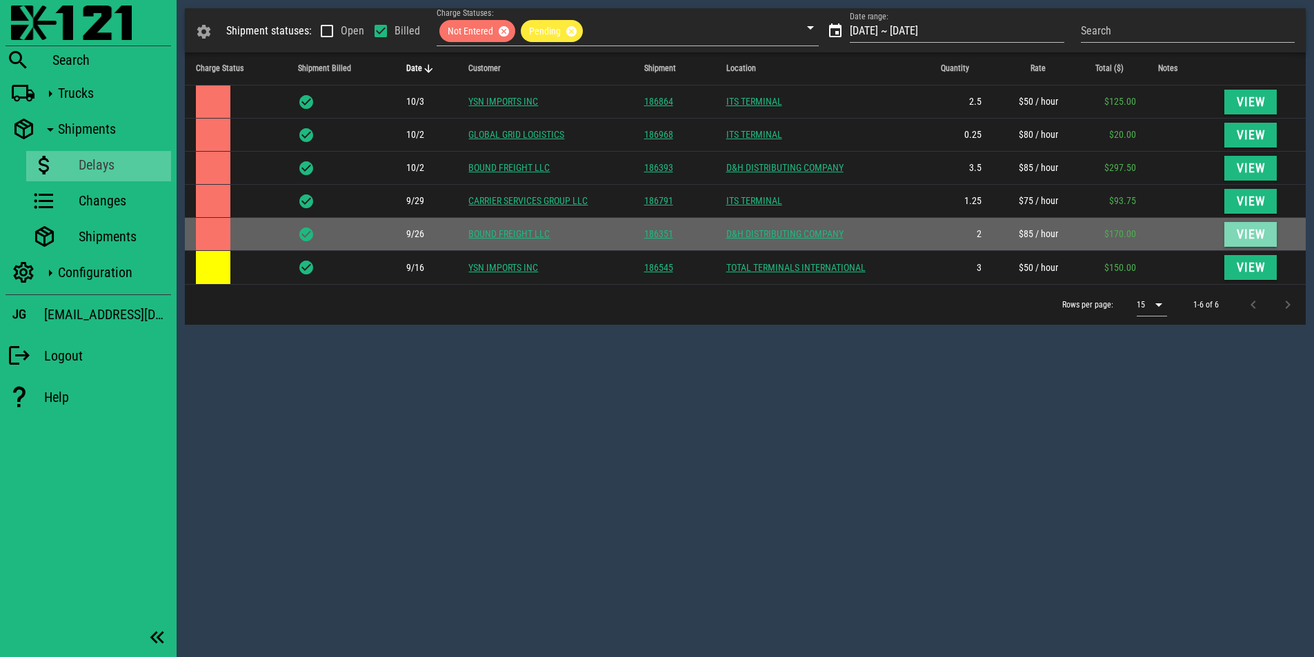
click at [1233, 235] on button "View" at bounding box center [1251, 234] width 52 height 25
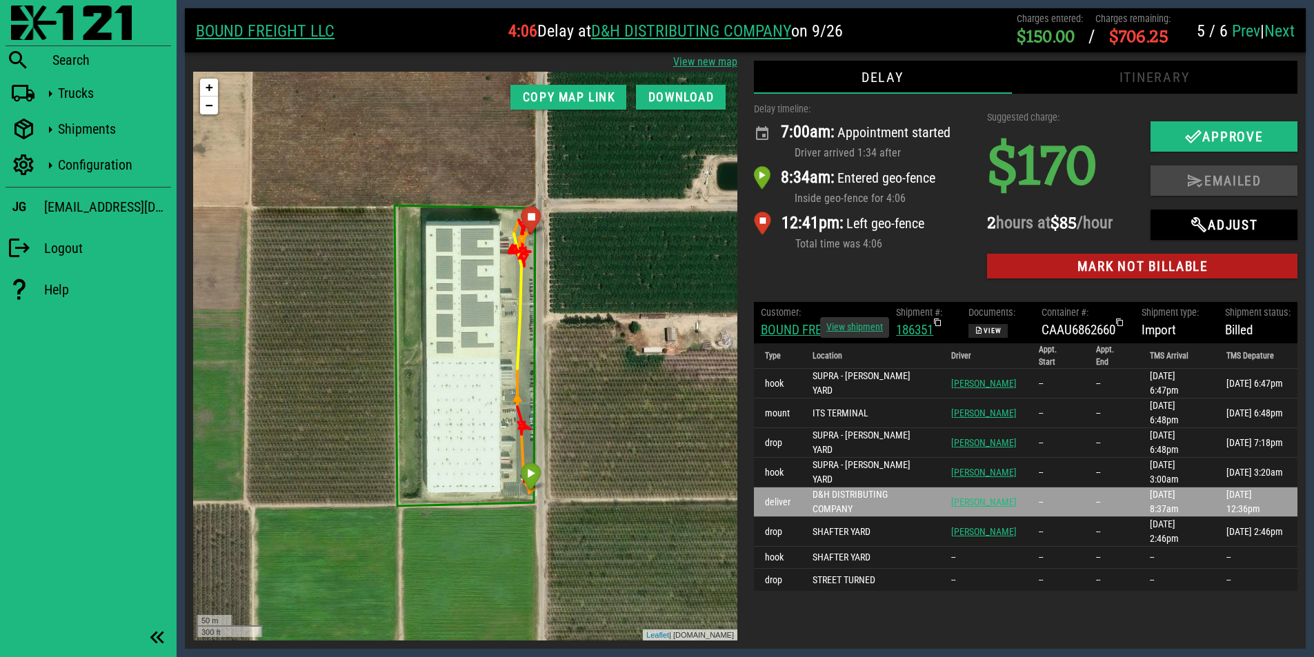
click at [940, 322] on icon at bounding box center [937, 323] width 8 height 8
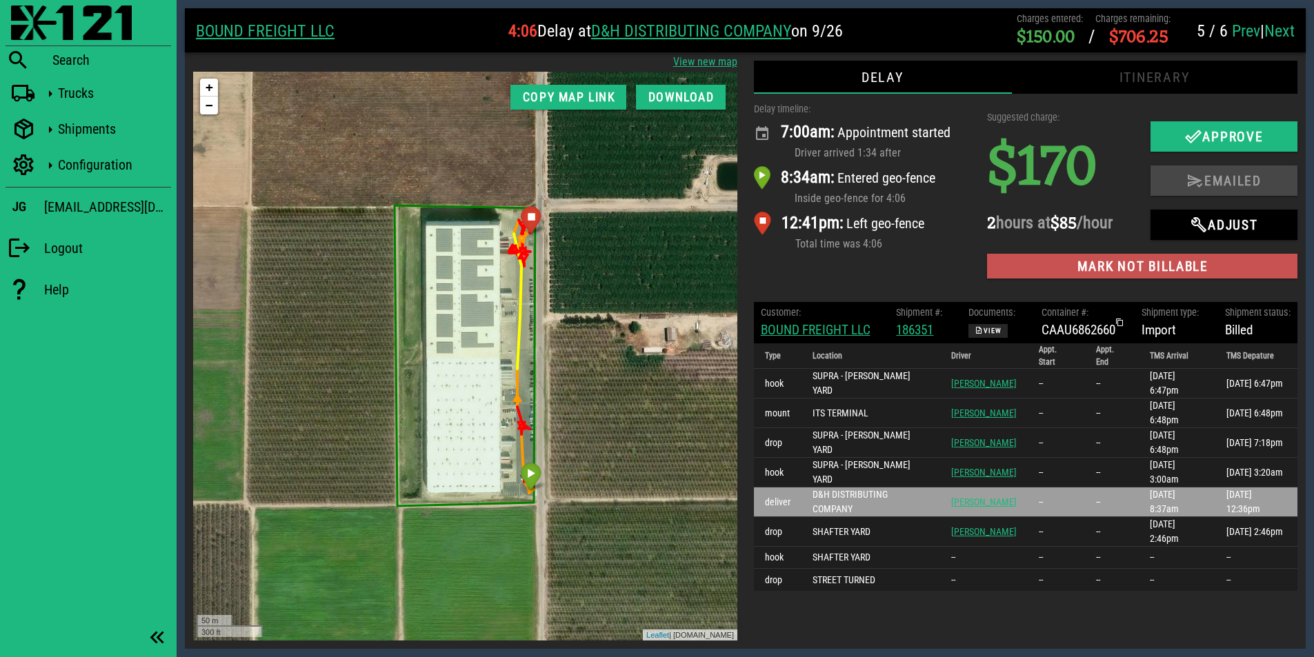
click at [1097, 267] on span "Mark not billable" at bounding box center [1142, 267] width 288 height 16
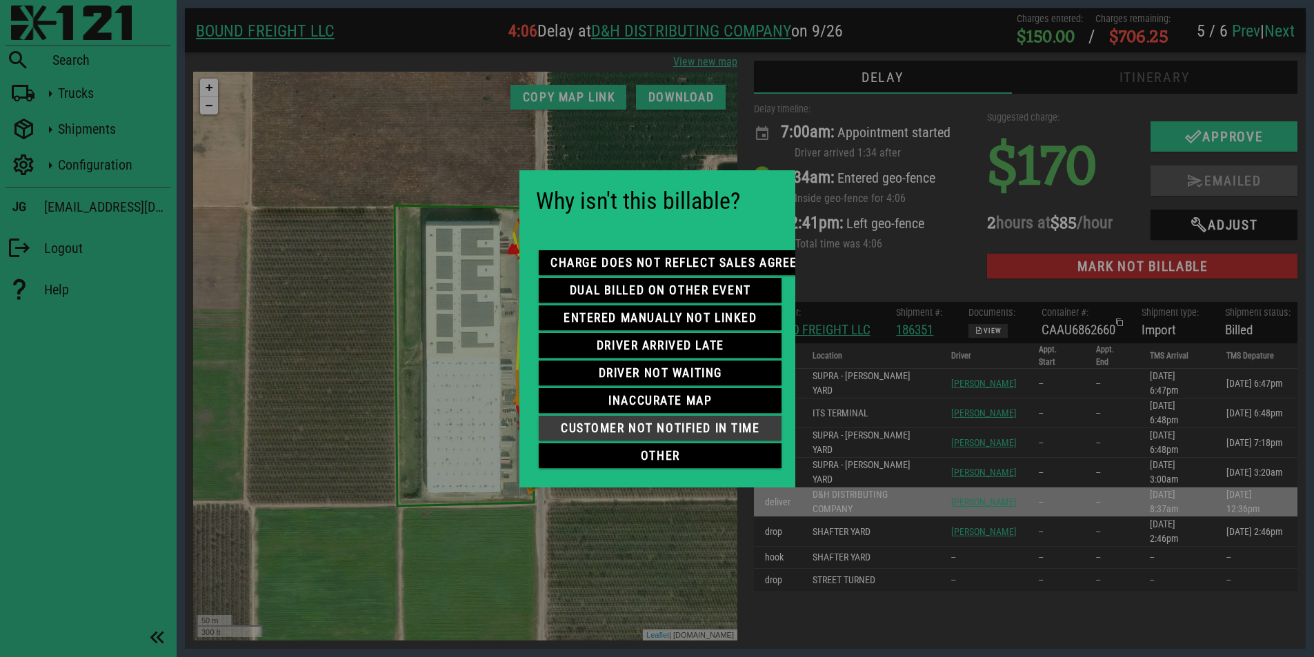
click at [646, 423] on span "customer not notified in time" at bounding box center [660, 429] width 221 height 14
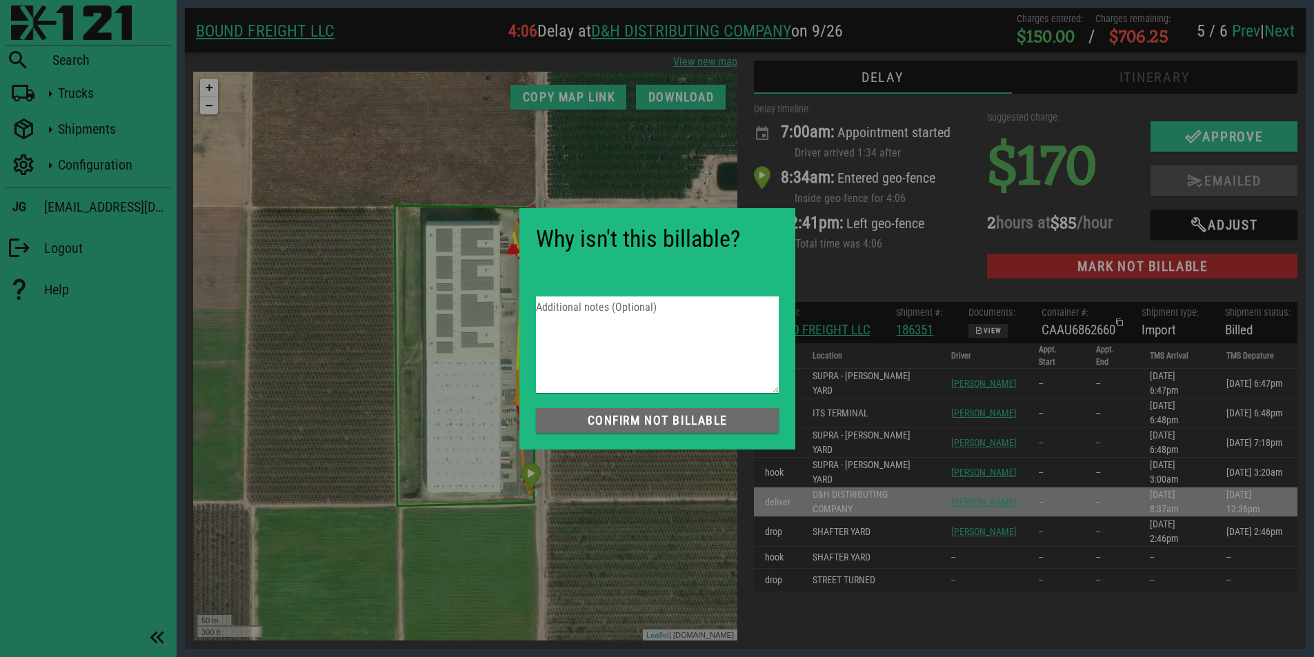
click at [710, 424] on span "Confirm not Billable" at bounding box center [657, 421] width 221 height 14
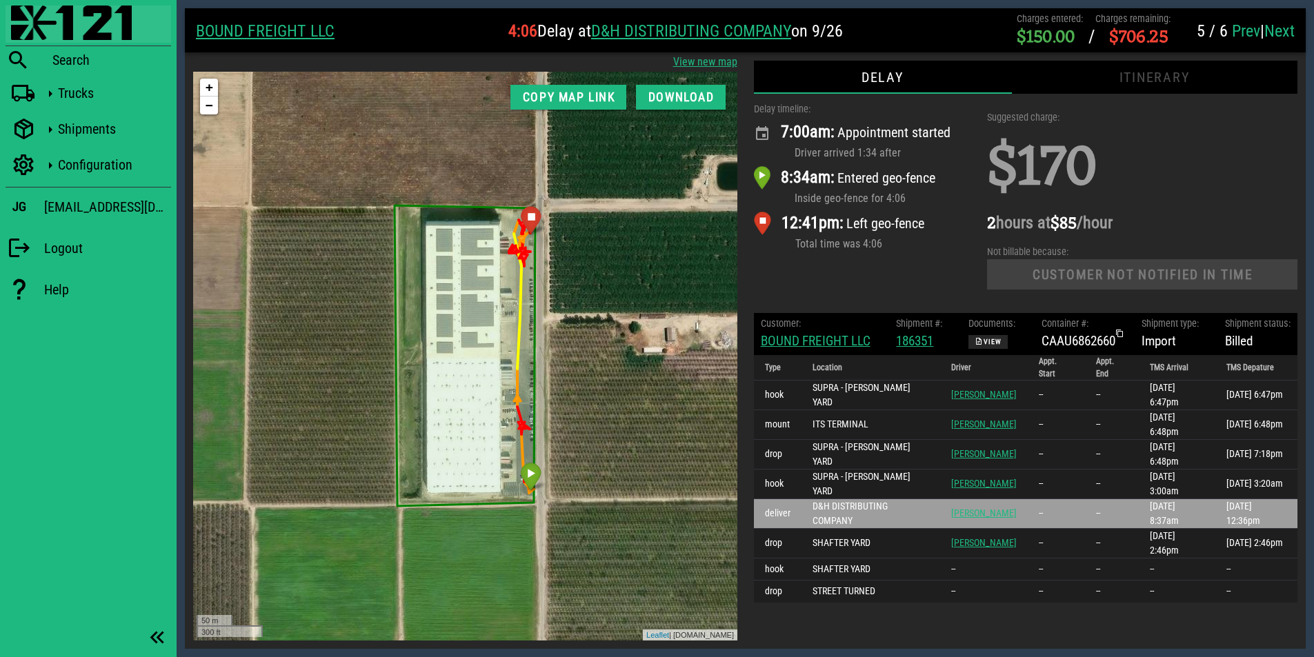
click at [73, 24] on img at bounding box center [71, 23] width 121 height 34
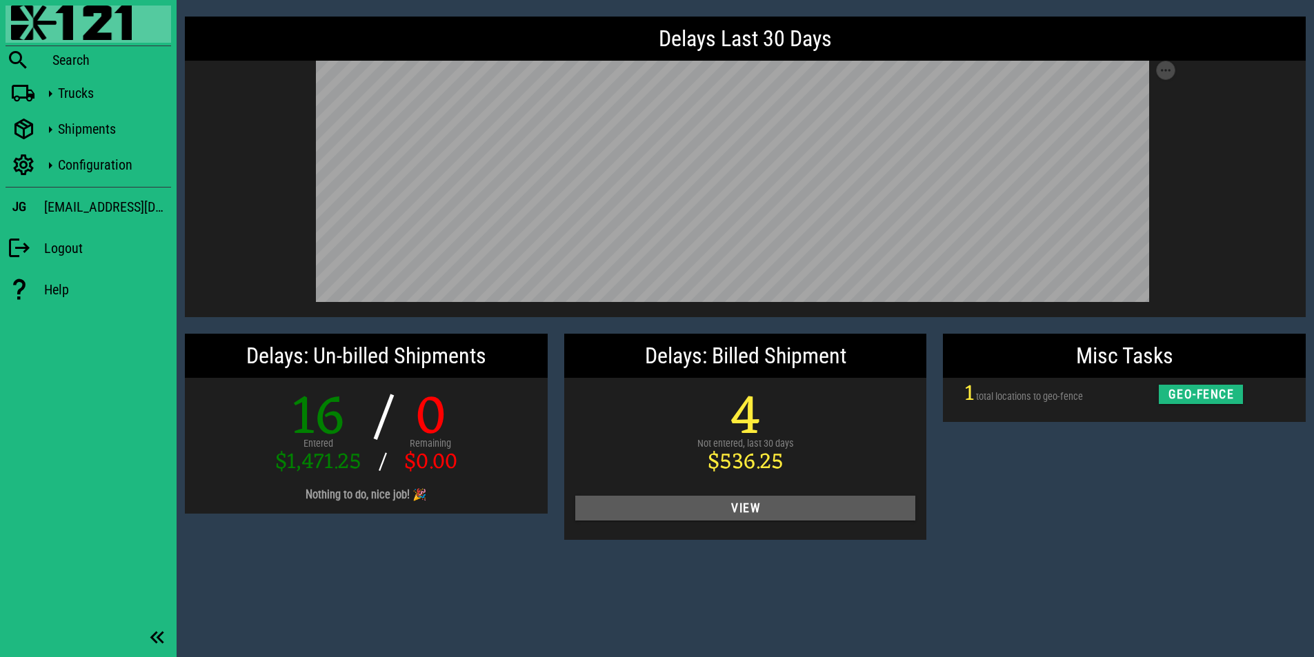
click at [775, 508] on span "View" at bounding box center [745, 509] width 319 height 14
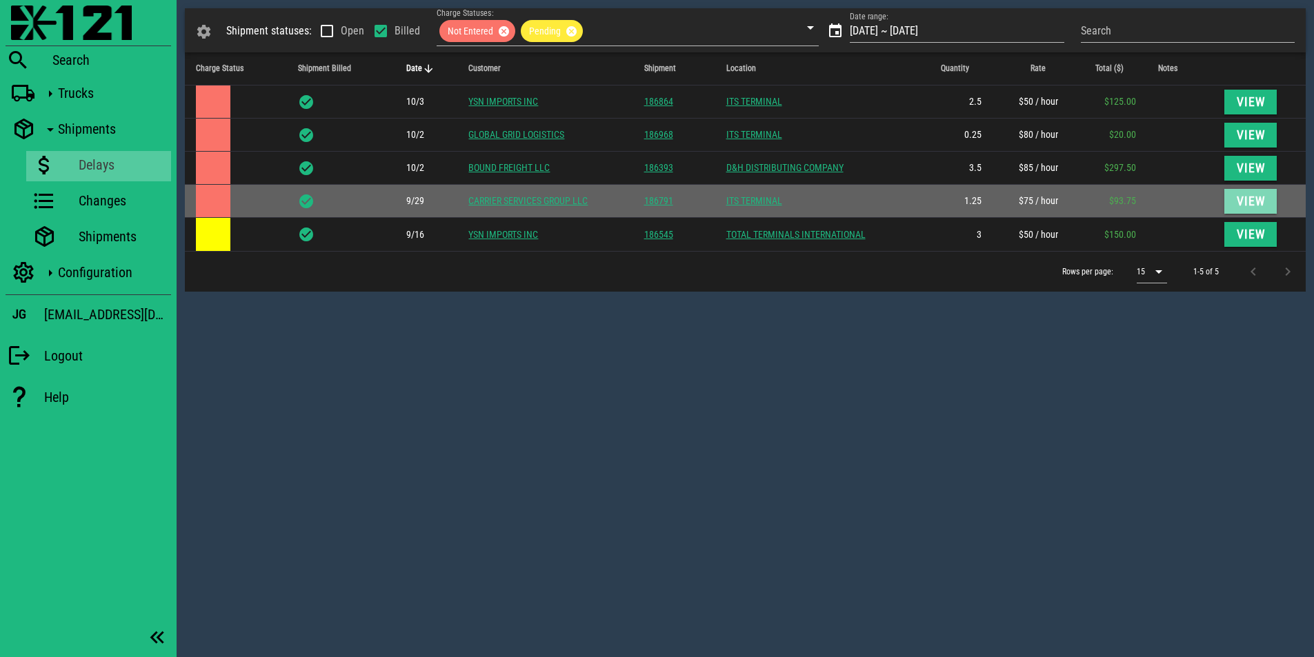
click at [1264, 203] on span "View" at bounding box center [1251, 202] width 30 height 14
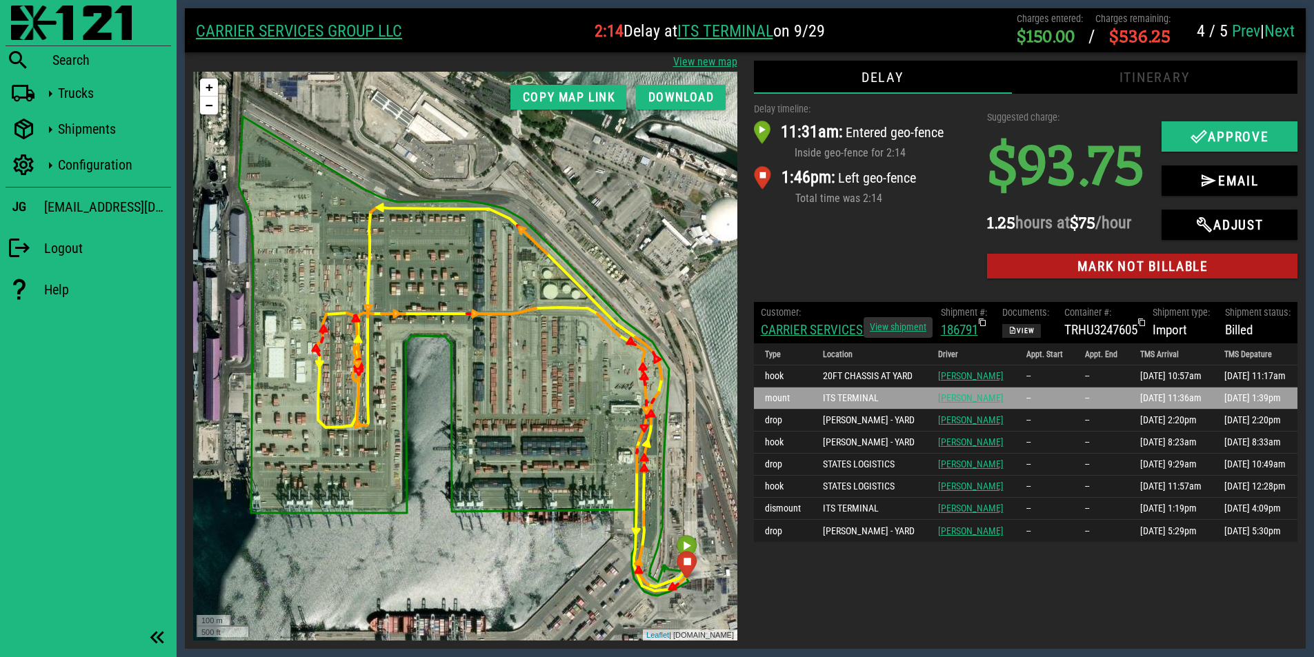
click at [983, 324] on icon at bounding box center [982, 323] width 8 height 8
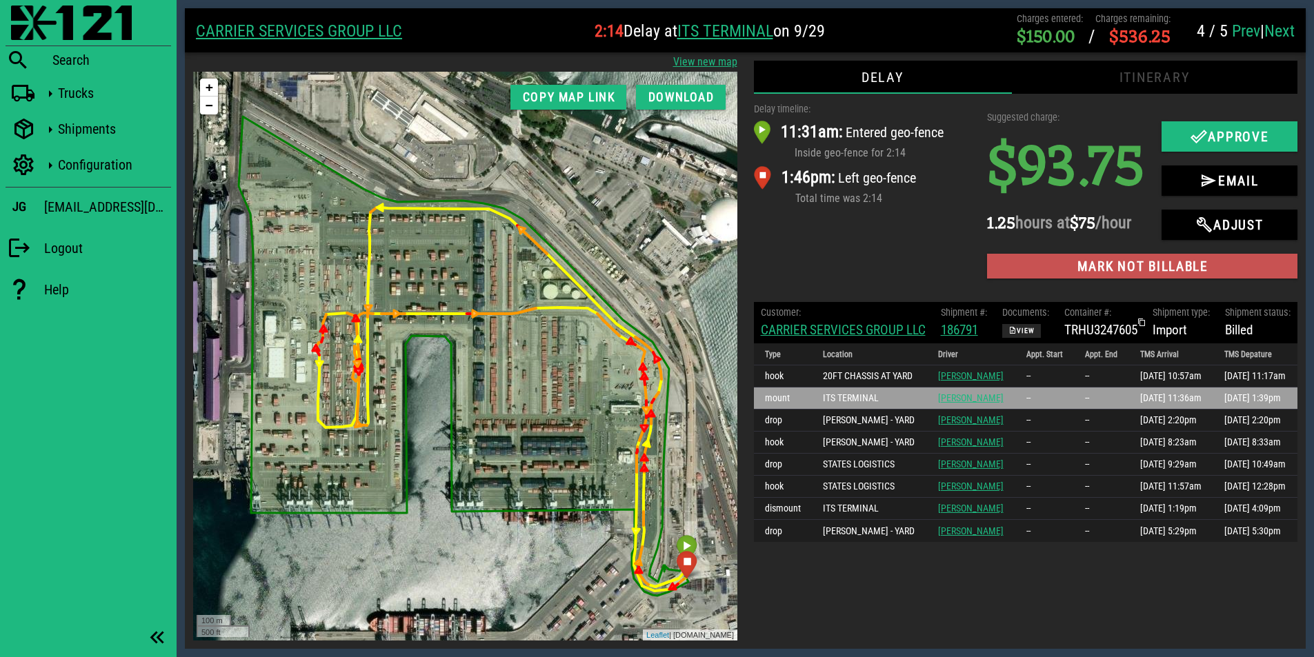
click at [1116, 272] on span "Mark not billable" at bounding box center [1142, 267] width 288 height 16
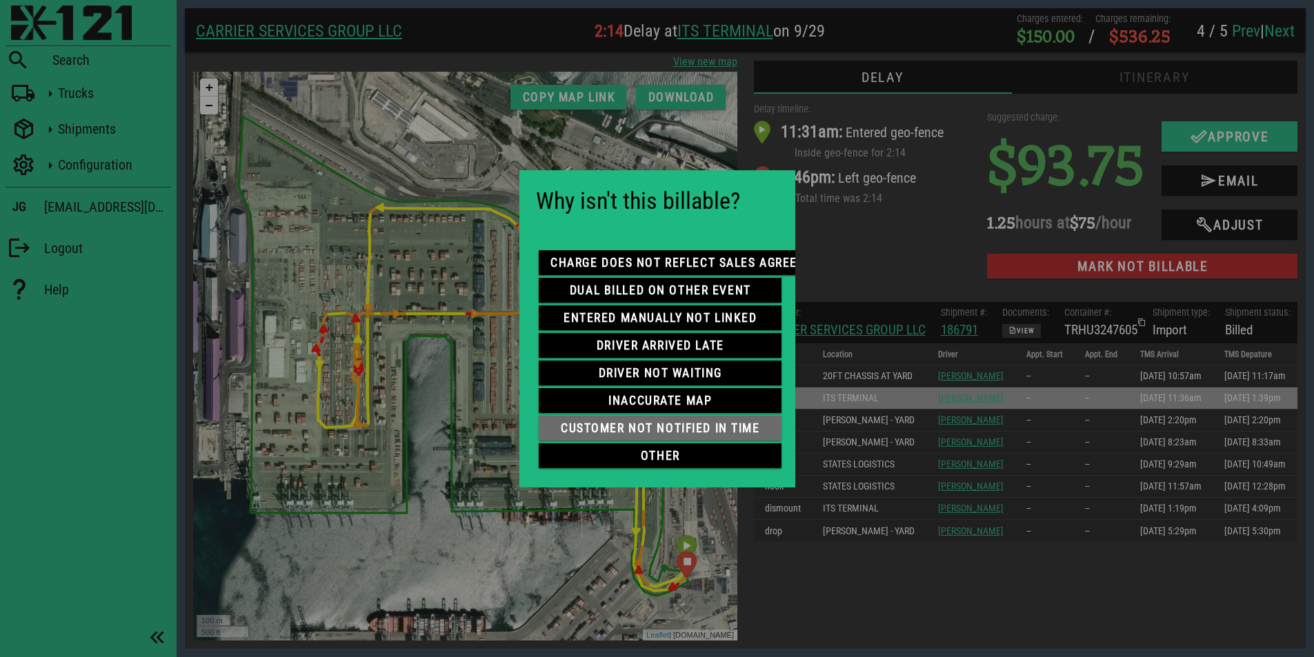
click at [669, 422] on span "customer not notified in time" at bounding box center [660, 429] width 221 height 14
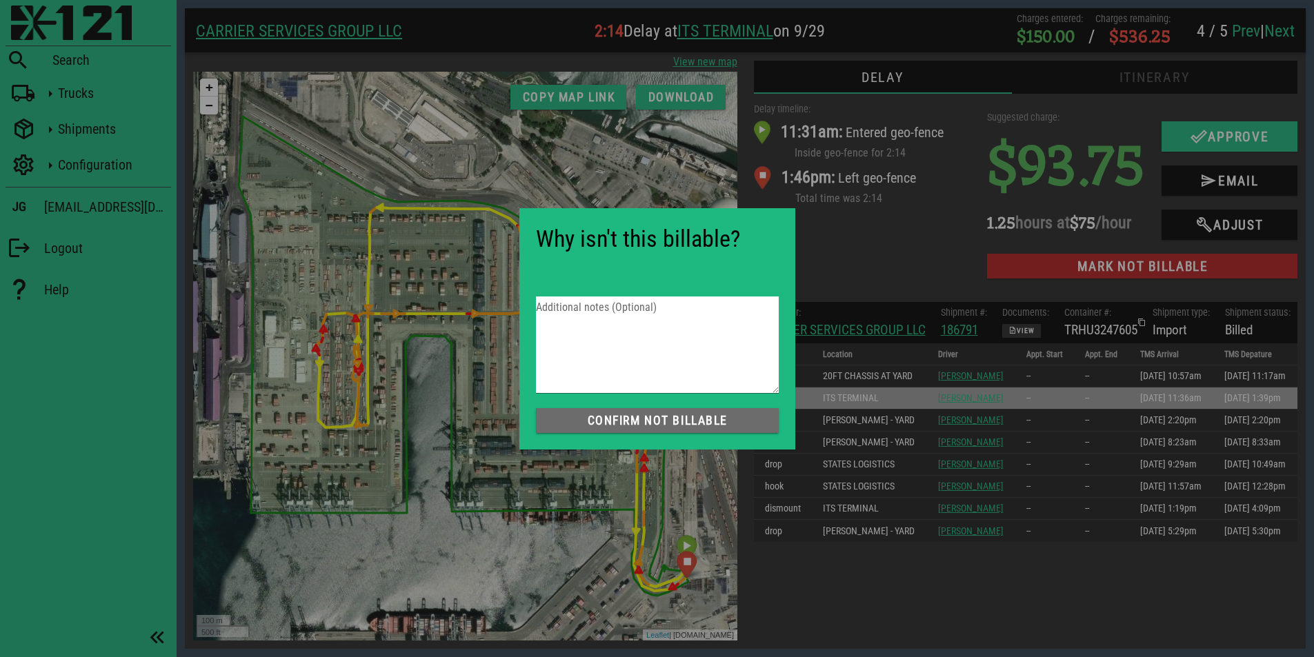
click at [662, 424] on span "Confirm not Billable" at bounding box center [657, 421] width 221 height 14
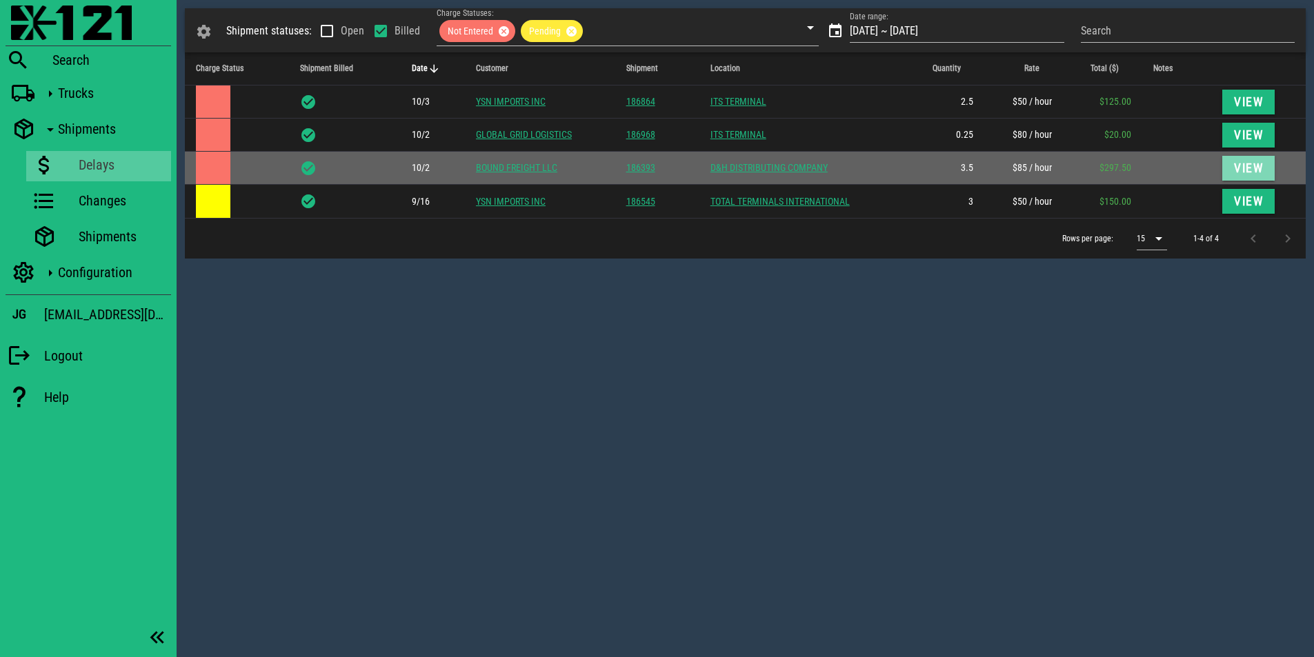
click at [1231, 176] on button "View" at bounding box center [1248, 168] width 52 height 25
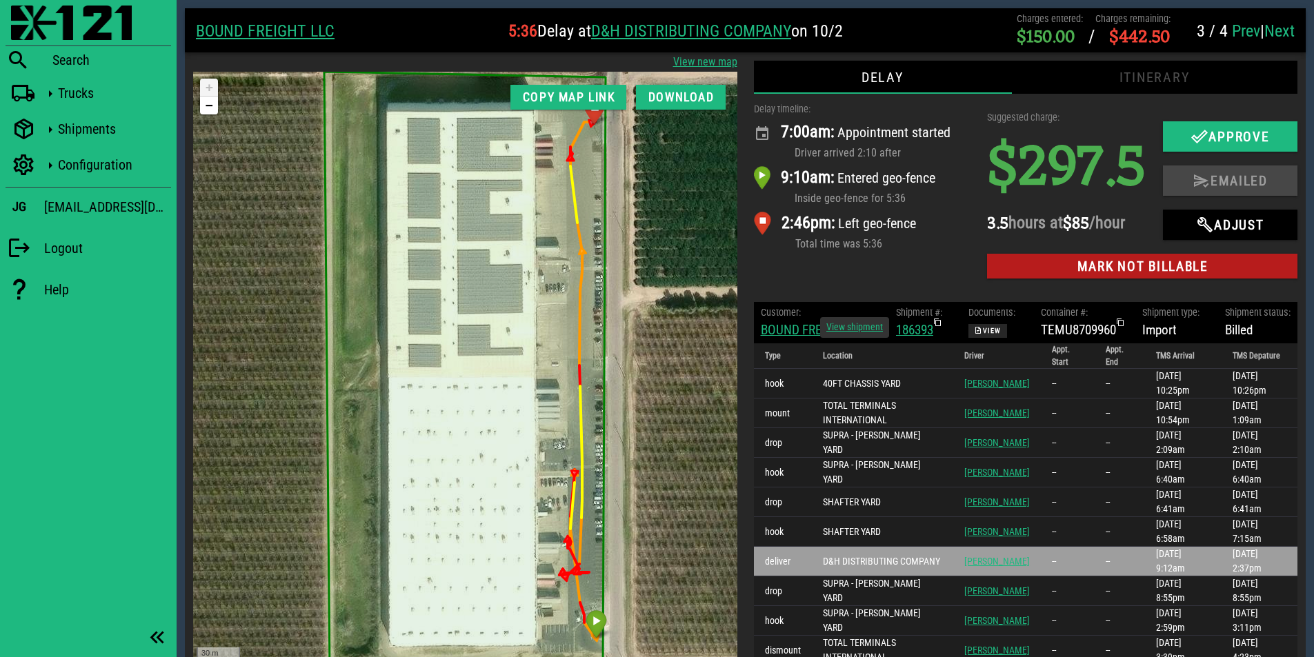
click at [939, 324] on icon at bounding box center [937, 323] width 8 height 8
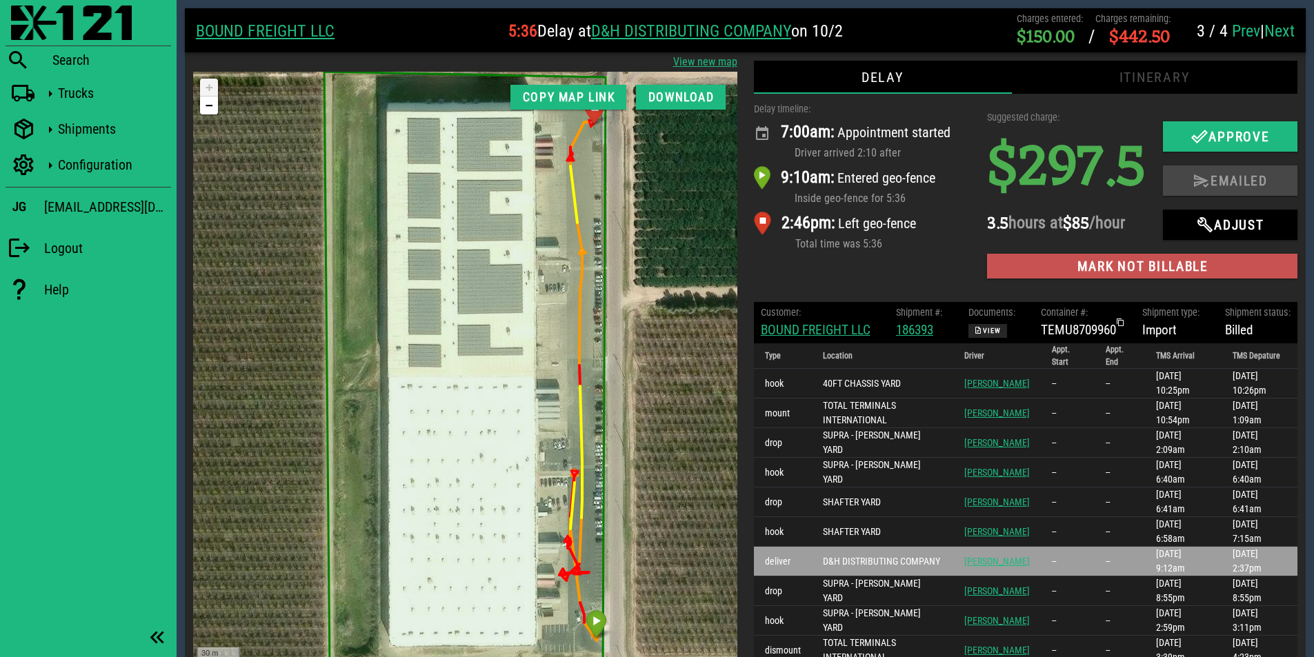
click at [1149, 272] on span "Mark not billable" at bounding box center [1142, 267] width 288 height 16
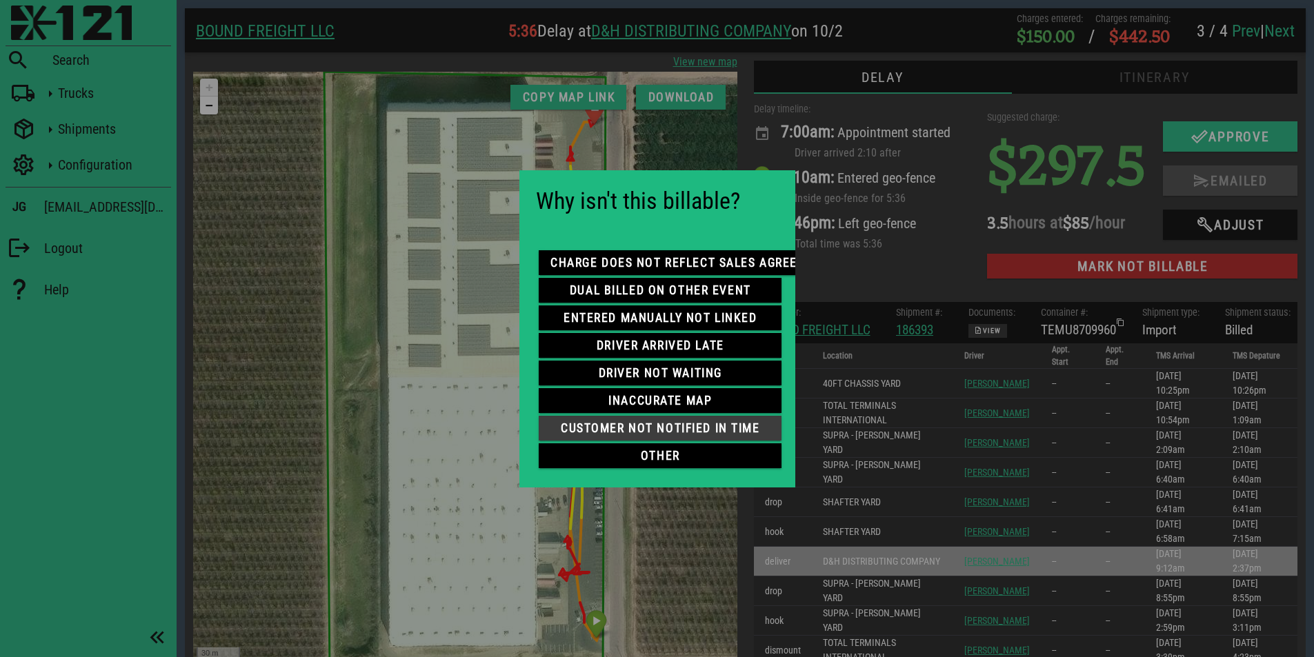
click at [677, 424] on span "customer not notified in time" at bounding box center [660, 429] width 221 height 14
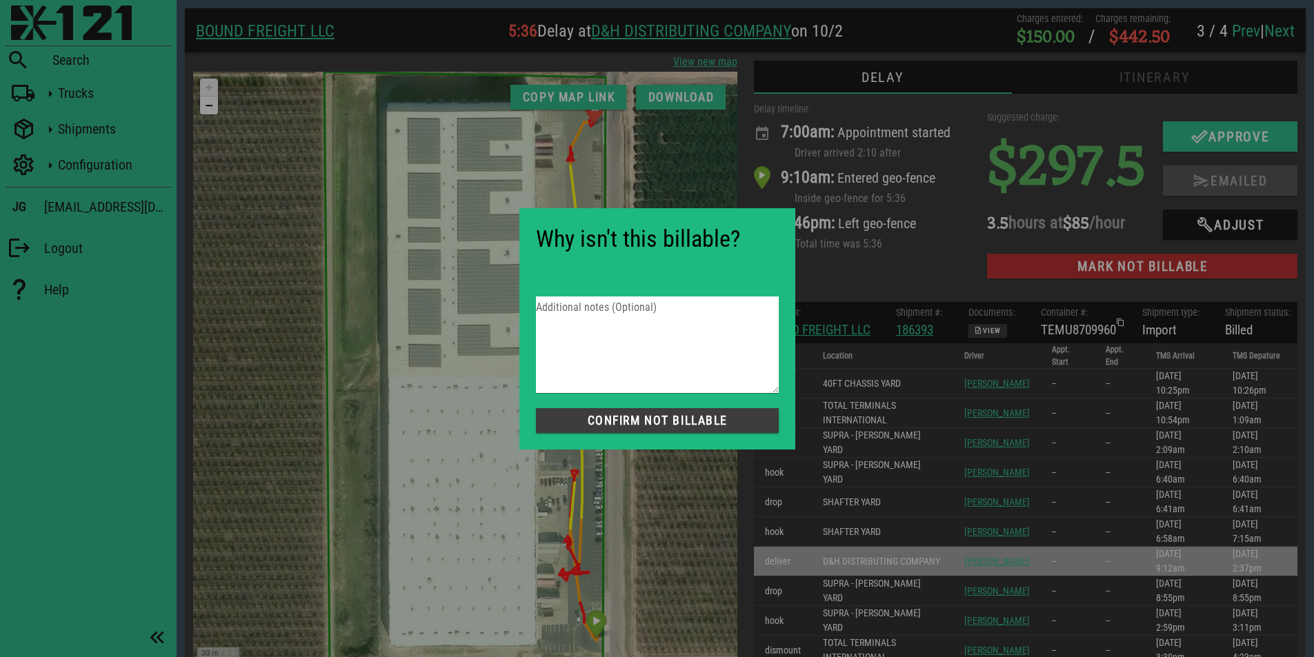
click at [668, 425] on span "Confirm not Billable" at bounding box center [657, 421] width 221 height 14
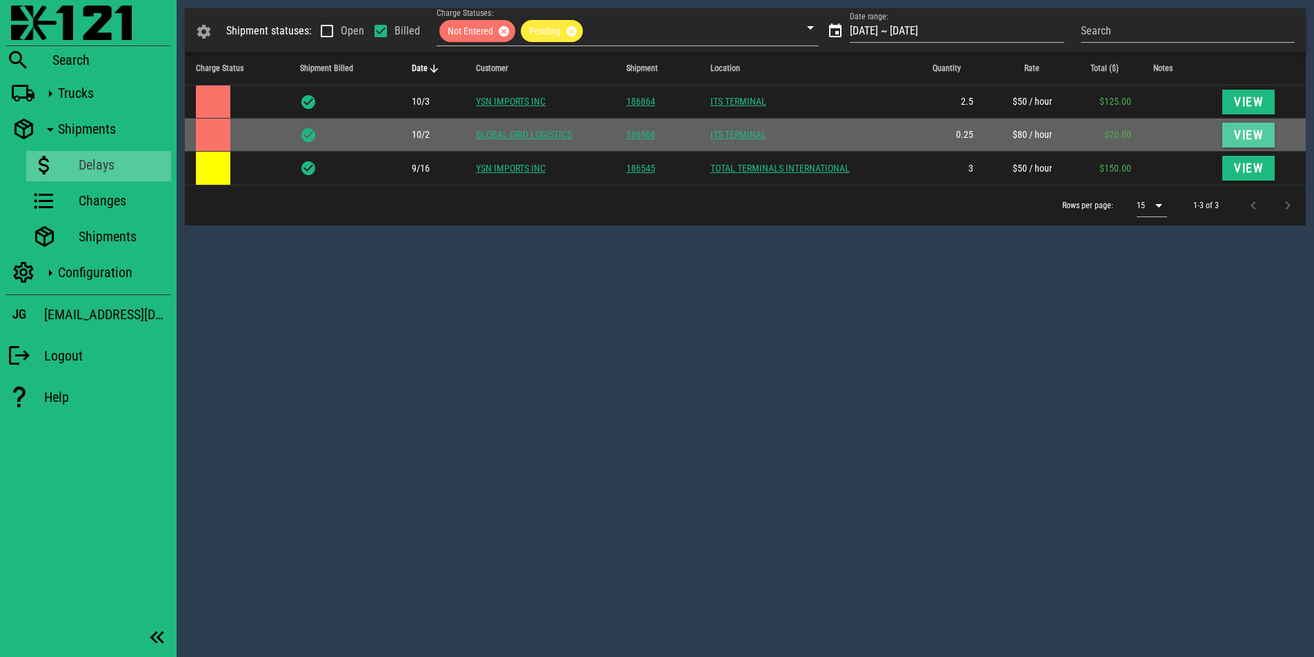
click at [1234, 137] on span "View" at bounding box center [1249, 135] width 30 height 14
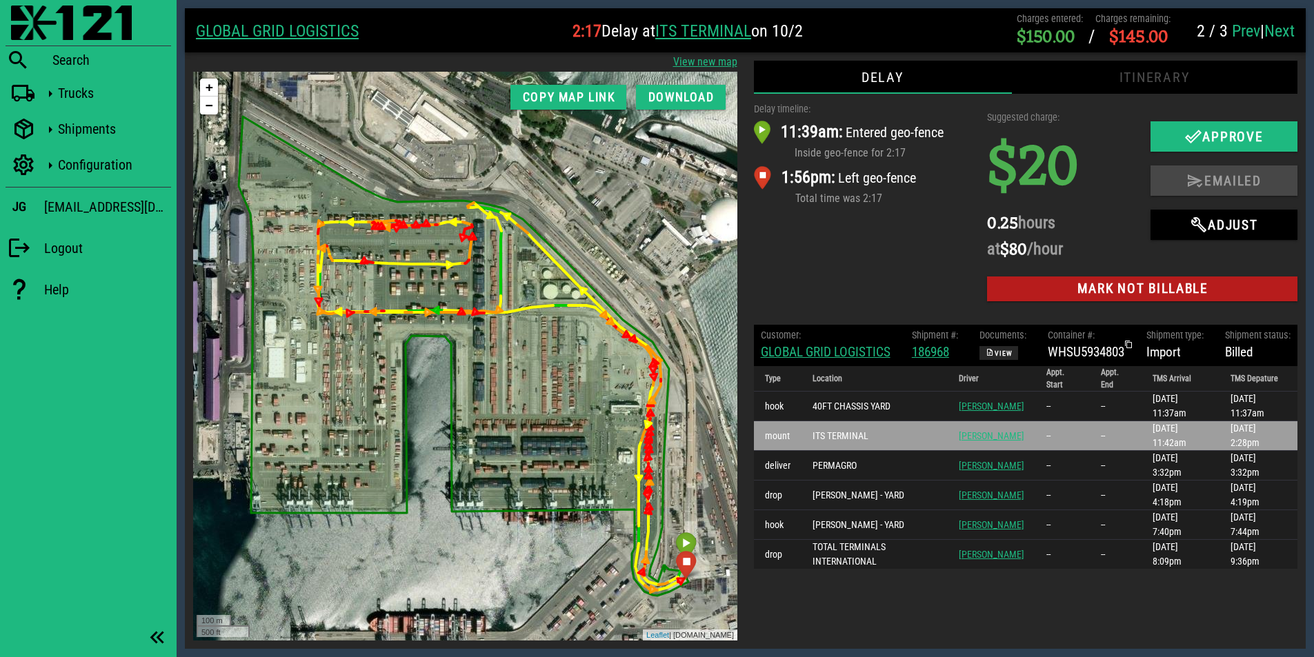
click at [1131, 344] on icon at bounding box center [1129, 345] width 8 height 8
click at [953, 344] on icon at bounding box center [953, 345] width 8 height 8
click at [1116, 292] on span "Mark not billable" at bounding box center [1142, 289] width 288 height 16
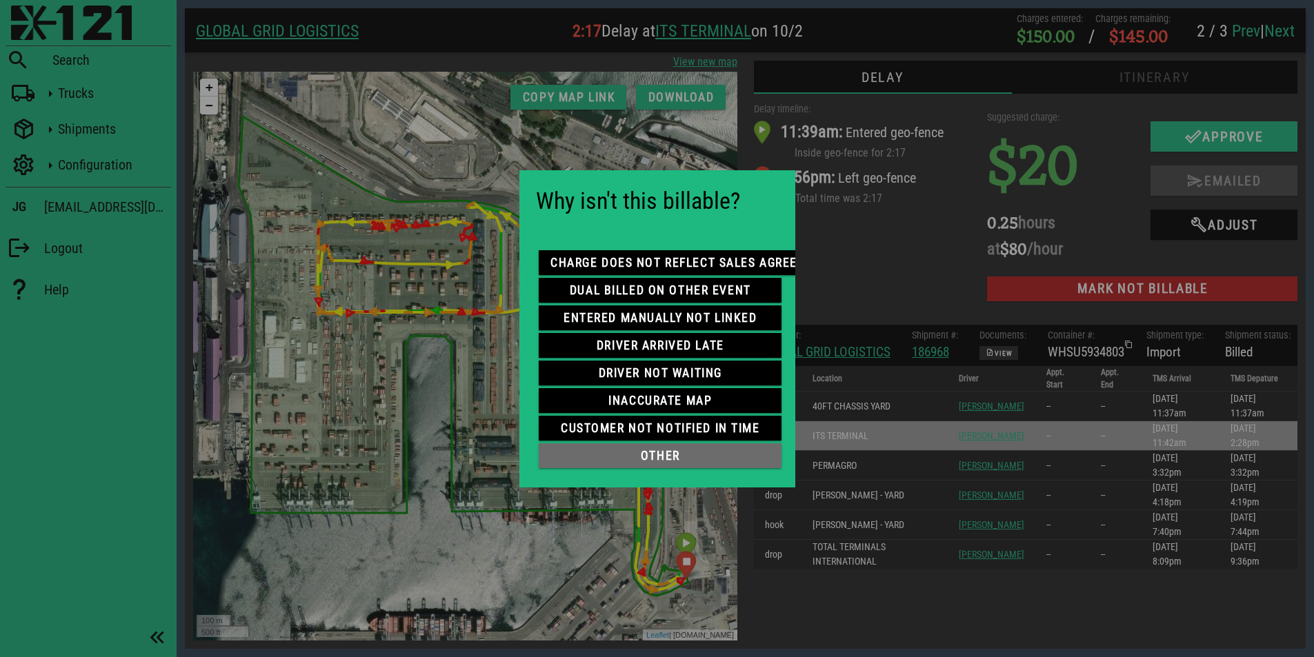
click at [675, 449] on span "other" at bounding box center [660, 456] width 221 height 14
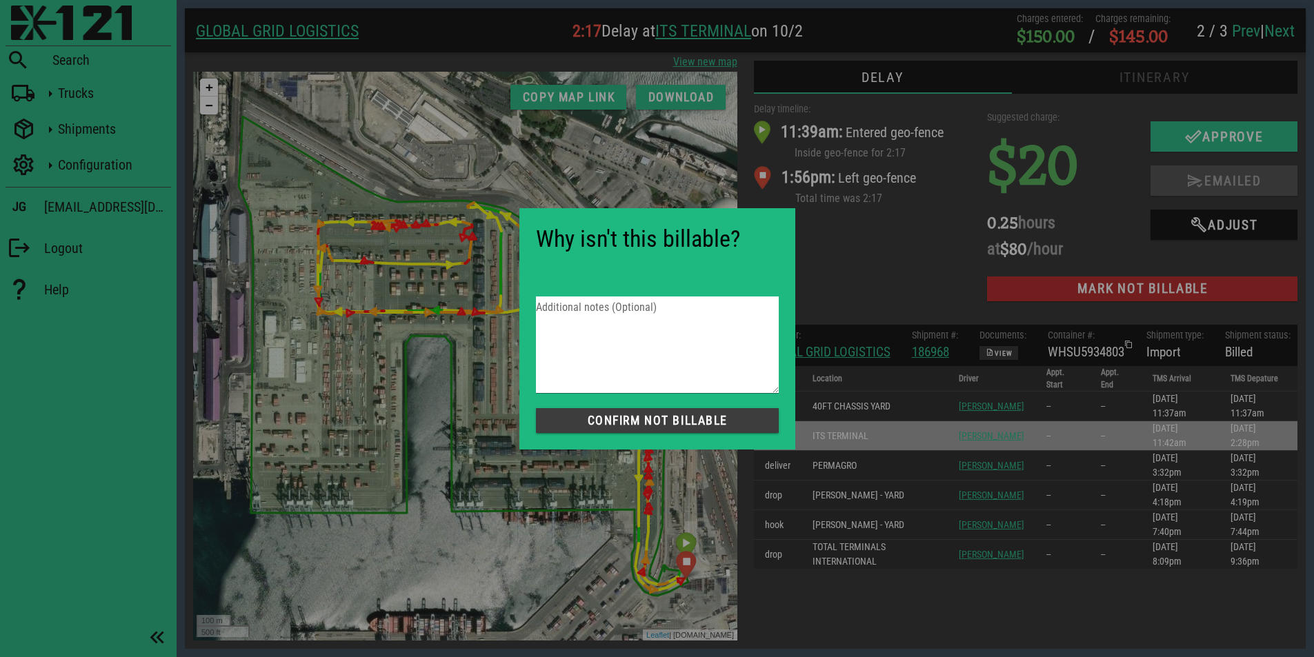
click at [676, 423] on span "Confirm not Billable" at bounding box center [657, 421] width 221 height 14
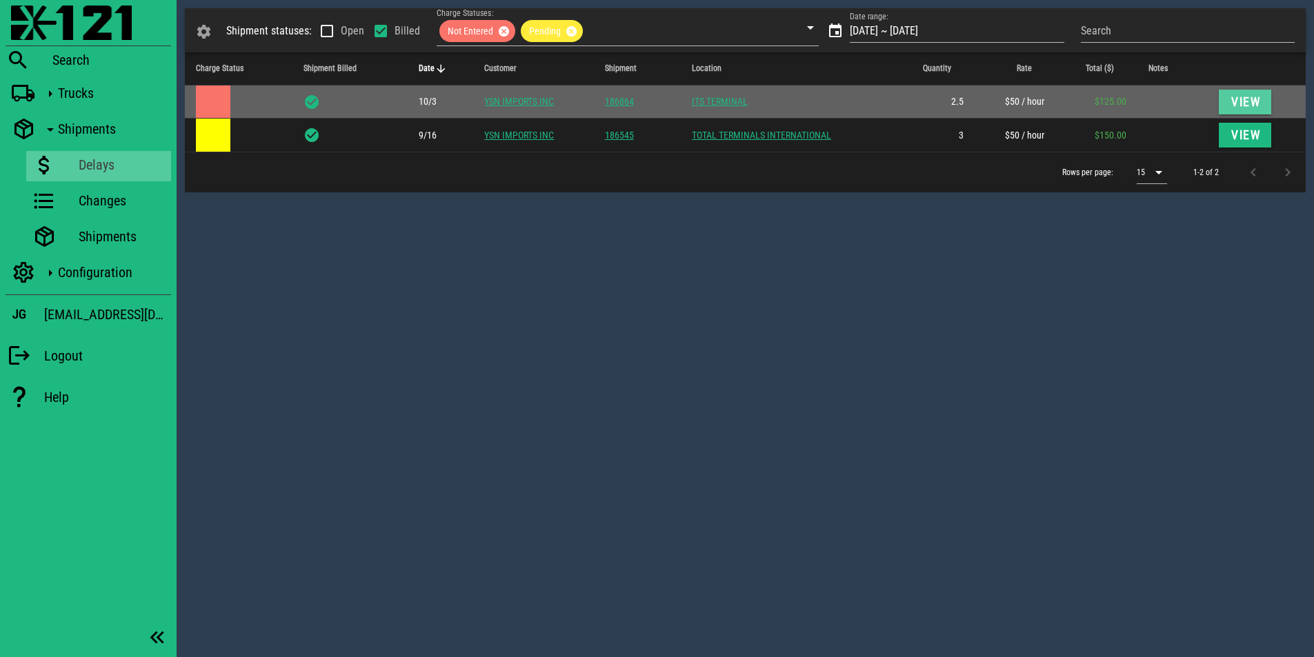
click at [1239, 102] on span "View" at bounding box center [1245, 102] width 30 height 14
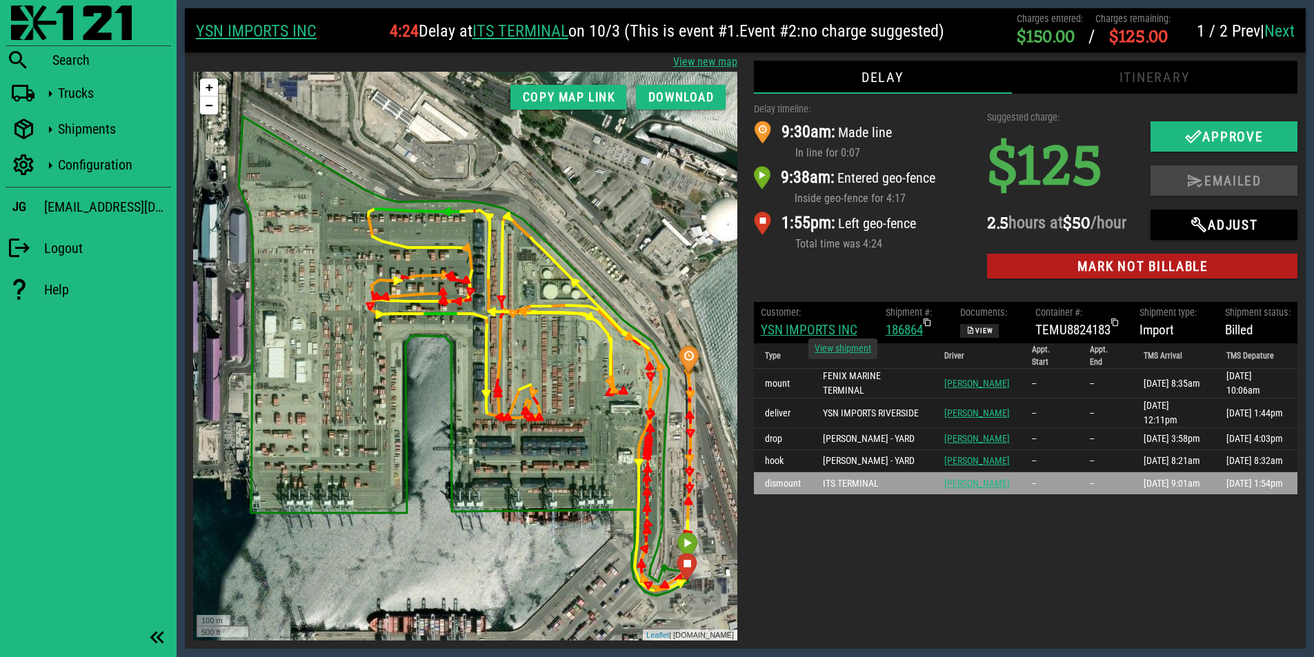
click at [926, 327] on icon at bounding box center [927, 323] width 8 height 8
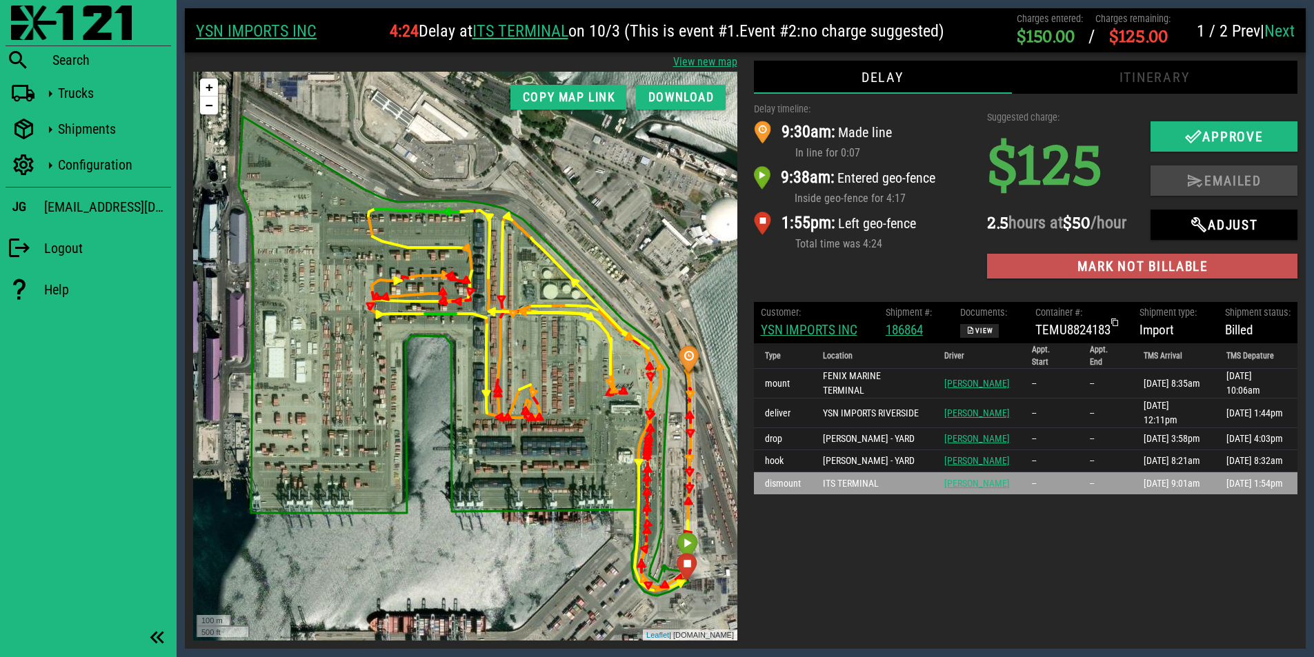
click at [1109, 275] on span "Mark not billable" at bounding box center [1142, 267] width 288 height 16
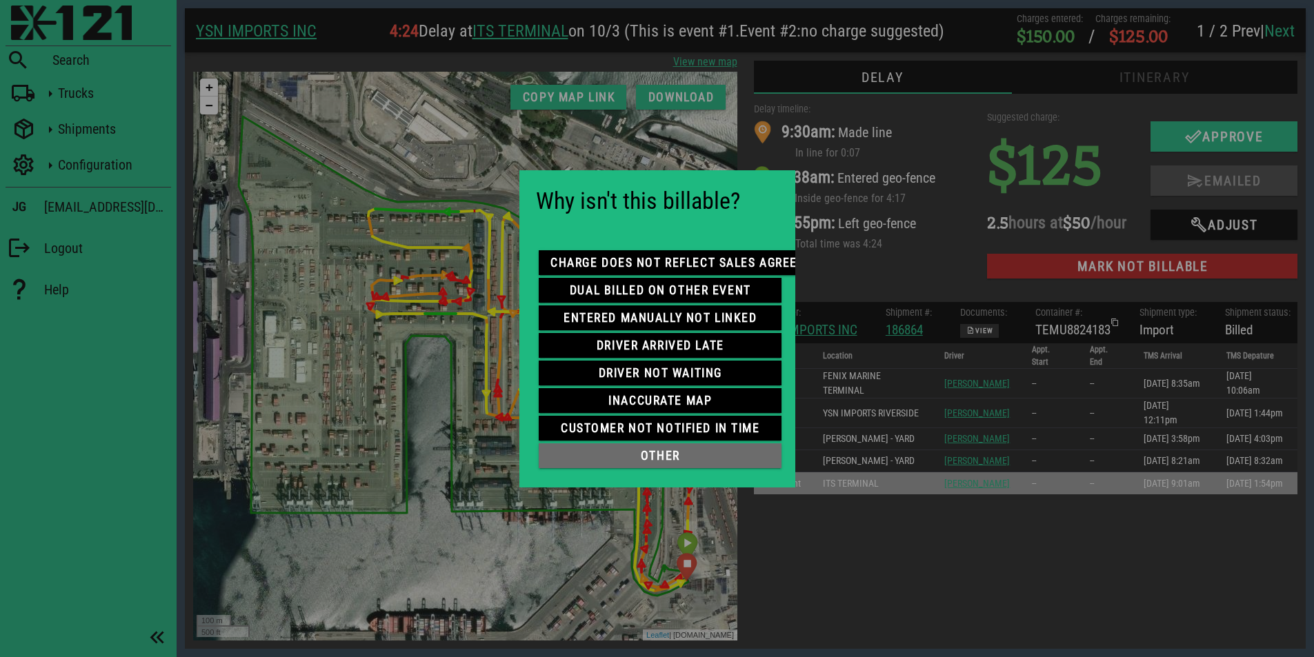
click at [693, 449] on span "other" at bounding box center [660, 456] width 221 height 14
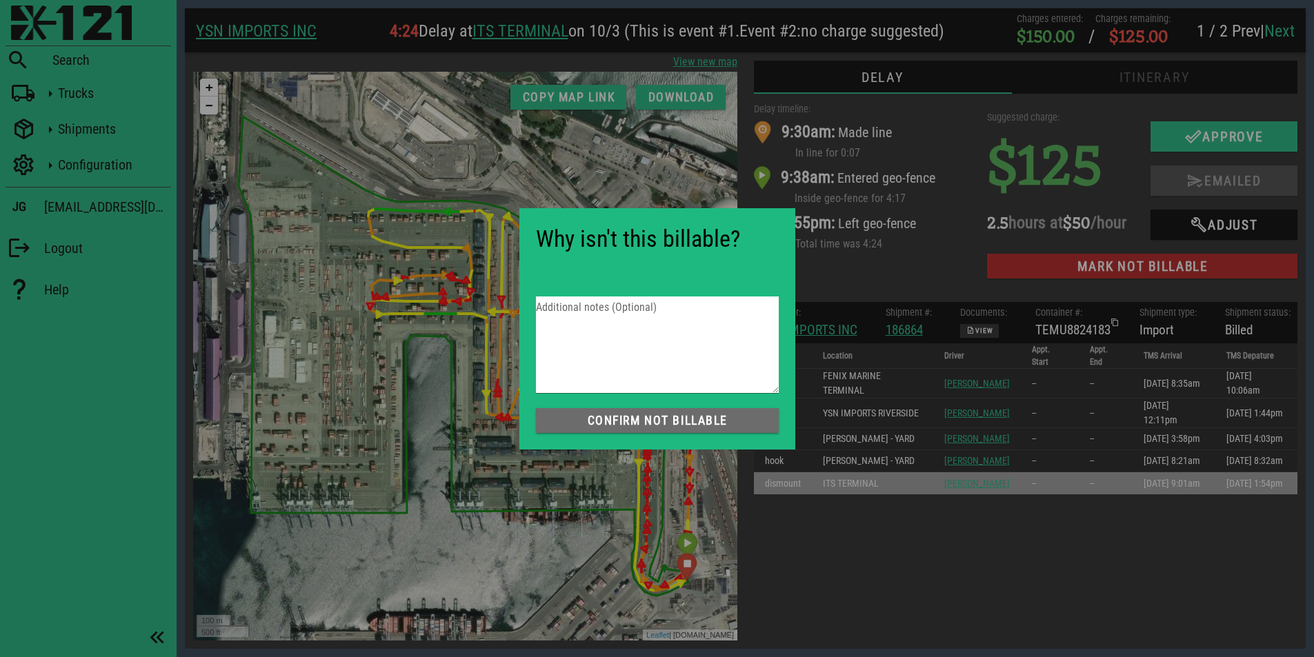
click at [680, 425] on span "Confirm not Billable" at bounding box center [657, 421] width 221 height 14
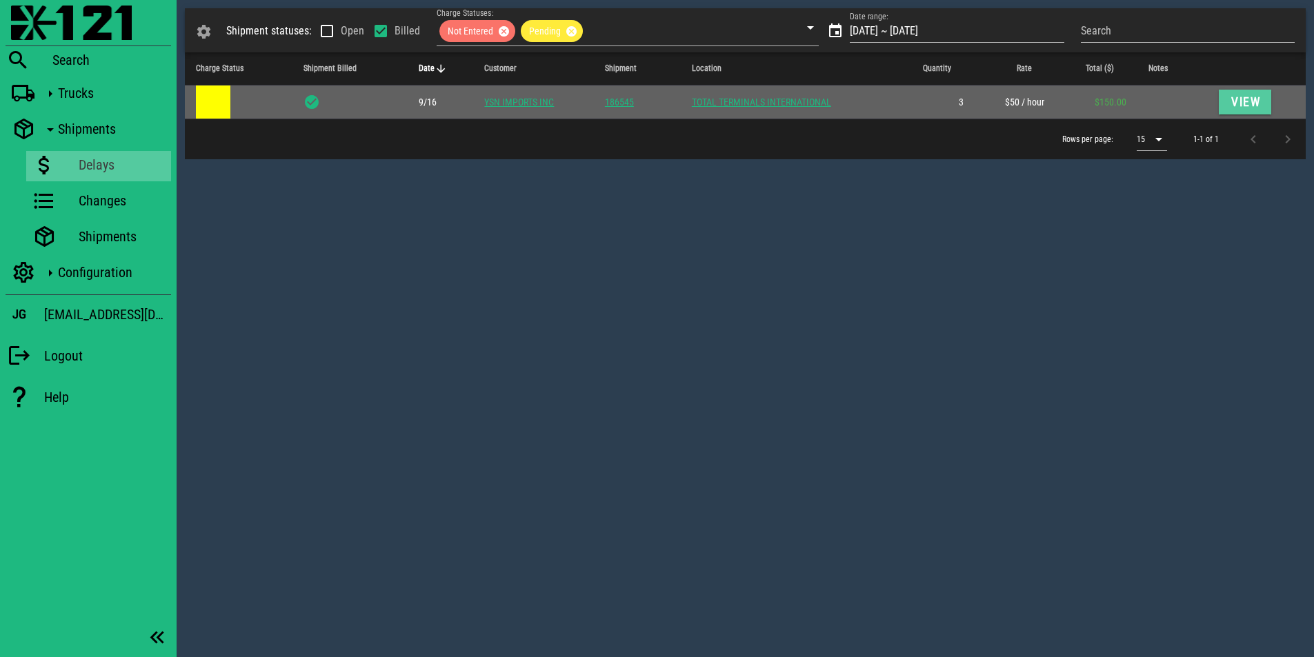
click at [1255, 102] on span "View" at bounding box center [1245, 102] width 30 height 14
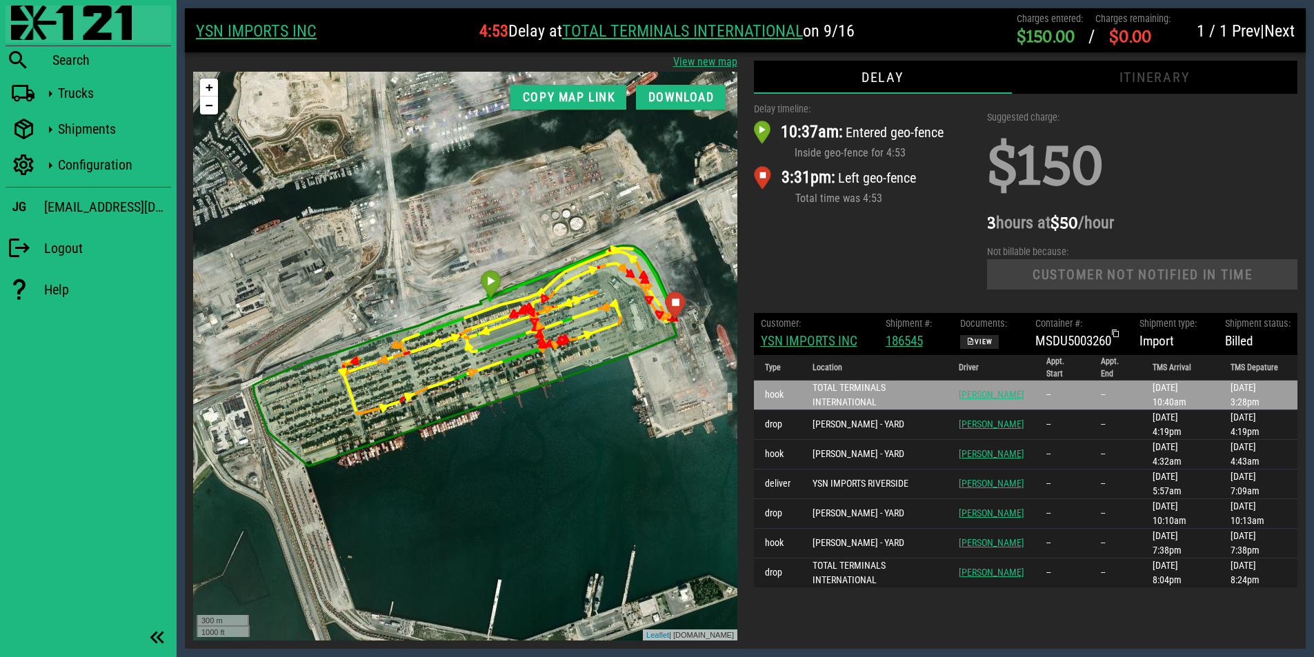
click at [28, 21] on img at bounding box center [71, 23] width 121 height 34
